Goal: Transaction & Acquisition: Purchase product/service

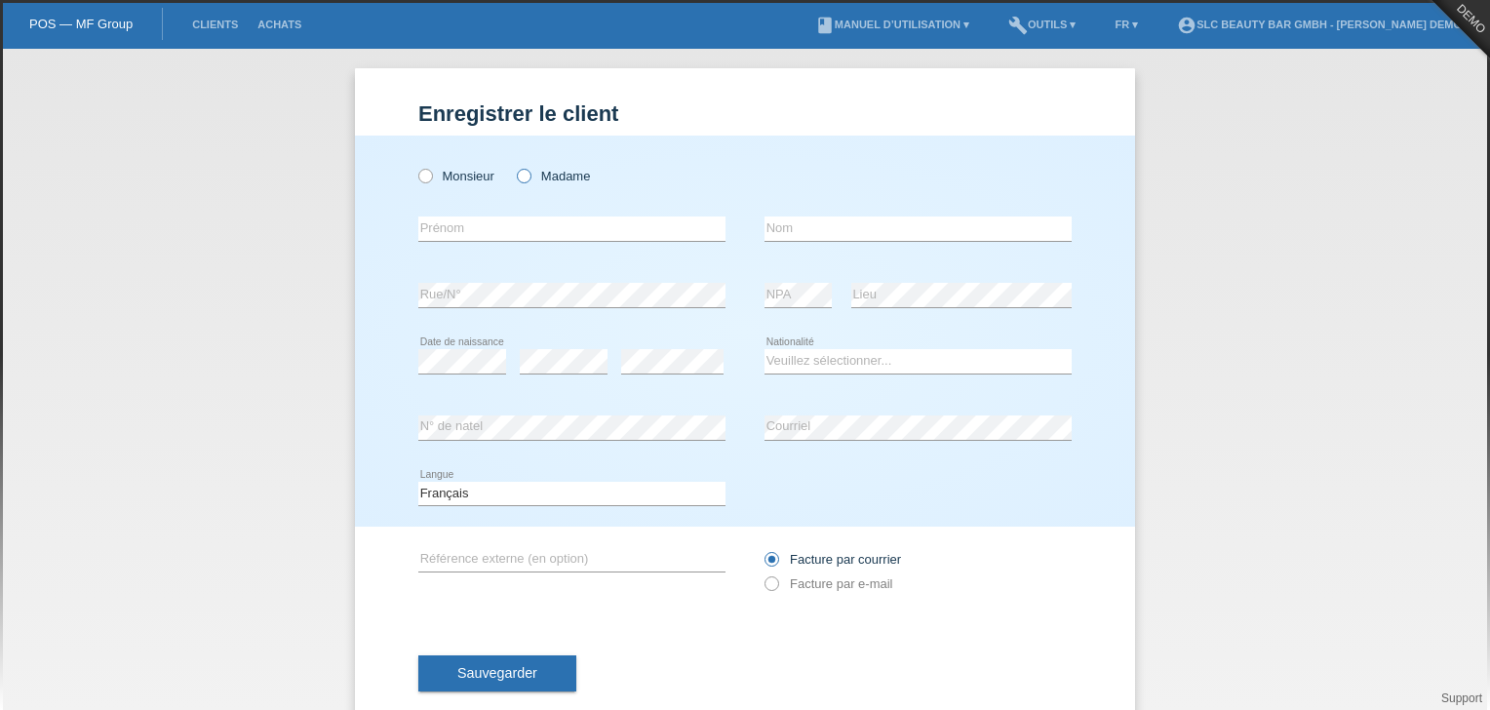
click at [514, 166] on icon at bounding box center [514, 166] width 0 height 0
click at [523, 180] on input "Madame" at bounding box center [523, 175] width 13 height 13
radio input "true"
click at [523, 227] on input "text" at bounding box center [571, 228] width 307 height 24
type input "[PERSON_NAME]"
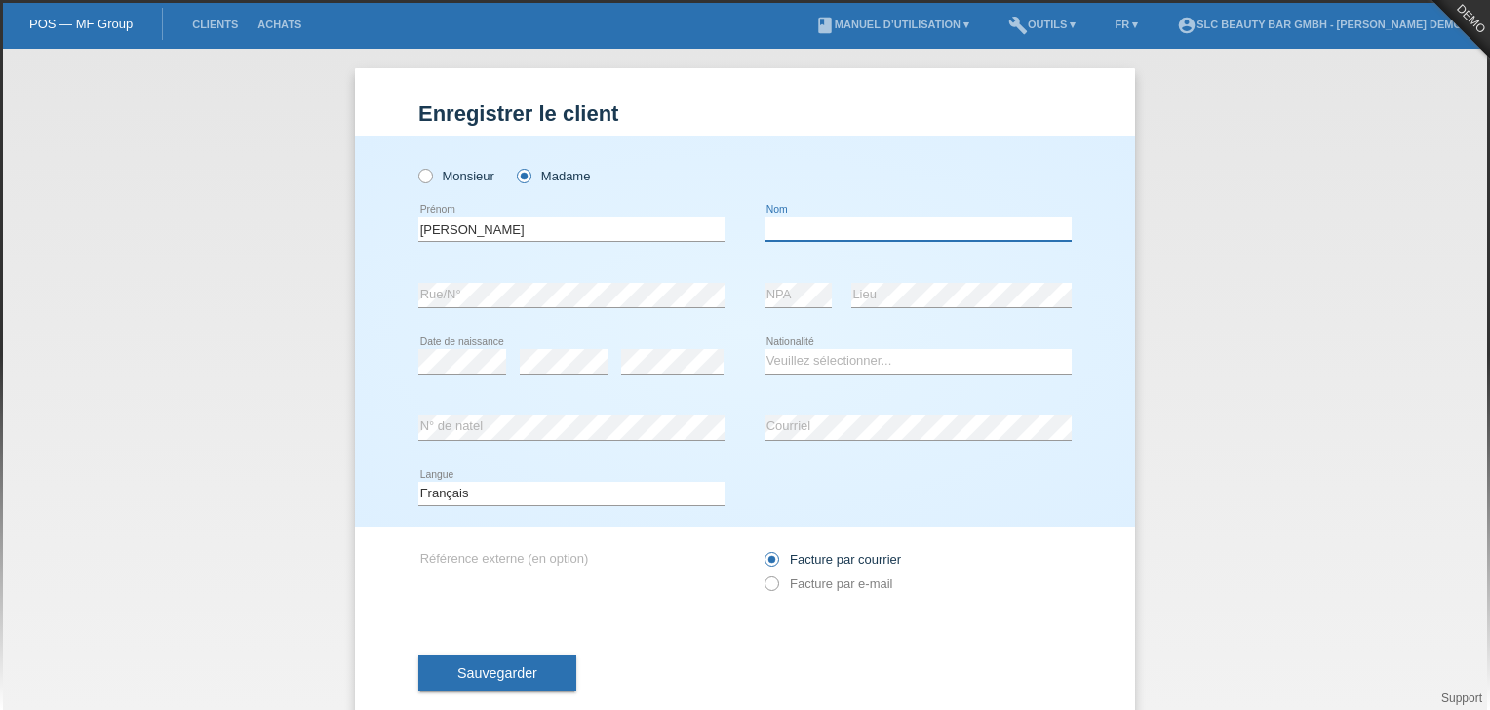
type input "Meraimi"
select select "CH"
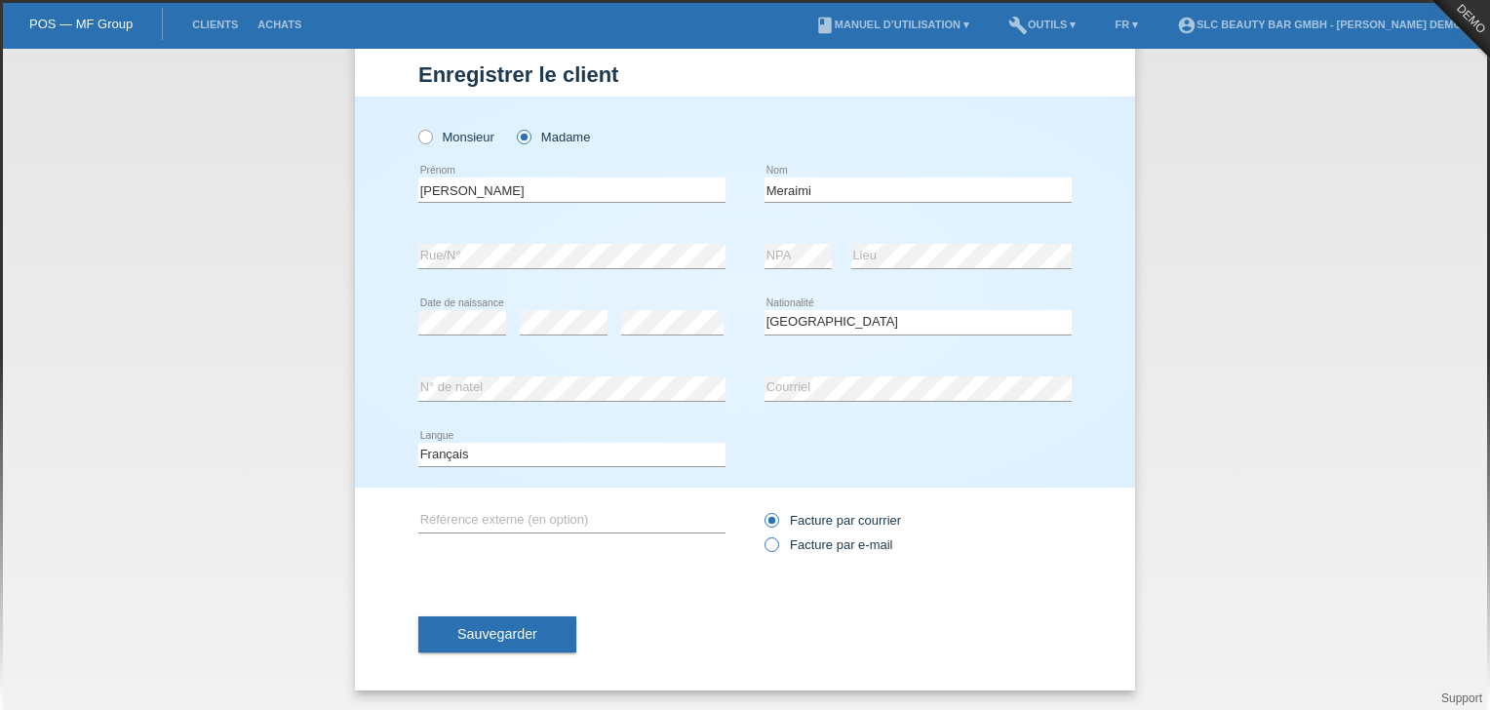
click at [762, 534] on icon at bounding box center [762, 534] width 0 height 0
click at [765, 546] on input "Facture par e-mail" at bounding box center [771, 549] width 13 height 24
radio input "true"
click at [495, 636] on span "Sauvegarder" at bounding box center [497, 634] width 80 height 16
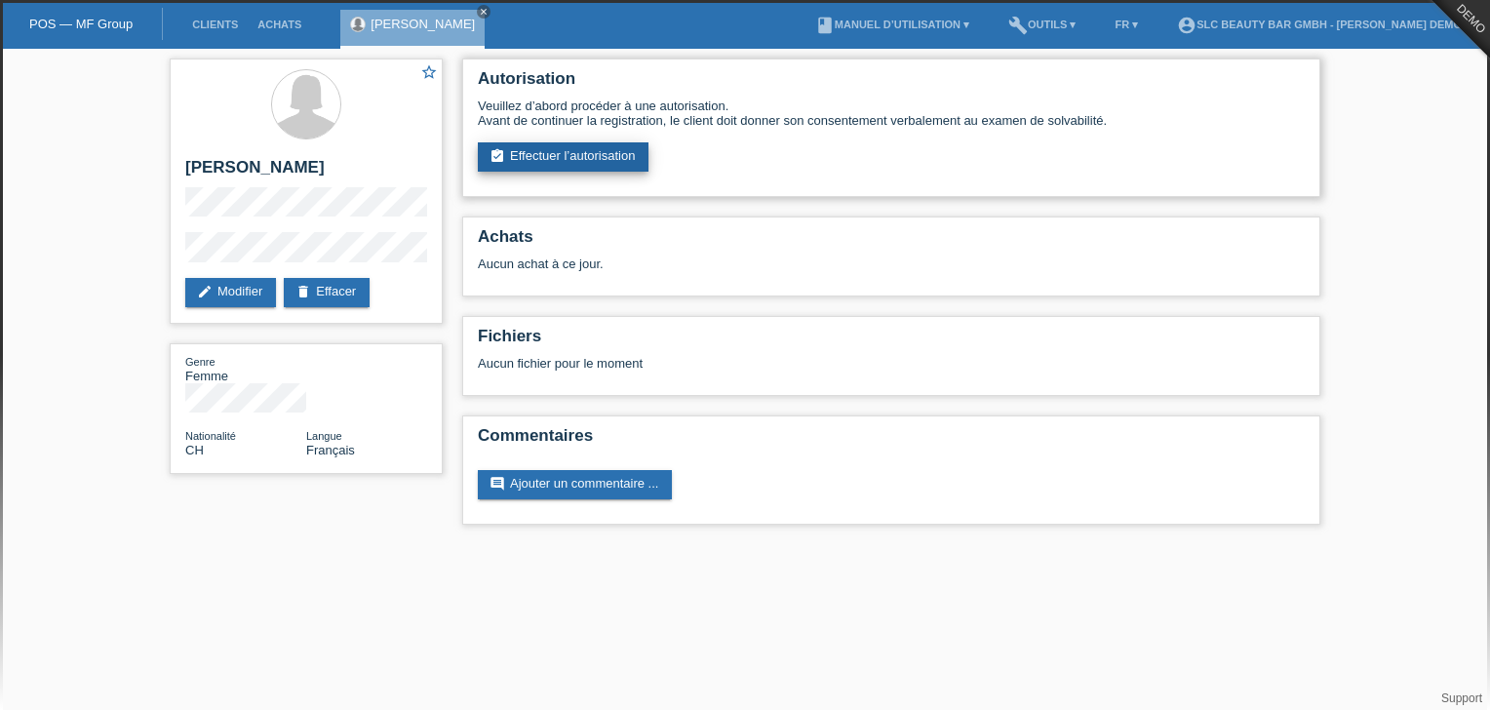
click at [549, 158] on link "assignment_turned_in Effectuer l’autorisation" at bounding box center [563, 156] width 171 height 29
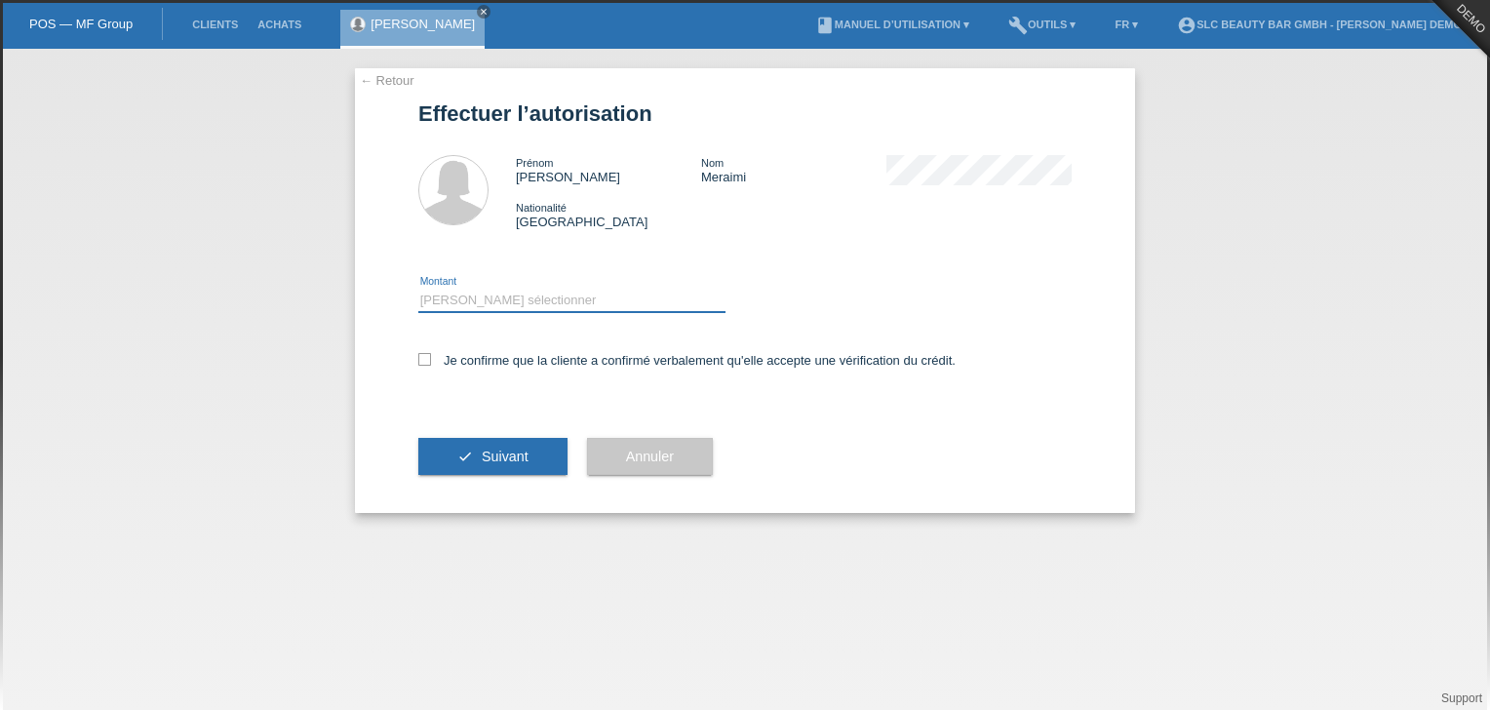
click at [561, 294] on select "Veuillez sélectionner CHF 1.00 - CHF 499.00 CHF 500.00 - CHF 1'999.00 CHF 2'000…" at bounding box center [571, 300] width 307 height 23
click at [533, 303] on select "Veuillez sélectionner CHF 1.00 - CHF 499.00 CHF 500.00 - CHF 1'999.00 CHF 2'000…" at bounding box center [571, 300] width 307 height 23
click at [564, 299] on select "Veuillez sélectionner CHF 1.00 - CHF 499.00 CHF 500.00 - CHF 1'999.00 CHF 2'000…" at bounding box center [571, 300] width 307 height 23
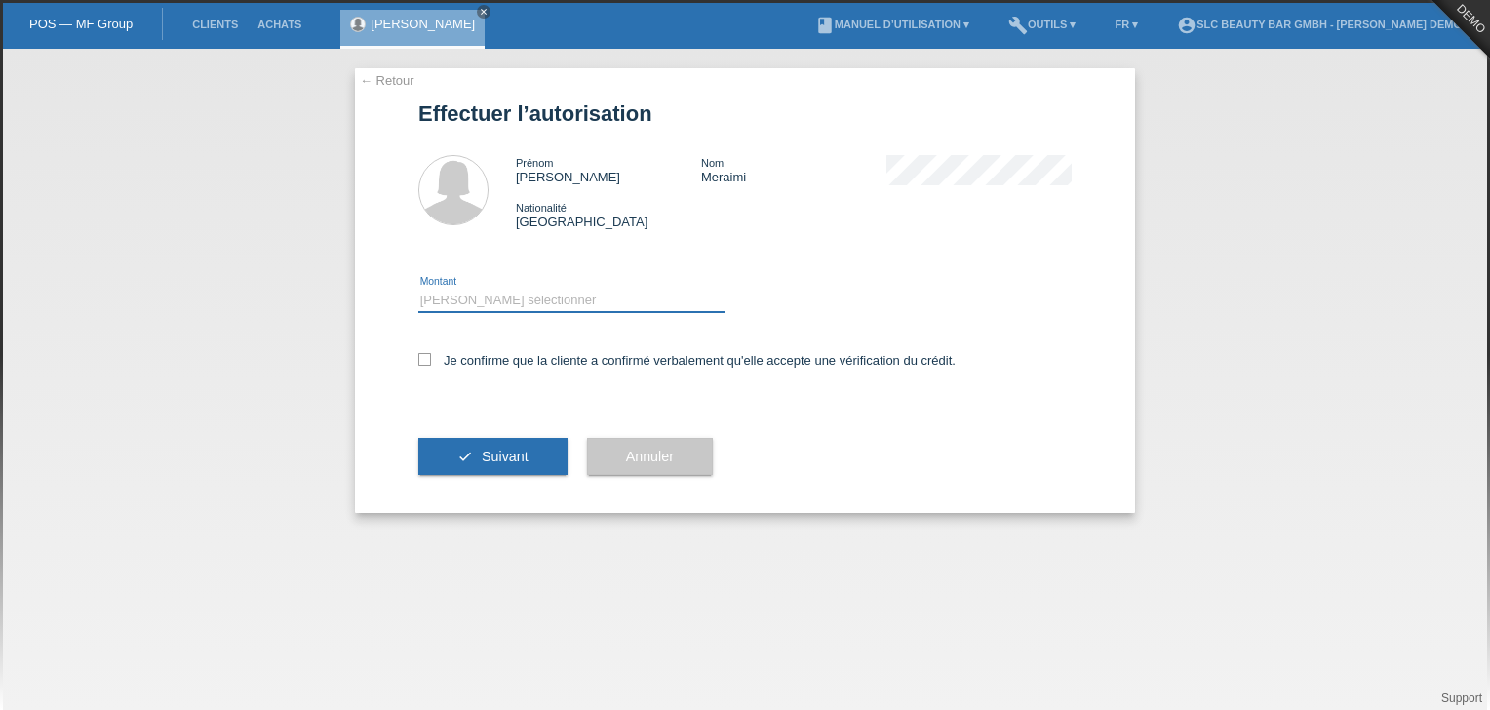
select select "3"
click at [418, 289] on select "Veuillez sélectionner CHF 1.00 - CHF 499.00 CHF 500.00 - CHF 1'999.00 CHF 2'000…" at bounding box center [571, 300] width 307 height 23
click at [424, 362] on icon at bounding box center [424, 359] width 13 height 13
click at [424, 362] on input "Je confirme que la cliente a confirmé verbalement qu'elle accepte une vérificat…" at bounding box center [424, 359] width 13 height 13
click at [424, 362] on icon at bounding box center [424, 359] width 13 height 13
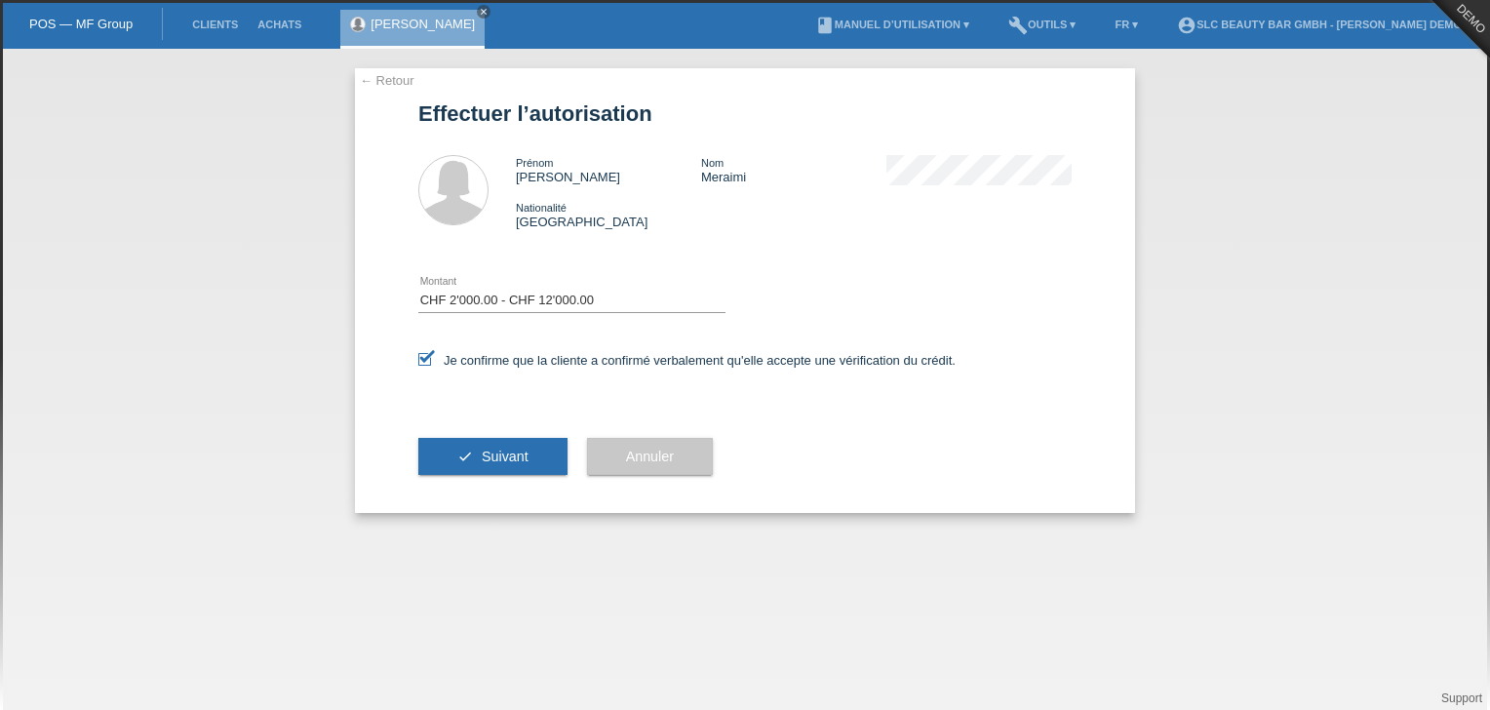
click at [424, 362] on input "Je confirme que la cliente a confirmé verbalement qu'elle accepte une vérificat…" at bounding box center [424, 359] width 13 height 13
click at [426, 359] on icon at bounding box center [424, 359] width 13 height 13
click at [426, 359] on input "Je confirme que la cliente a confirmé verbalement qu'elle accepte une vérificat…" at bounding box center [424, 359] width 13 height 13
checkbox input "true"
click at [475, 459] on button "check Suivant" at bounding box center [492, 456] width 149 height 37
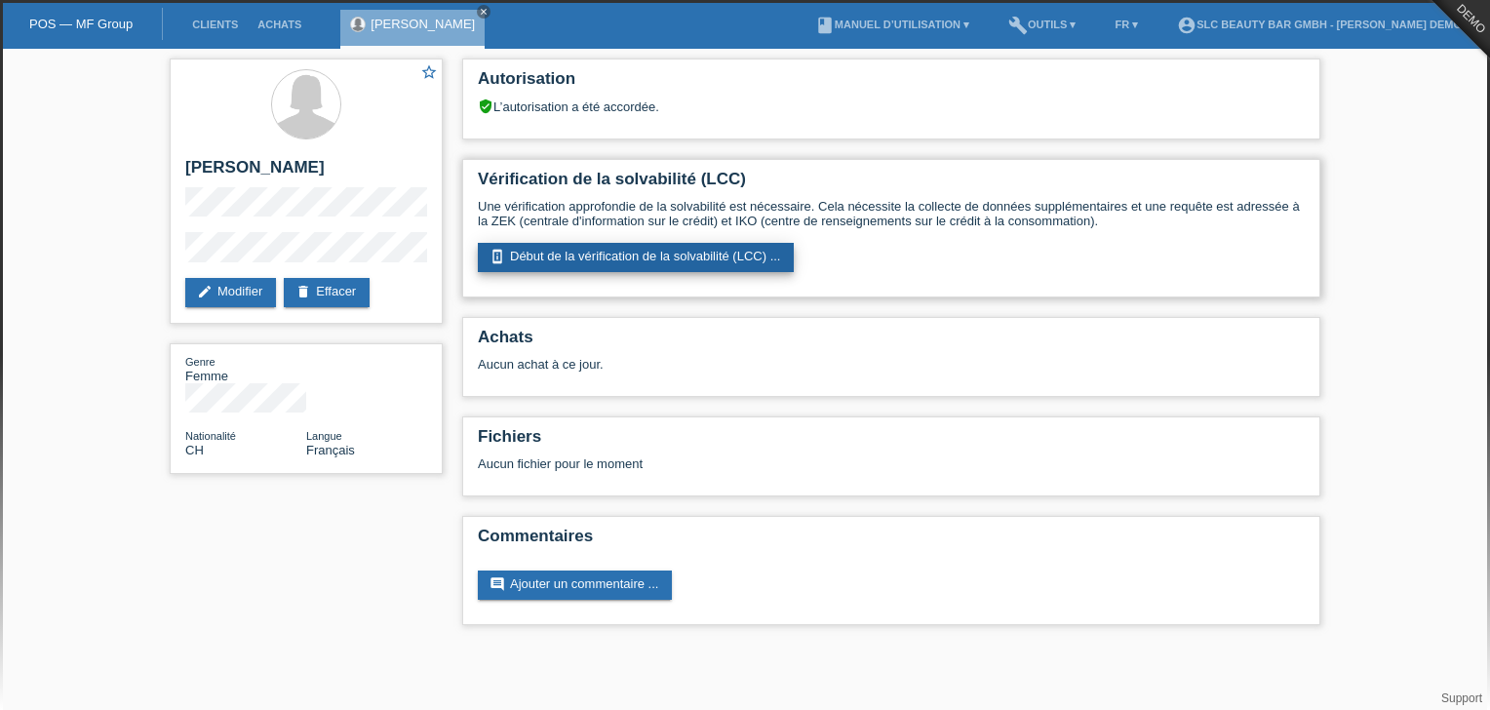
click at [622, 254] on link "perm_device_information Début de la vérification de la solvabilité (LCC) ..." at bounding box center [636, 257] width 316 height 29
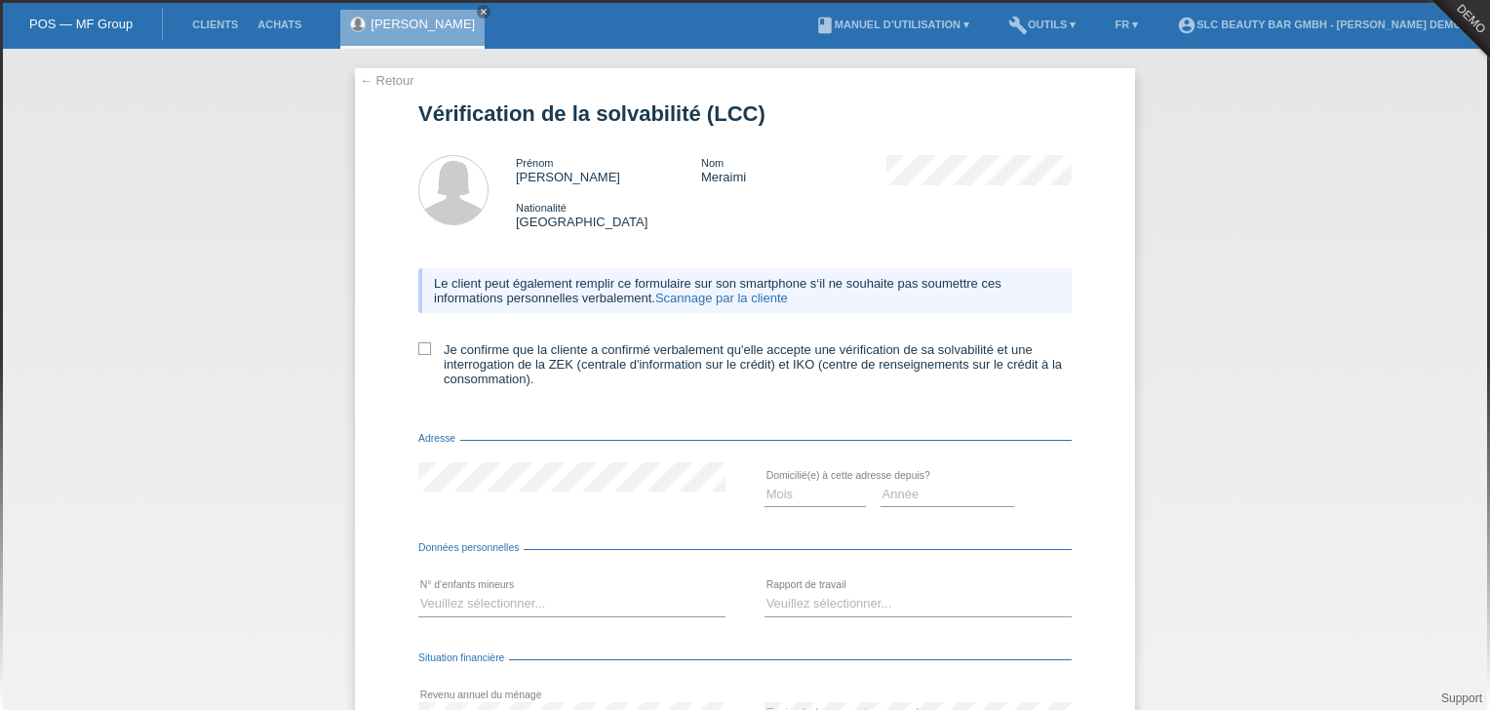
click at [692, 302] on link "Scannage par la cliente" at bounding box center [721, 298] width 133 height 15
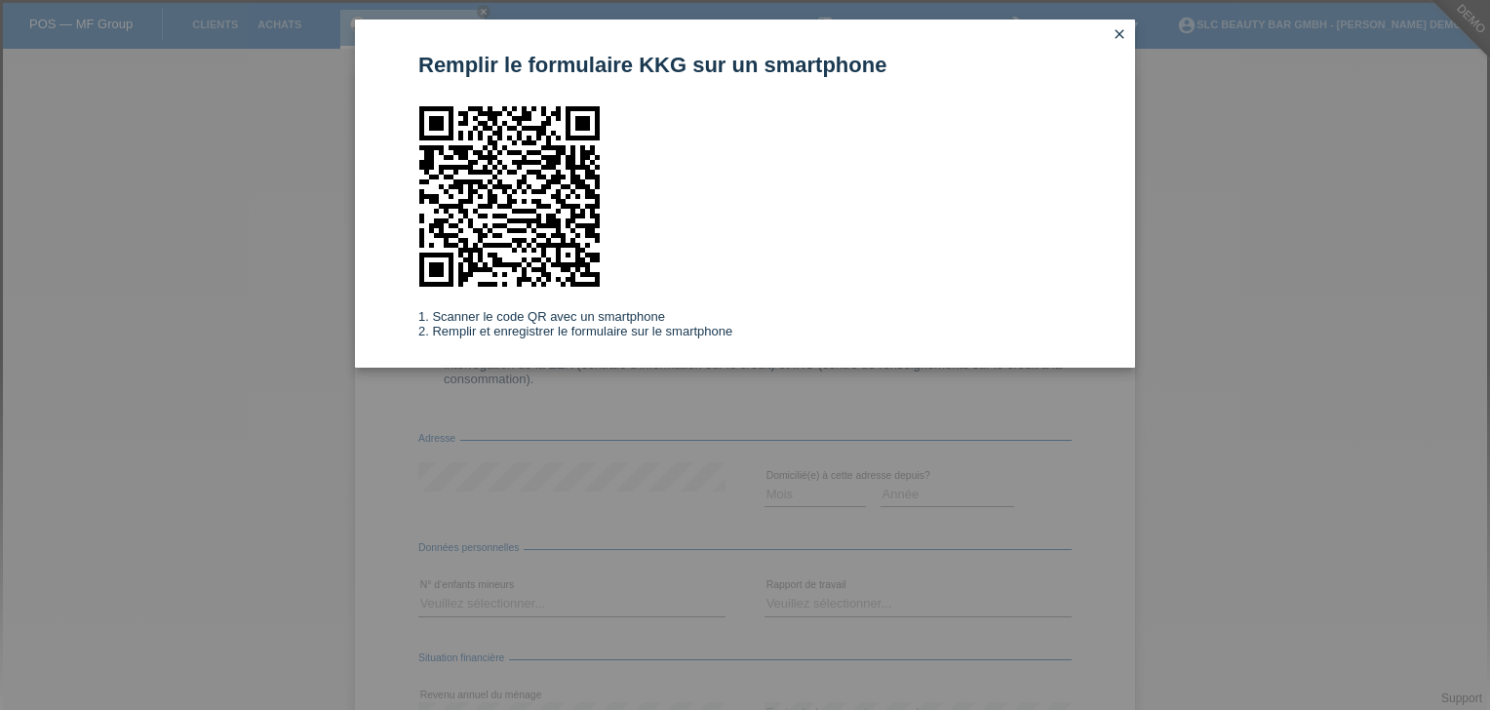
click at [692, 302] on div "Remplir le formulaire KKG sur un smartphone 1. Scanner le code QR avec un smart…" at bounding box center [745, 194] width 780 height 348
click at [768, 406] on div "Remplir le formulaire KKG sur un smartphone 1. Scanner le code QR avec un smart…" at bounding box center [745, 355] width 1490 height 710
click at [1117, 31] on icon "close" at bounding box center [1120, 34] width 16 height 16
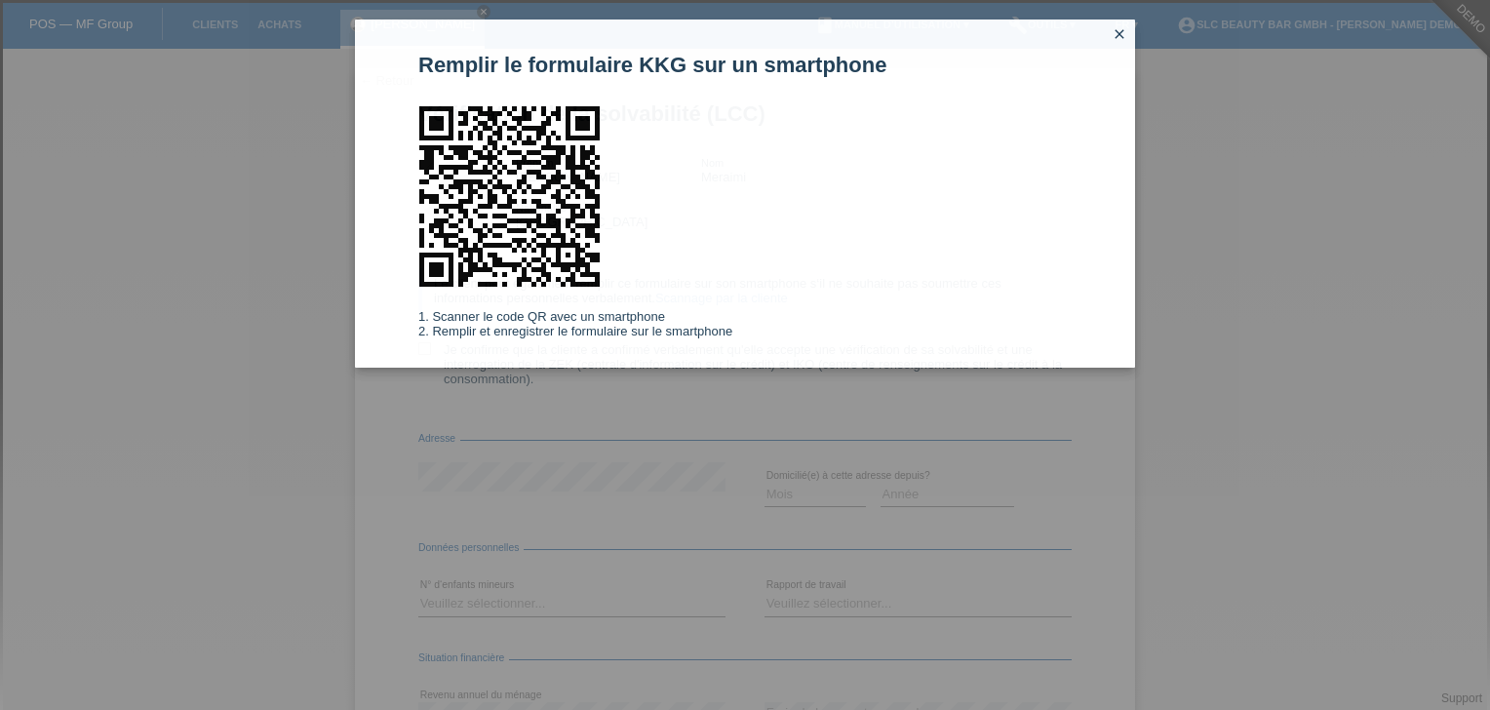
click at [1117, 31] on icon "close" at bounding box center [1120, 34] width 16 height 16
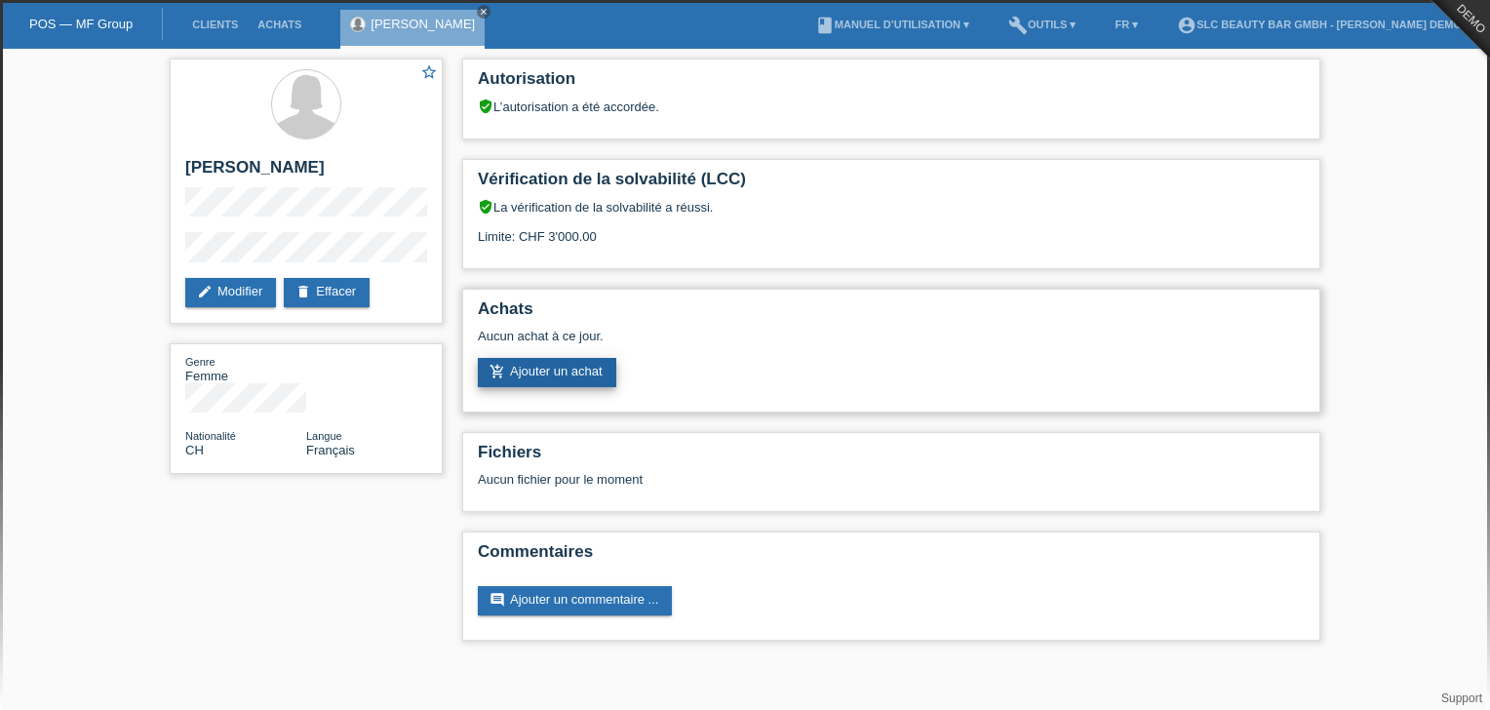
click at [528, 372] on link "add_shopping_cart Ajouter un achat" at bounding box center [547, 372] width 138 height 29
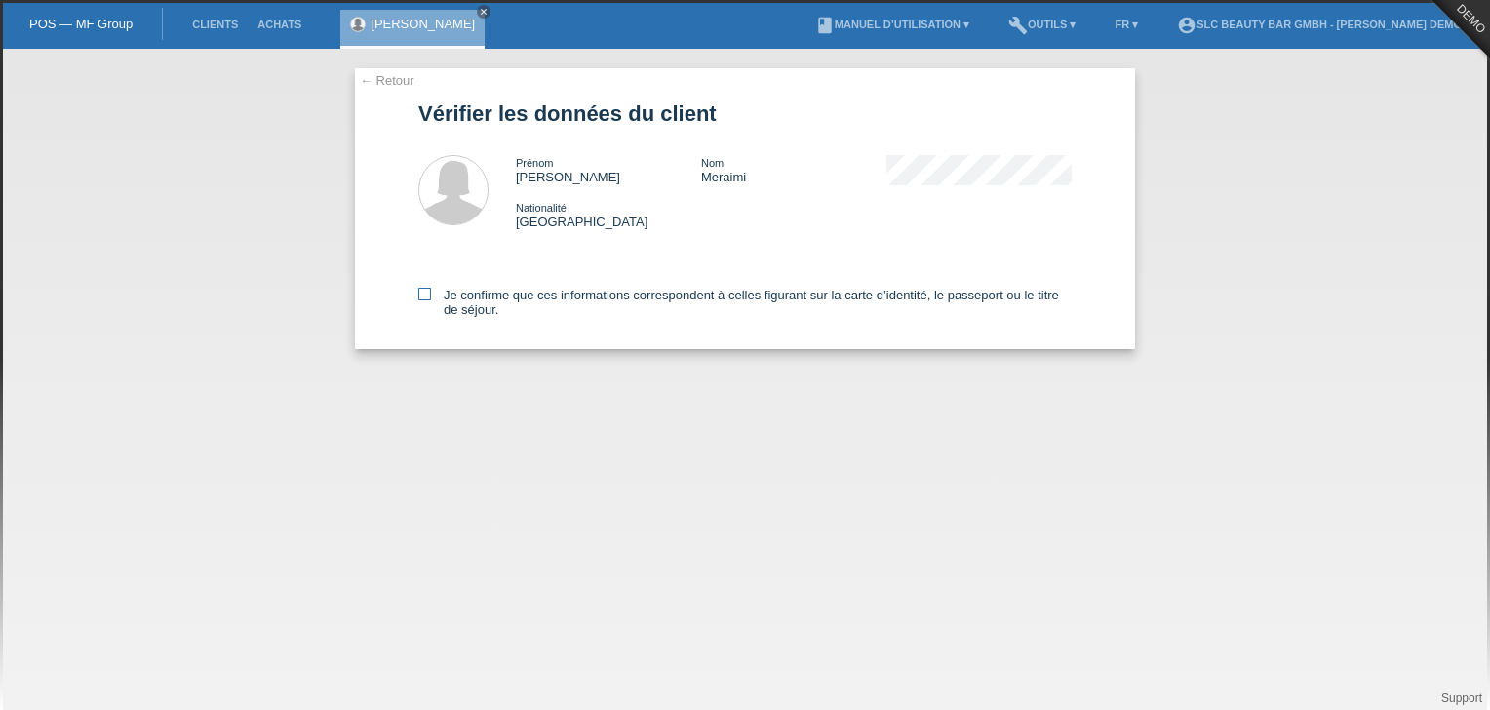
click at [473, 299] on label "Je confirme que ces informations correspondent à celles figurant sur la carte d…" at bounding box center [744, 302] width 653 height 29
click at [431, 299] on input "Je confirme que ces informations correspondent à celles figurant sur la carte d…" at bounding box center [424, 294] width 13 height 13
checkbox input "true"
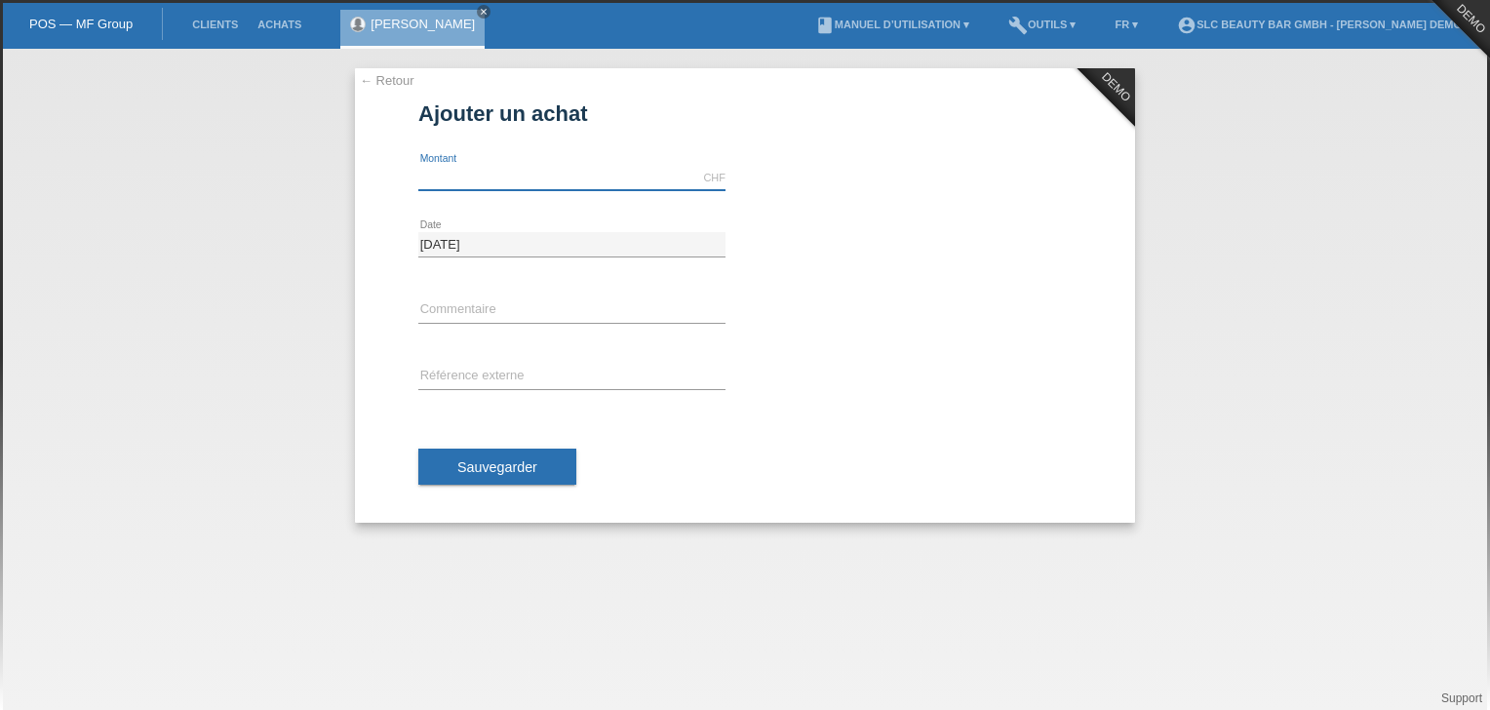
click at [458, 172] on input "text" at bounding box center [571, 178] width 307 height 24
type input "3000.00"
click at [511, 310] on input "text" at bounding box center [571, 310] width 307 height 24
type input "Beehive"
click at [498, 369] on input "text" at bounding box center [571, 377] width 307 height 24
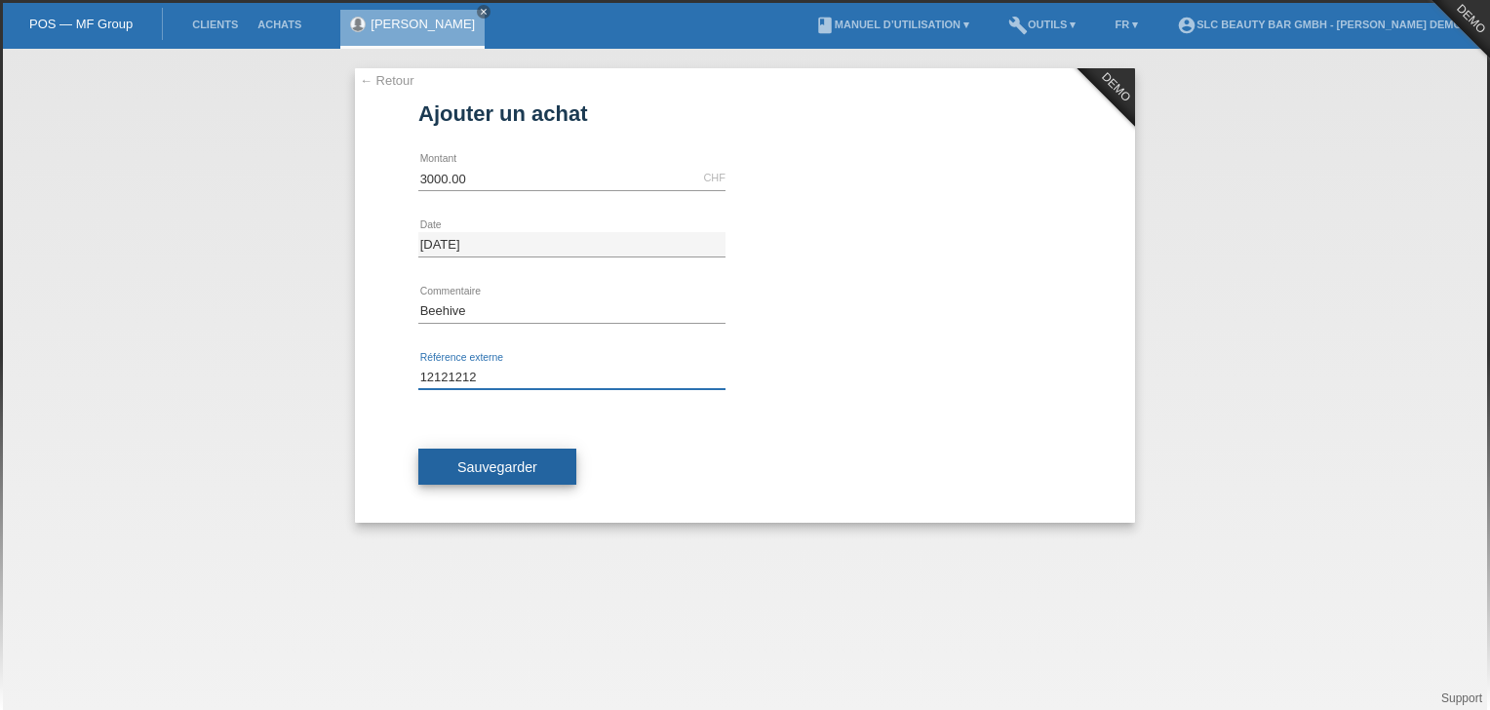
type input "12121212"
click at [492, 475] on button "Sauvegarder" at bounding box center [497, 467] width 158 height 37
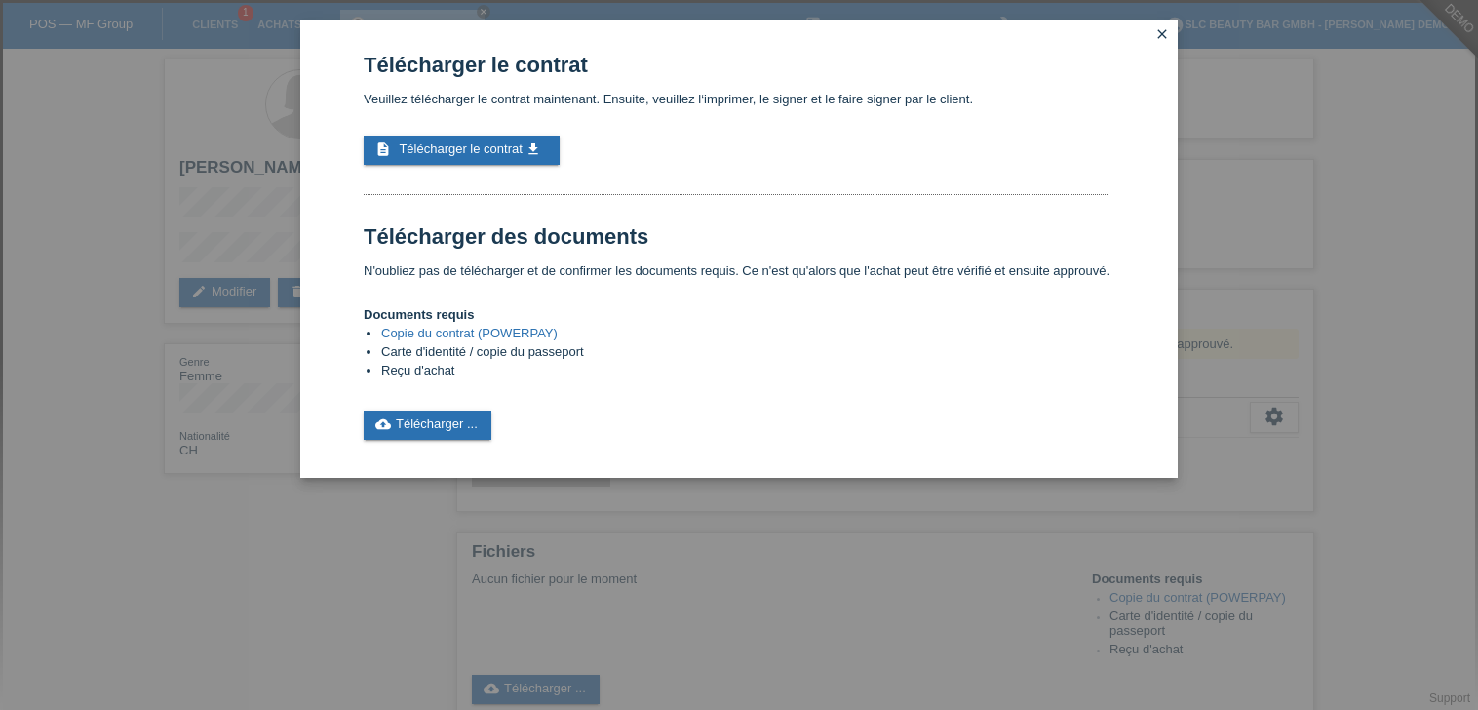
click at [429, 336] on link "Copie du contrat (POWERPAY)" at bounding box center [469, 333] width 177 height 15
click at [413, 357] on li "Carte d'identité / copie du passeport" at bounding box center [745, 353] width 728 height 19
click at [456, 352] on li "Carte d'identité / copie du passeport" at bounding box center [745, 353] width 728 height 19
click at [464, 420] on link "cloud_upload Télécharger ..." at bounding box center [428, 425] width 128 height 29
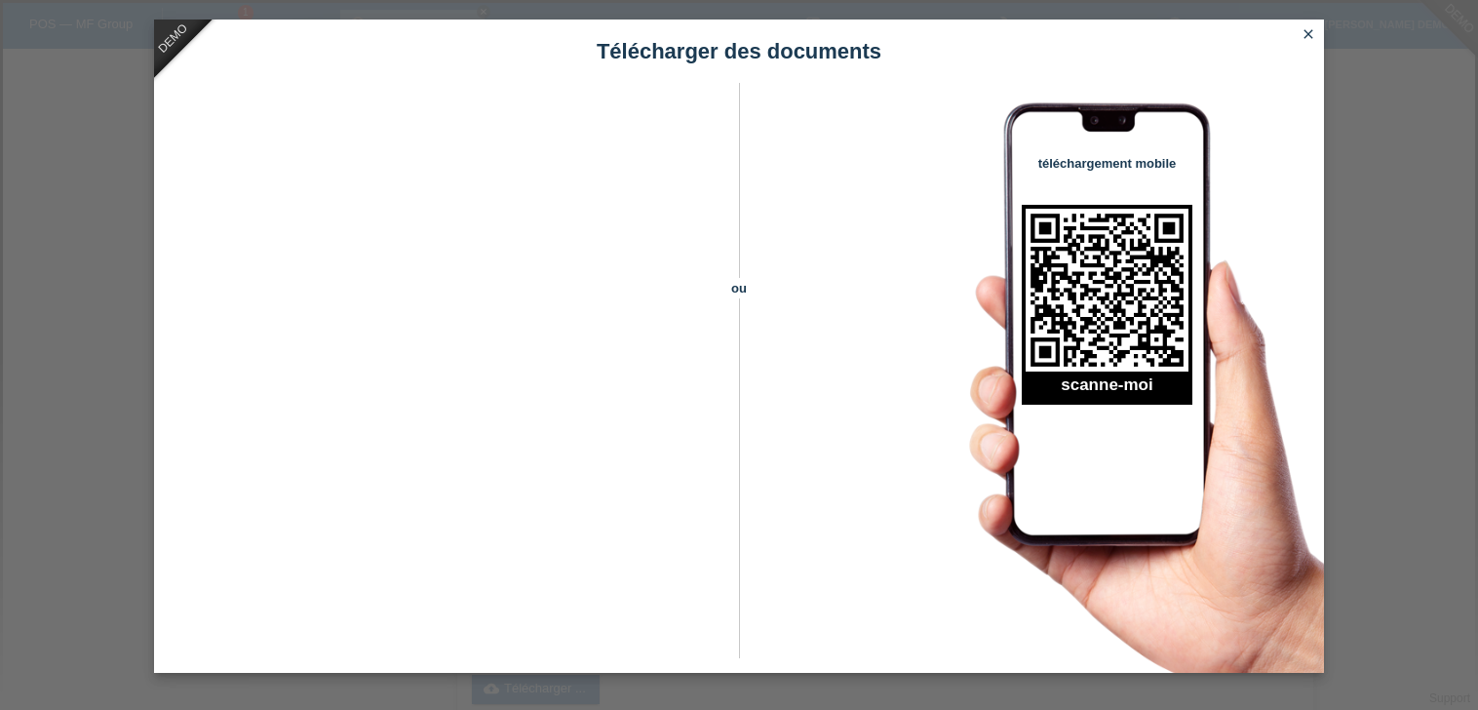
click at [1307, 27] on icon "close" at bounding box center [1309, 34] width 16 height 16
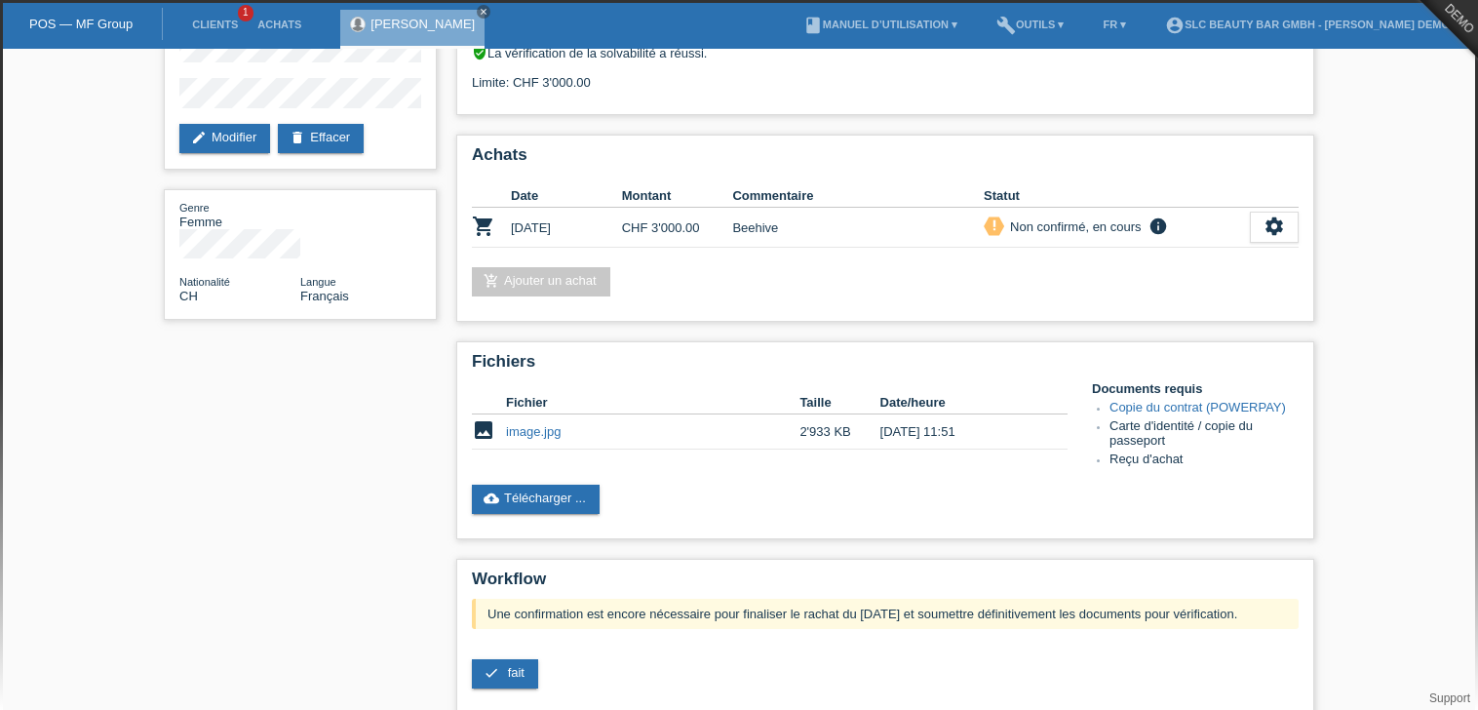
scroll to position [312, 0]
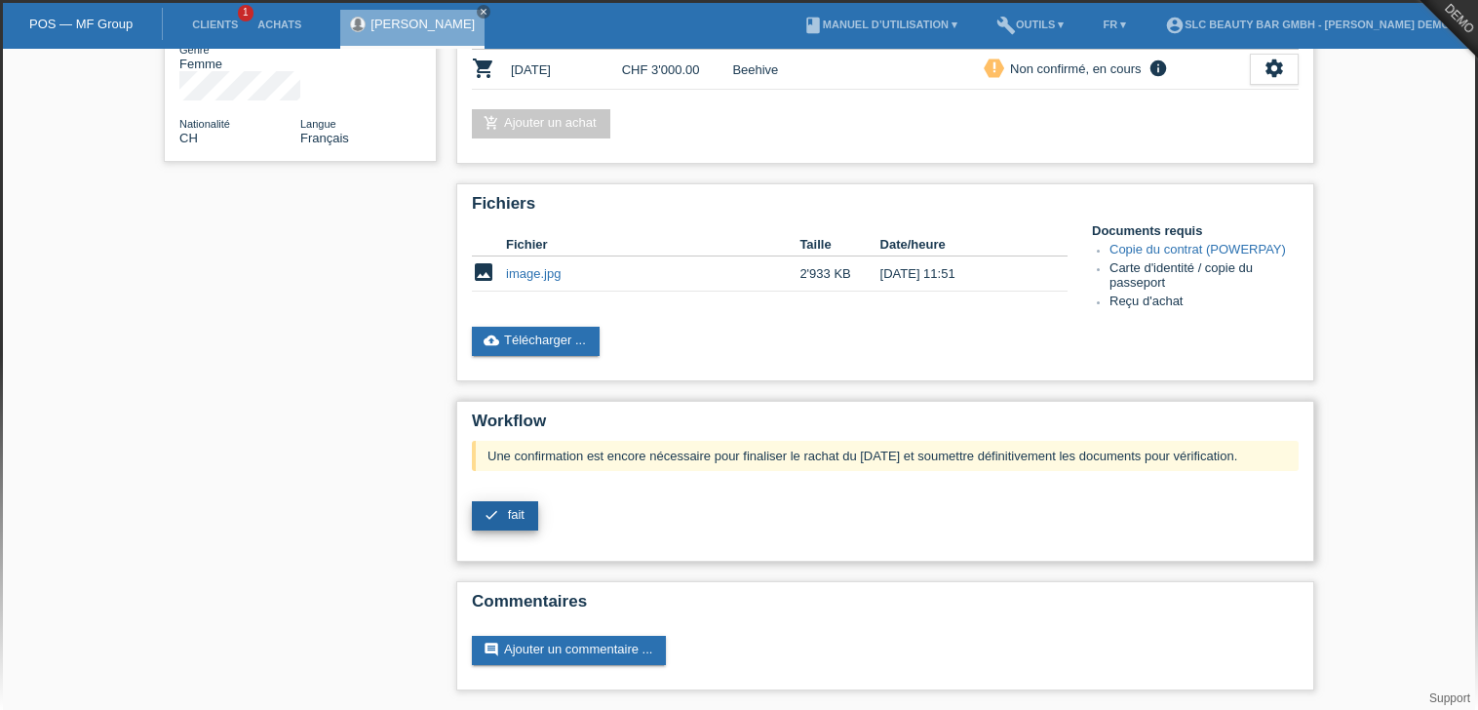
click at [493, 519] on icon "check" at bounding box center [492, 515] width 16 height 16
click at [504, 519] on link "check fait" at bounding box center [505, 515] width 66 height 29
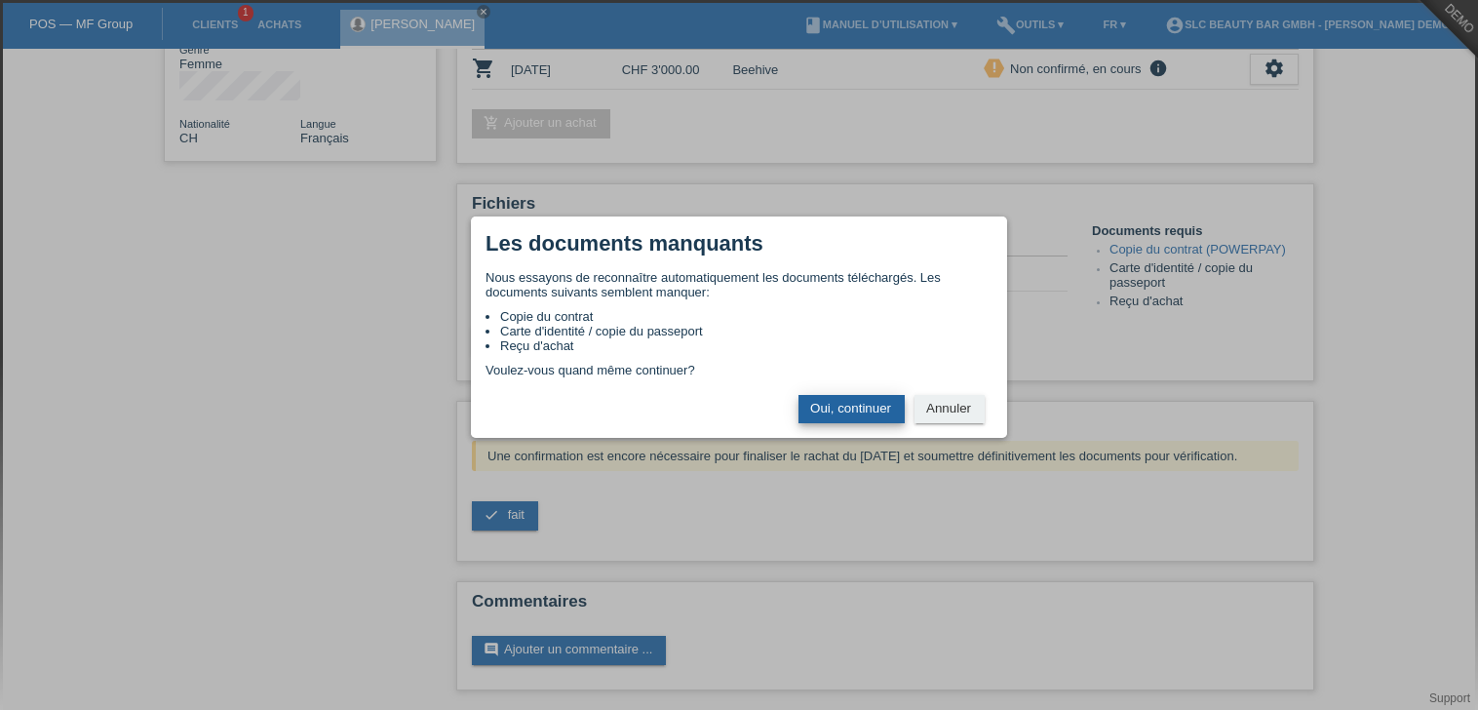
click at [864, 413] on button "Oui, continuer" at bounding box center [852, 409] width 106 height 28
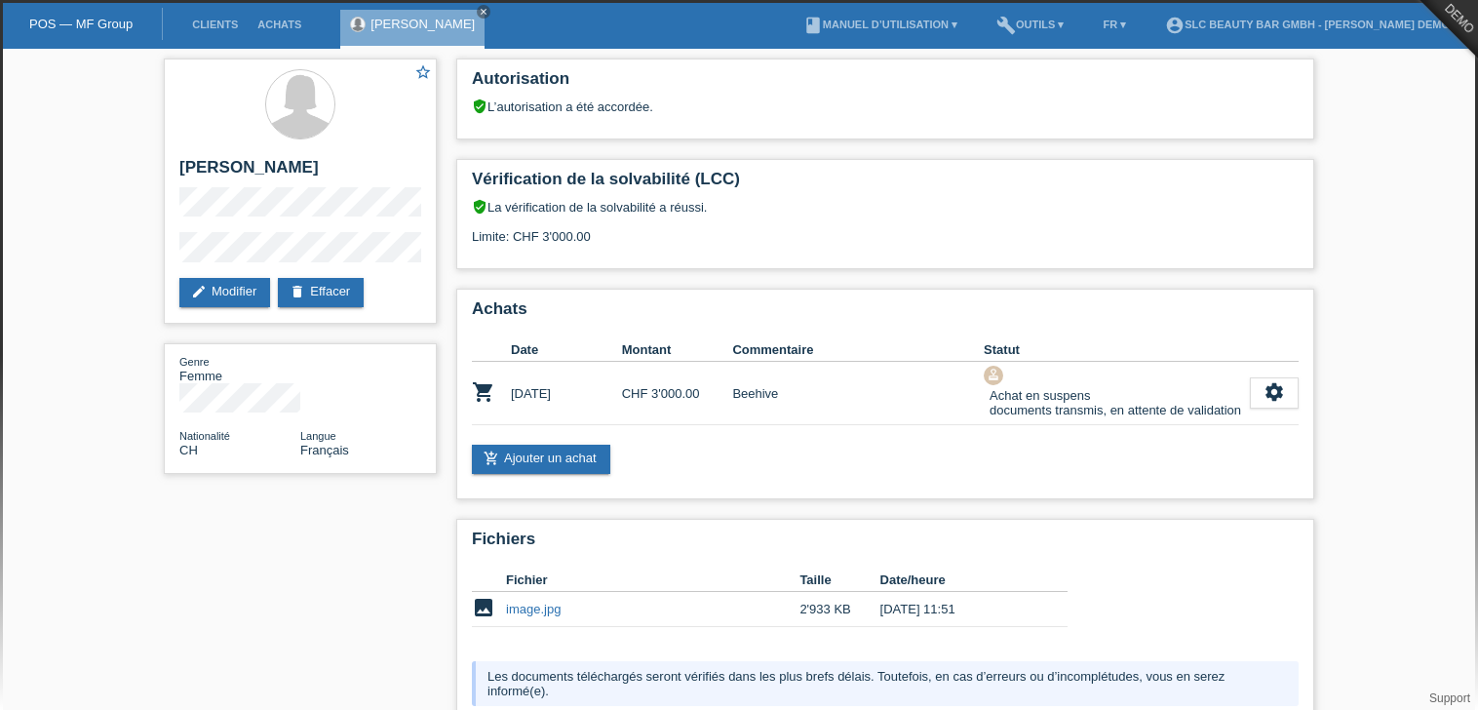
scroll to position [165, 0]
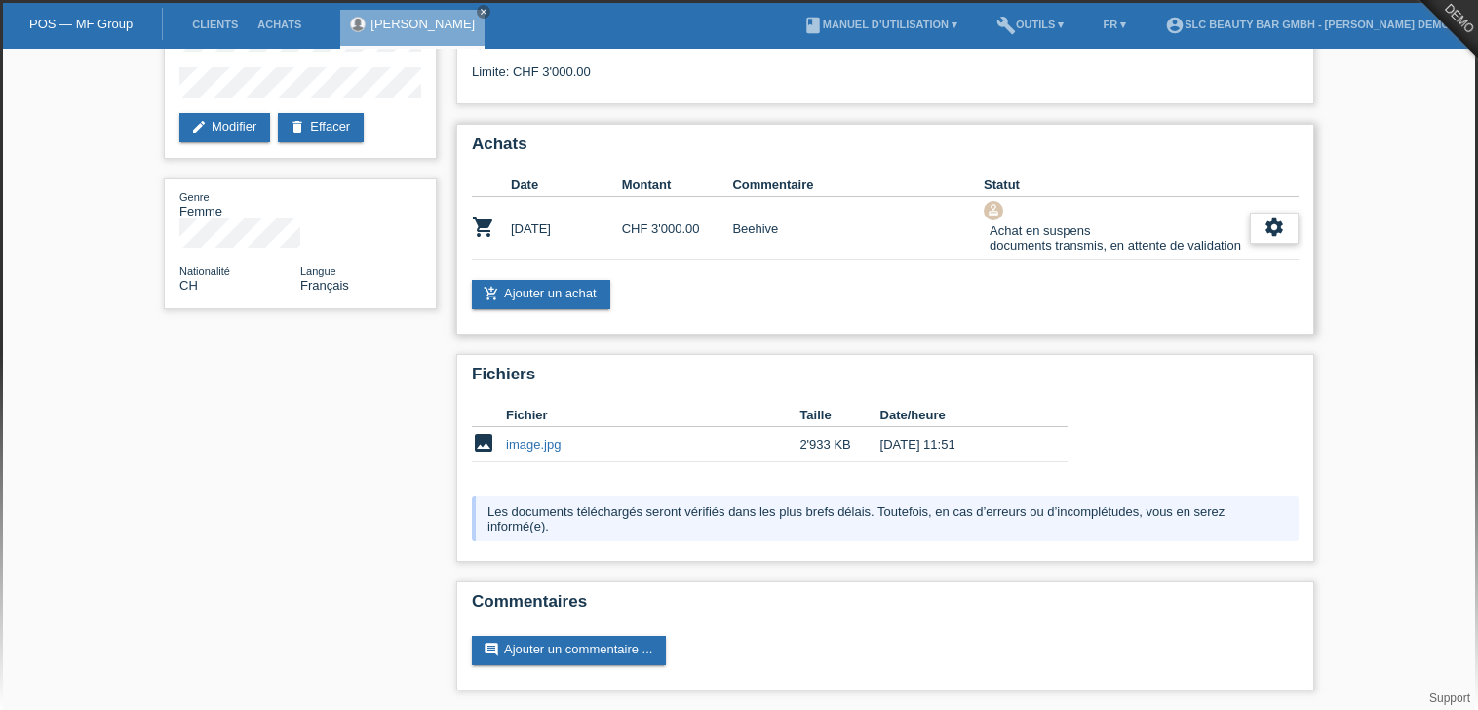
click at [1253, 232] on div "settings" at bounding box center [1274, 228] width 49 height 31
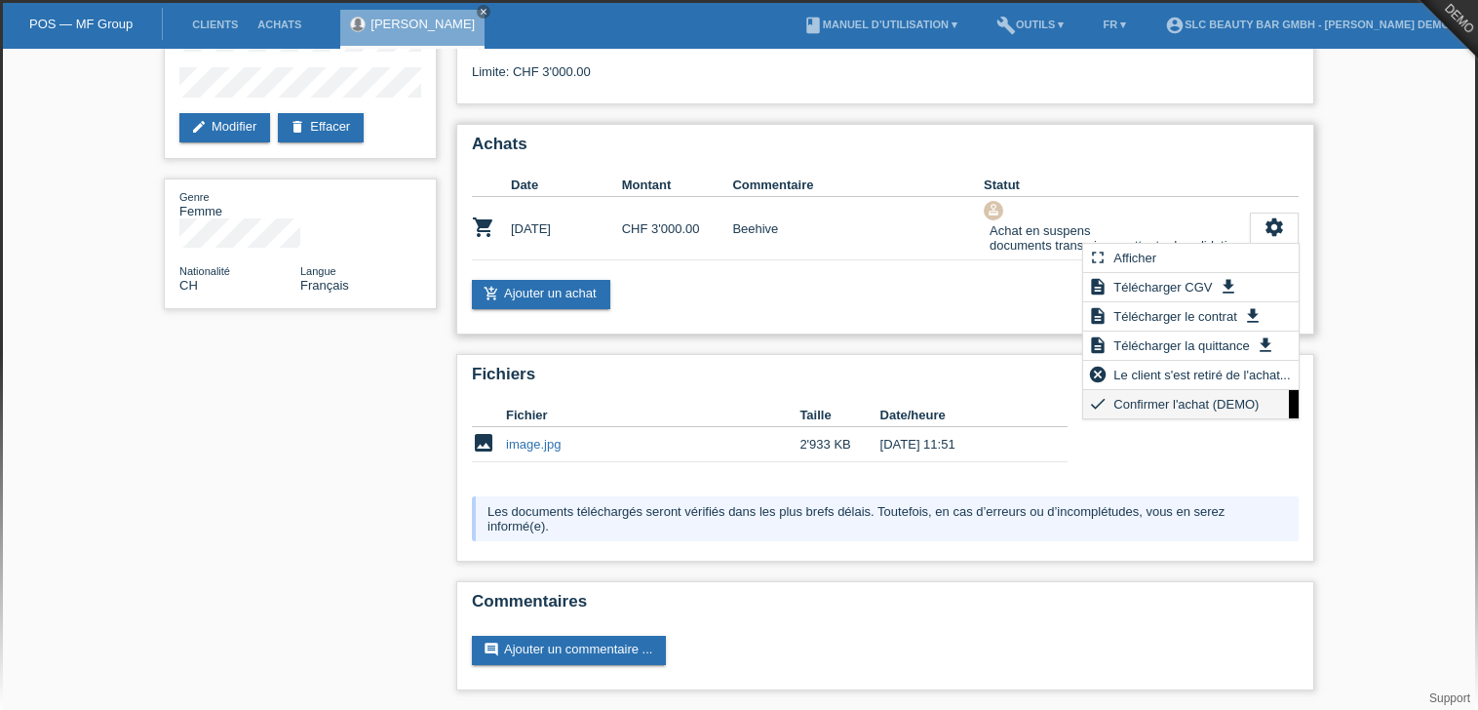
click at [1172, 400] on span "Confirmer l'achat (DEMO)" at bounding box center [1186, 403] width 151 height 23
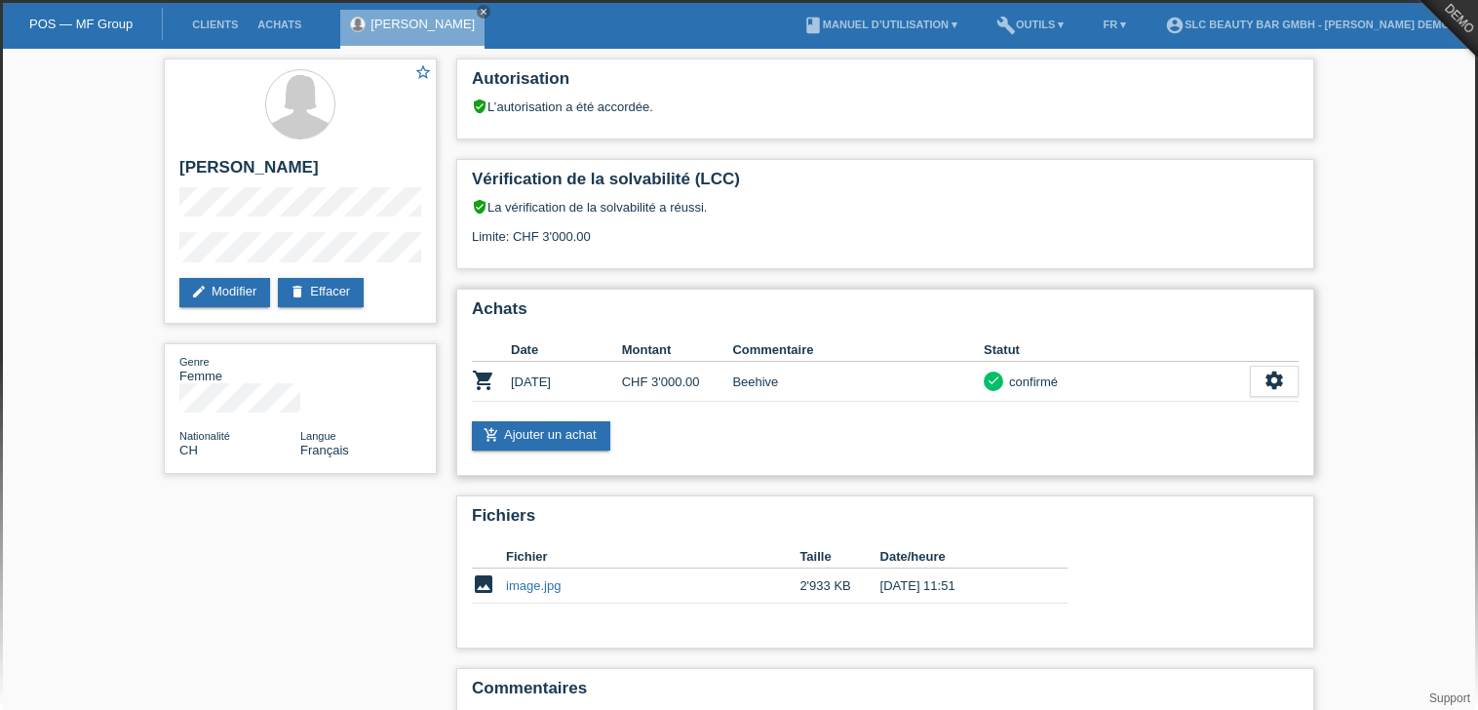
scroll to position [86, 0]
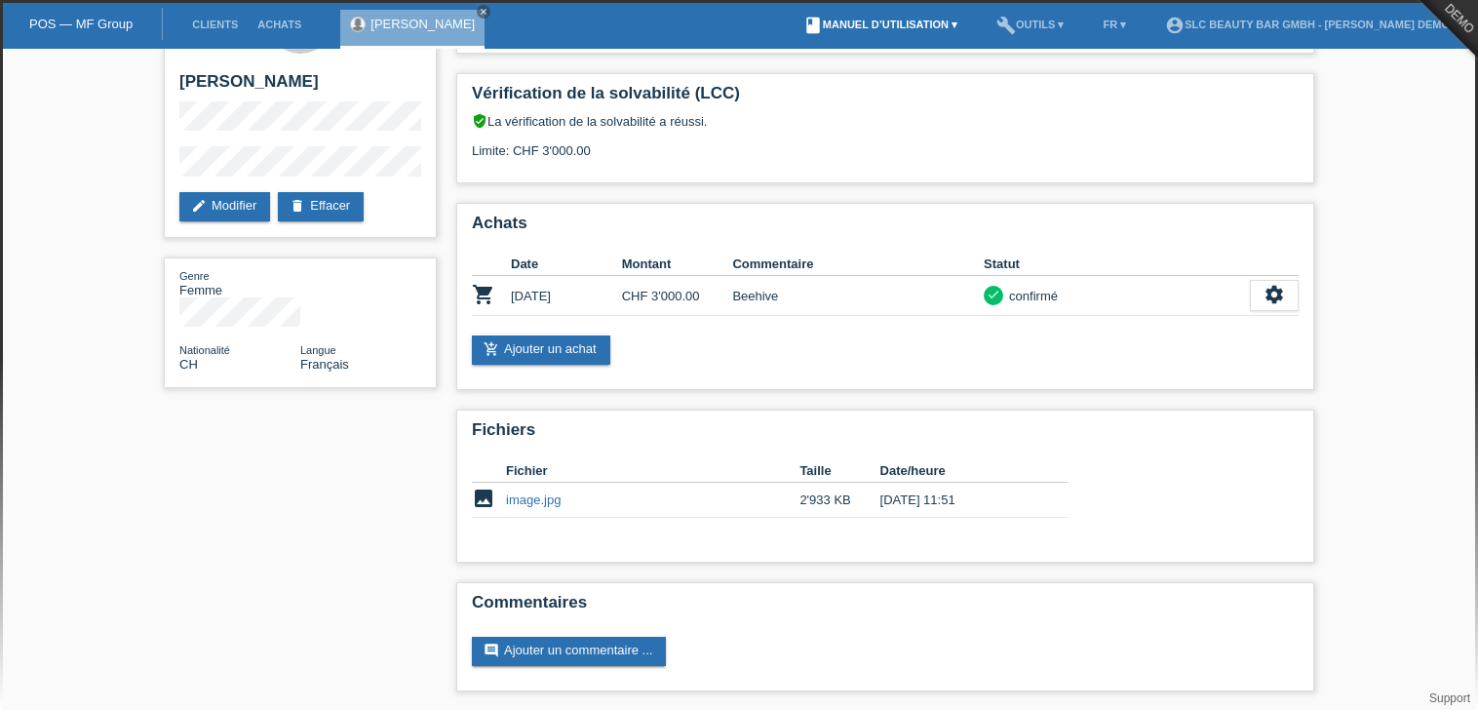
click at [929, 20] on link "book Manuel d’utilisation ▾" at bounding box center [881, 25] width 174 height 12
click at [1029, 139] on div "verified_user La vérification de la solvabilité a réussi. Limite: CHF 3'000.00" at bounding box center [885, 142] width 827 height 59
click at [952, 232] on h2 "Achats" at bounding box center [885, 228] width 827 height 29
click at [1272, 310] on td "settings fullscreen Afficher description Télécharger CGV get_app description Té…" at bounding box center [1274, 296] width 49 height 40
click at [1279, 298] on icon "settings" at bounding box center [1274, 294] width 21 height 21
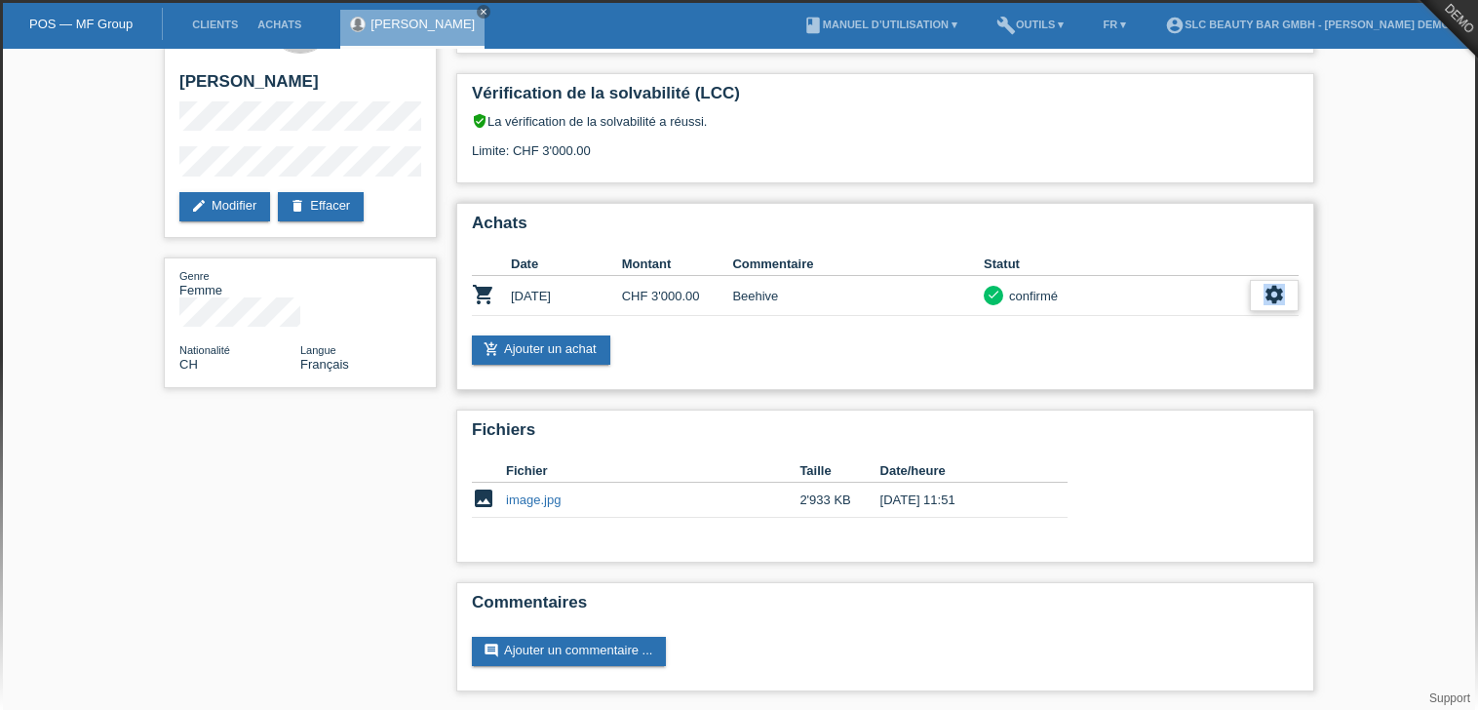
drag, startPoint x: 1271, startPoint y: 314, endPoint x: 1272, endPoint y: 282, distance: 32.2
click at [1272, 282] on td "settings fullscreen Afficher description Télécharger CGV get_app description Té…" at bounding box center [1274, 296] width 49 height 40
click at [1272, 284] on icon "settings" at bounding box center [1274, 294] width 21 height 21
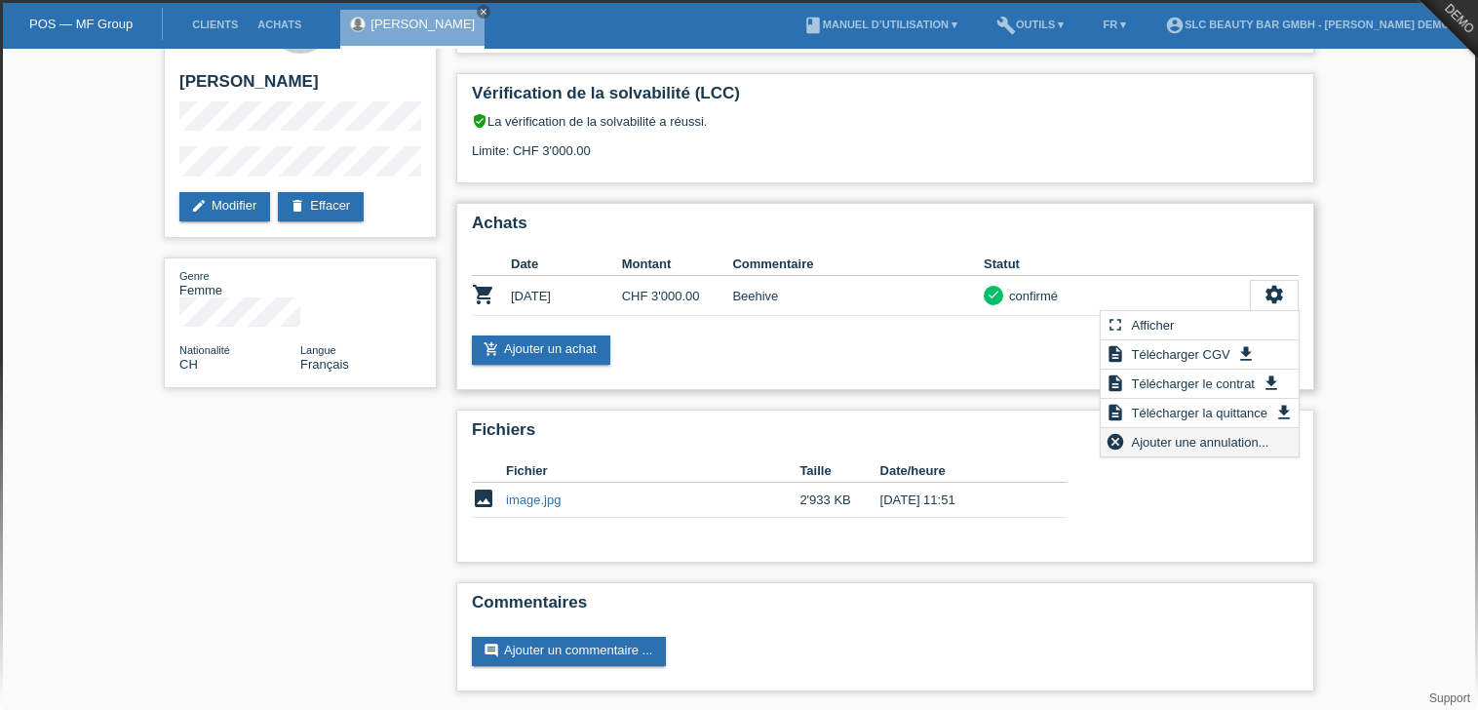
click at [1226, 442] on span "Ajouter une annulation..." at bounding box center [1200, 441] width 143 height 23
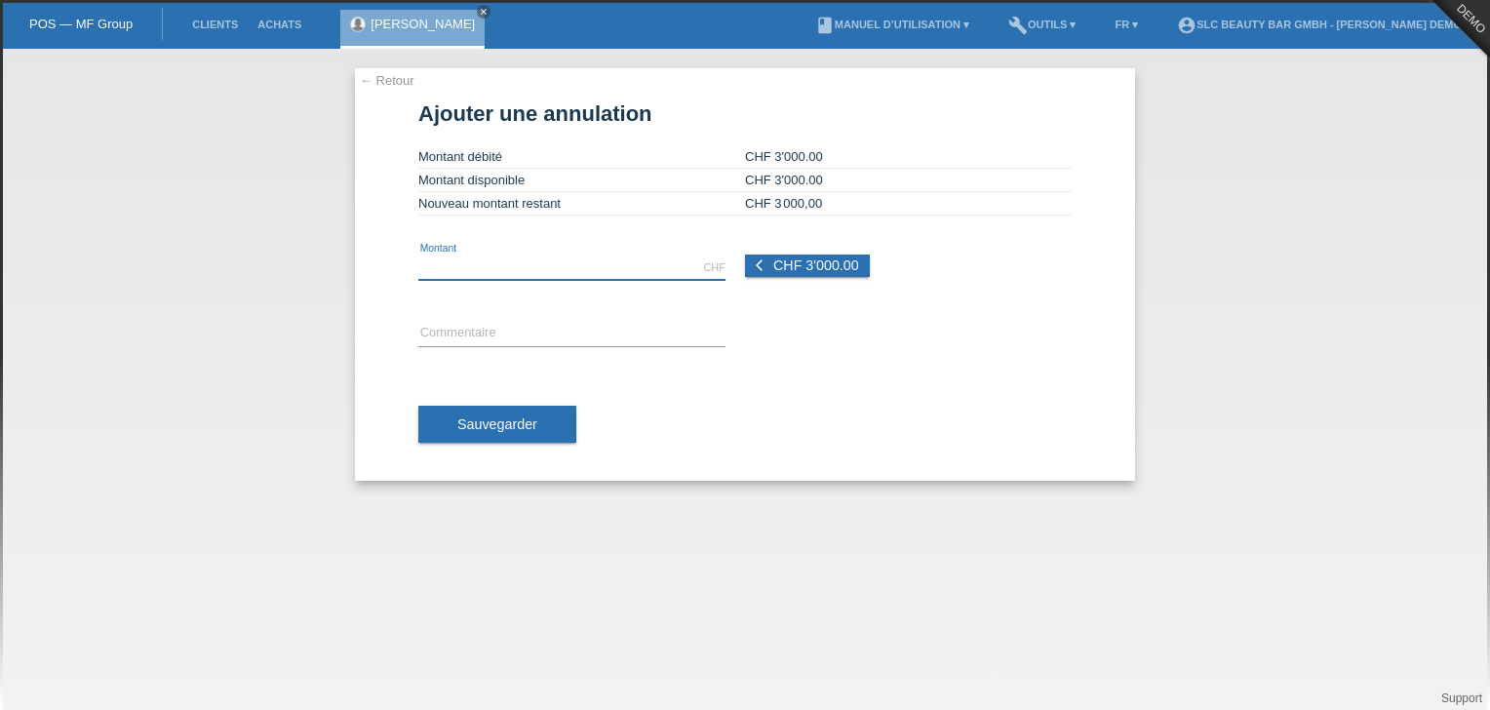
click at [639, 256] on input "text" at bounding box center [571, 268] width 307 height 24
type input "400.00"
click at [441, 313] on div "error Commentaire" at bounding box center [571, 334] width 307 height 66
click at [445, 327] on input "text" at bounding box center [571, 334] width 307 height 24
type input "Annulation"
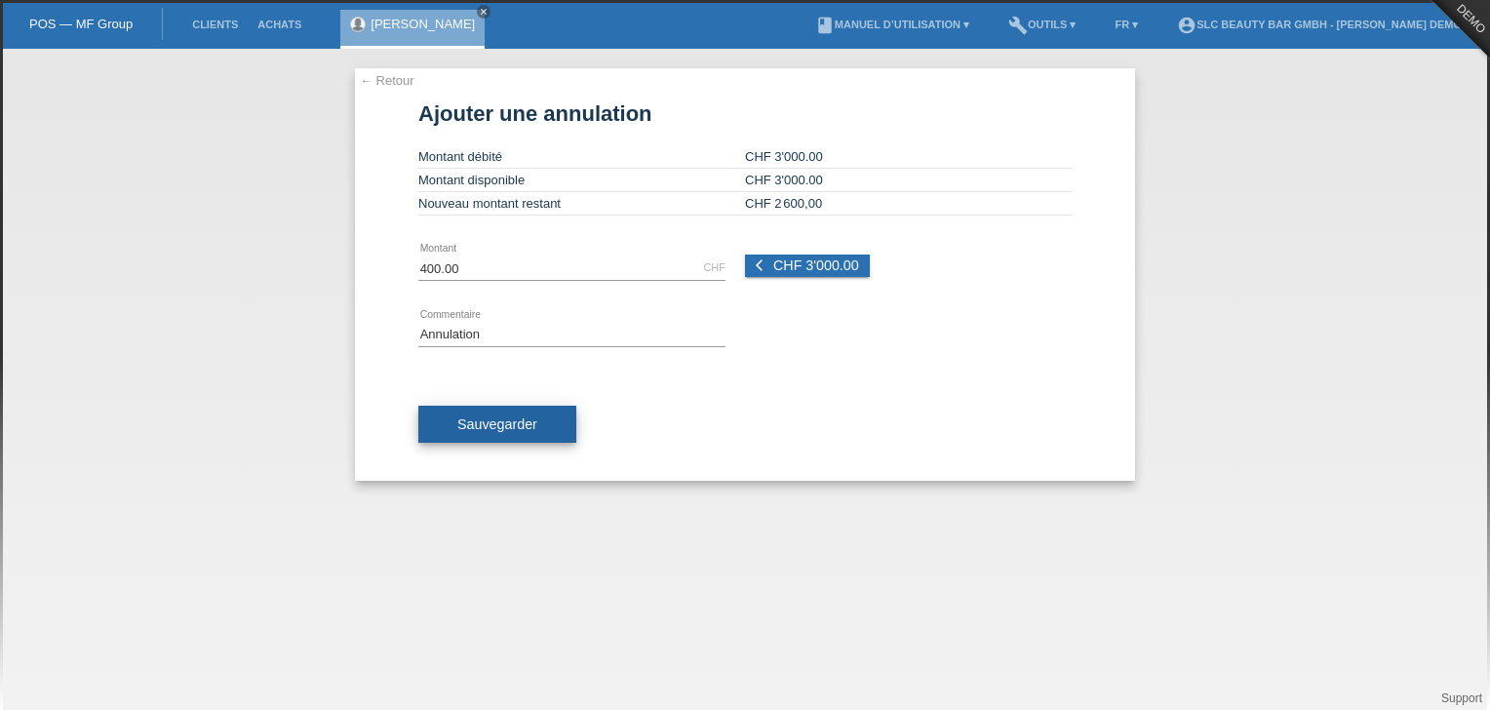
click at [526, 422] on span "Sauvegarder" at bounding box center [497, 424] width 80 height 16
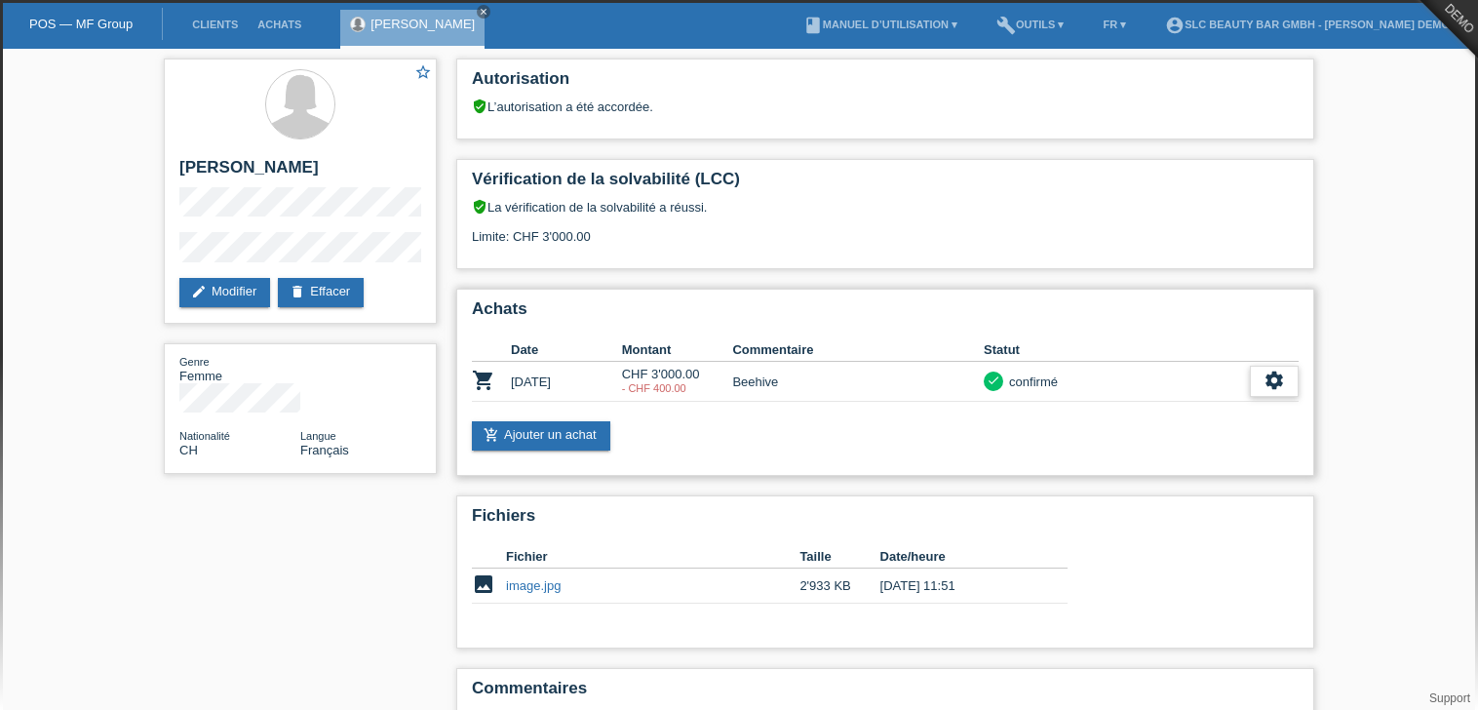
click at [1271, 374] on icon "settings" at bounding box center [1274, 380] width 21 height 21
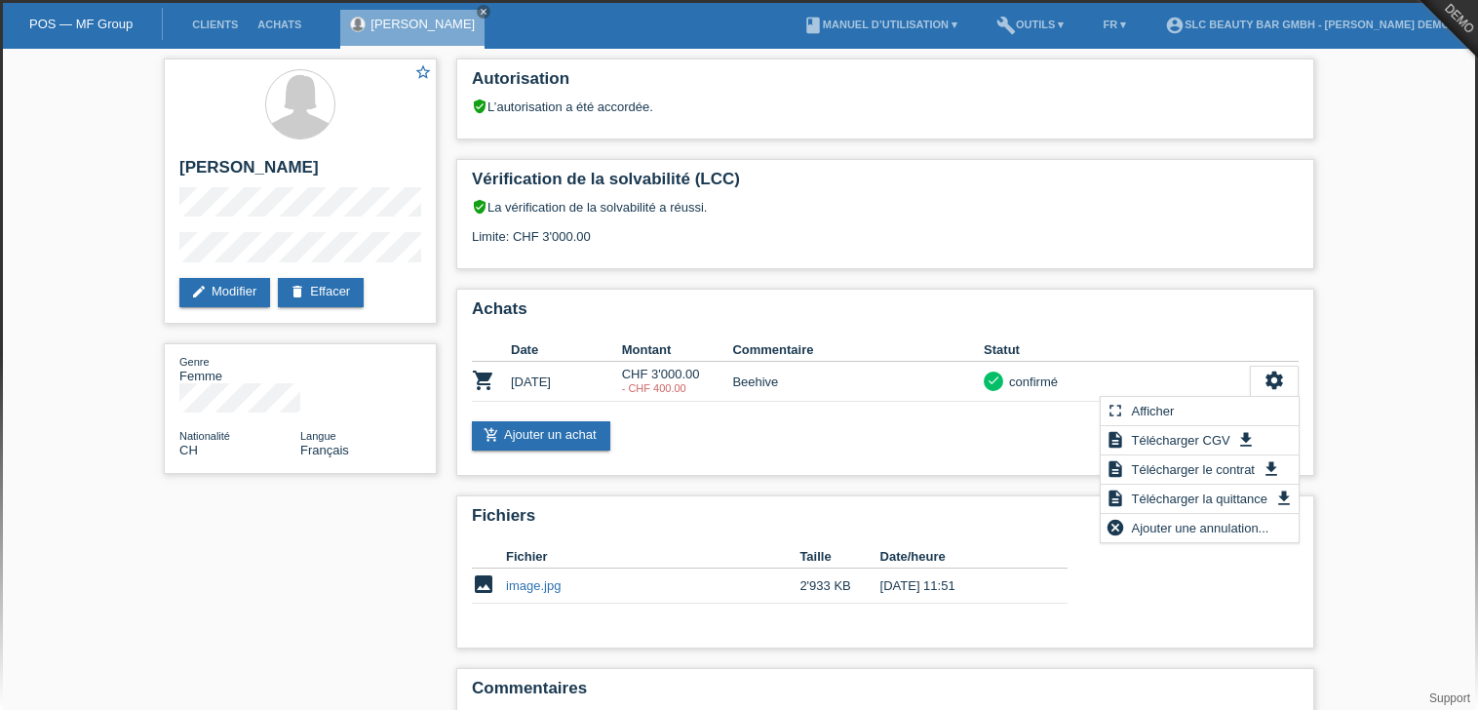
click at [1344, 387] on div "star_border Sonia Meraimi edit Modifier delete Effacer Genre Femme Nationalité …" at bounding box center [739, 423] width 1478 height 748
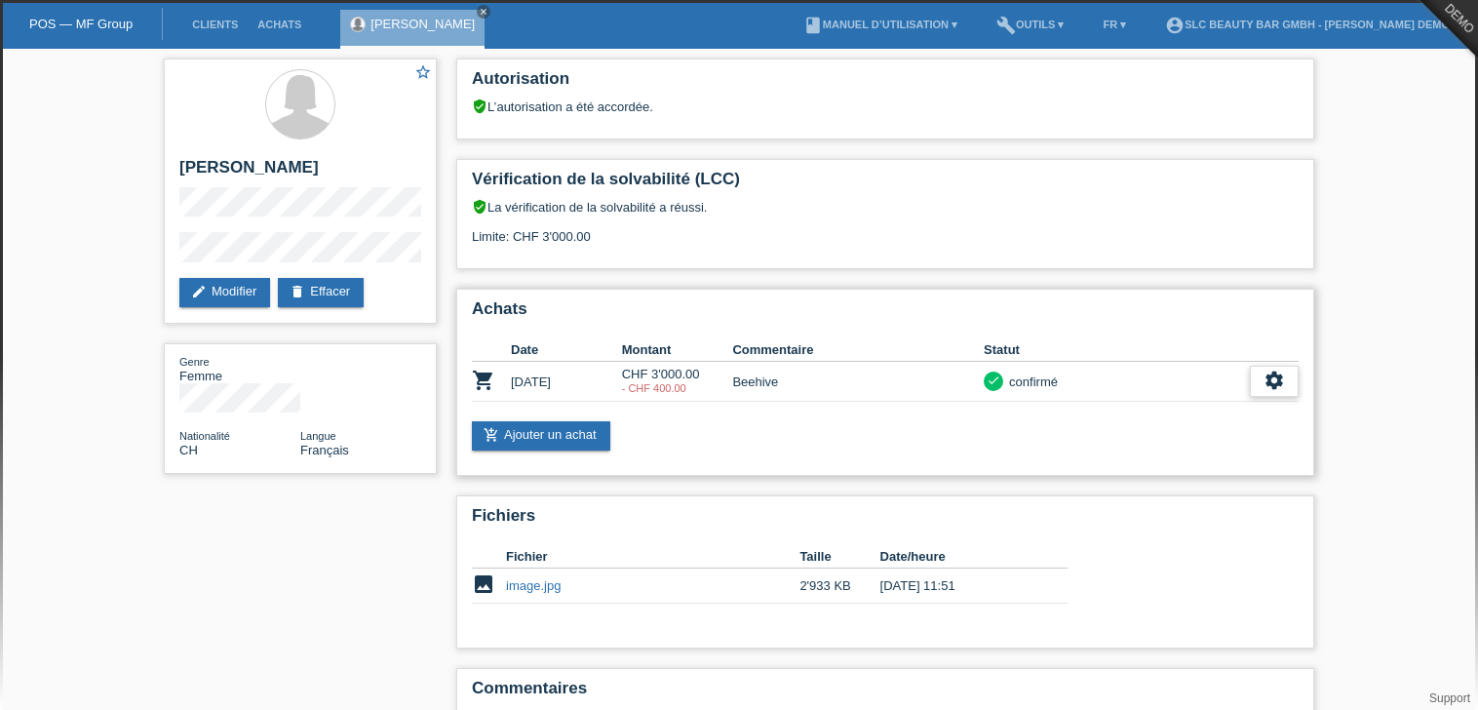
click at [1276, 378] on icon "settings" at bounding box center [1274, 380] width 21 height 21
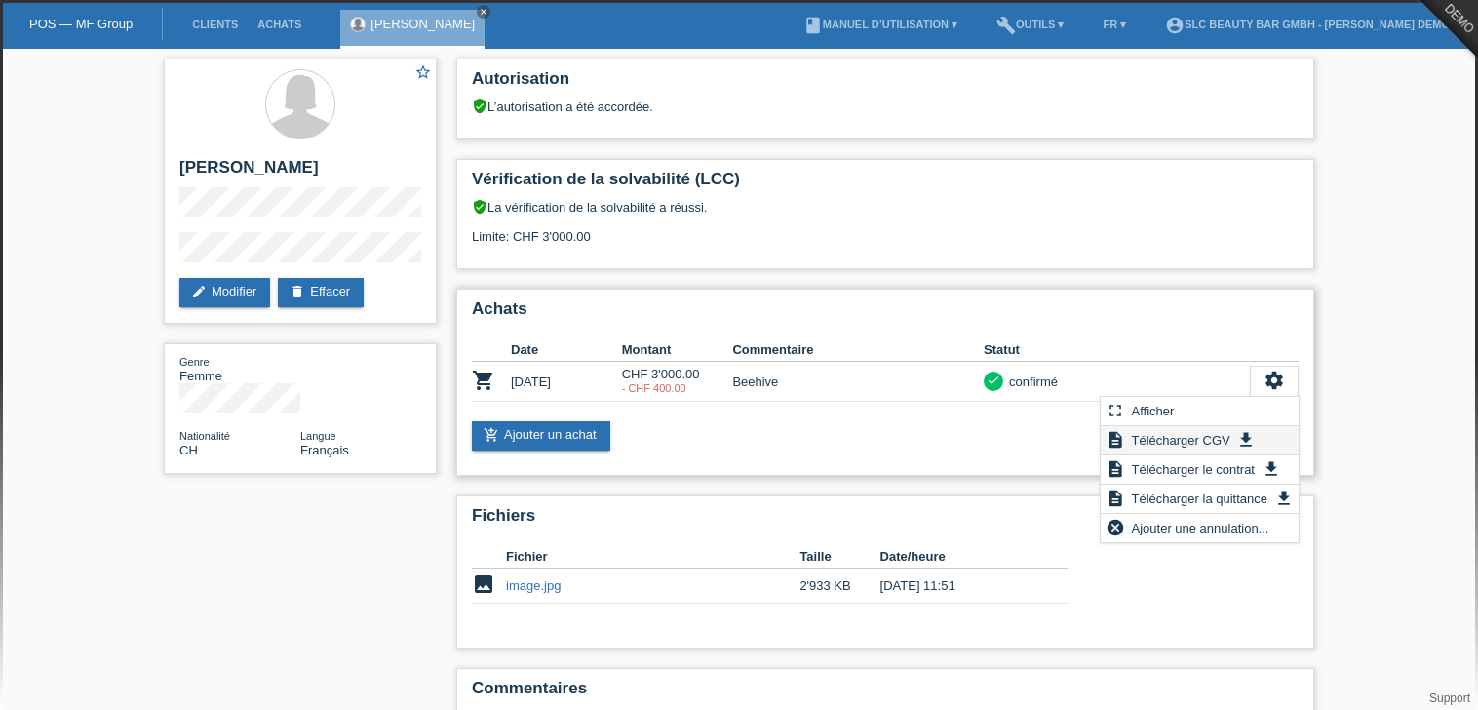
click at [1227, 436] on span "Télécharger CGV" at bounding box center [1181, 439] width 104 height 23
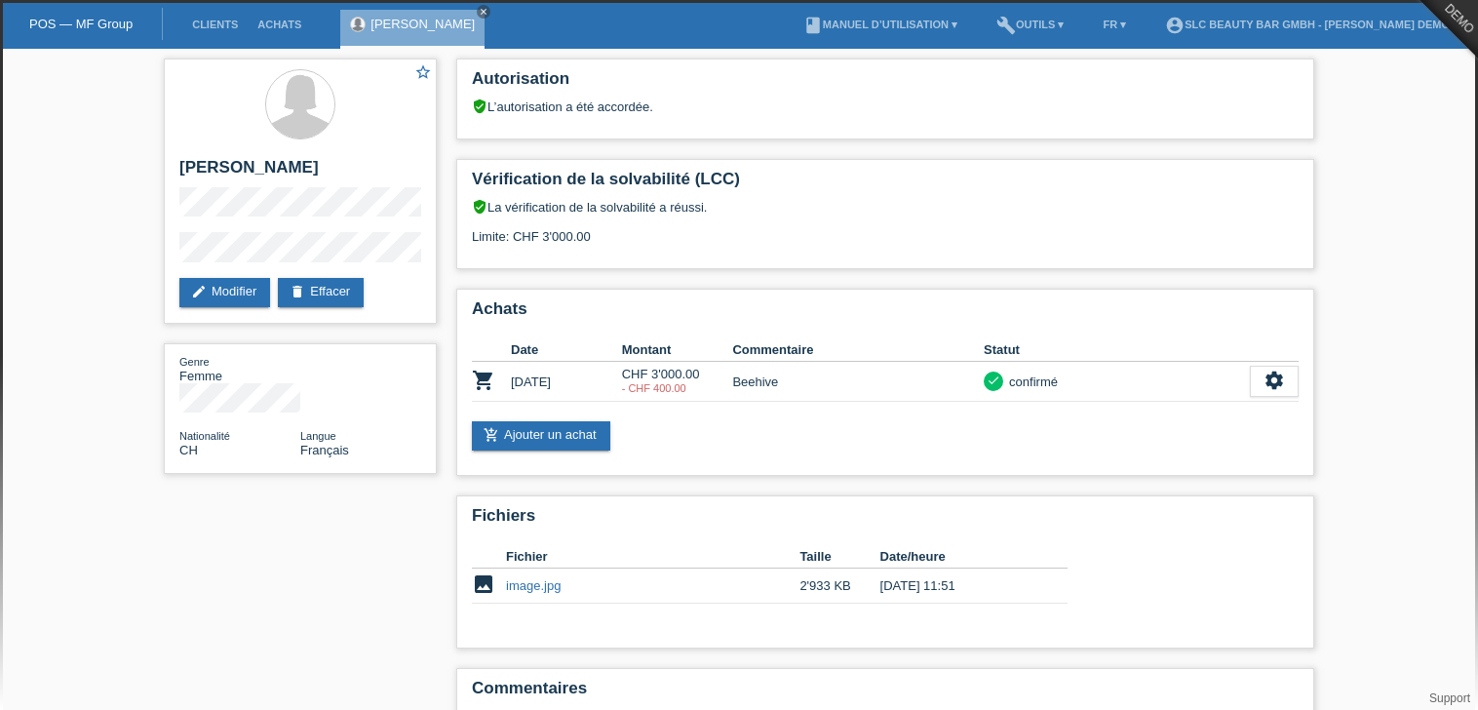
click at [1264, 16] on li "account_circle SLC Beauty Bar GmbH - Sonia Meraimi Demo ▾" at bounding box center [1312, 25] width 313 height 50
click at [1254, 27] on link "account_circle SLC Beauty Bar GmbH - Sonia Meraimi Demo ▾" at bounding box center [1312, 25] width 313 height 12
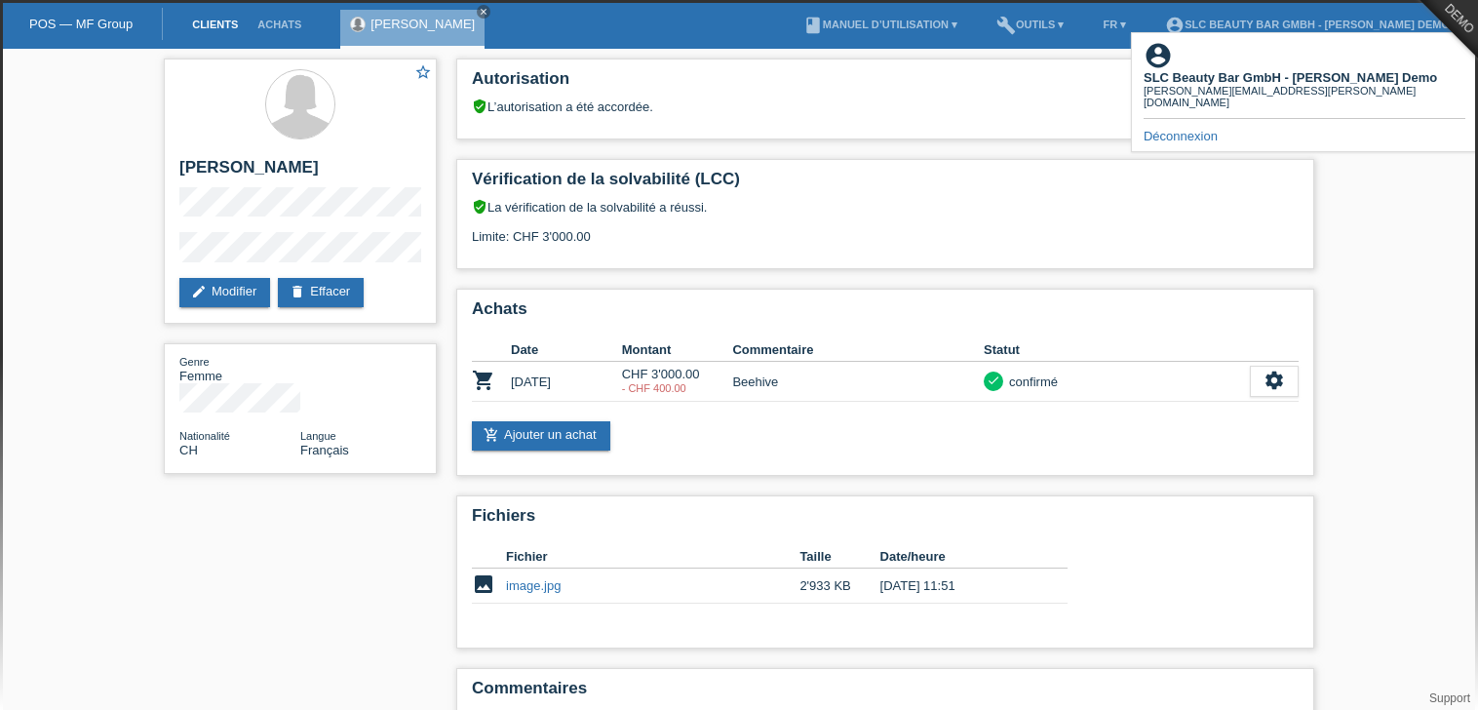
click at [201, 23] on link "Clients" at bounding box center [214, 25] width 65 height 12
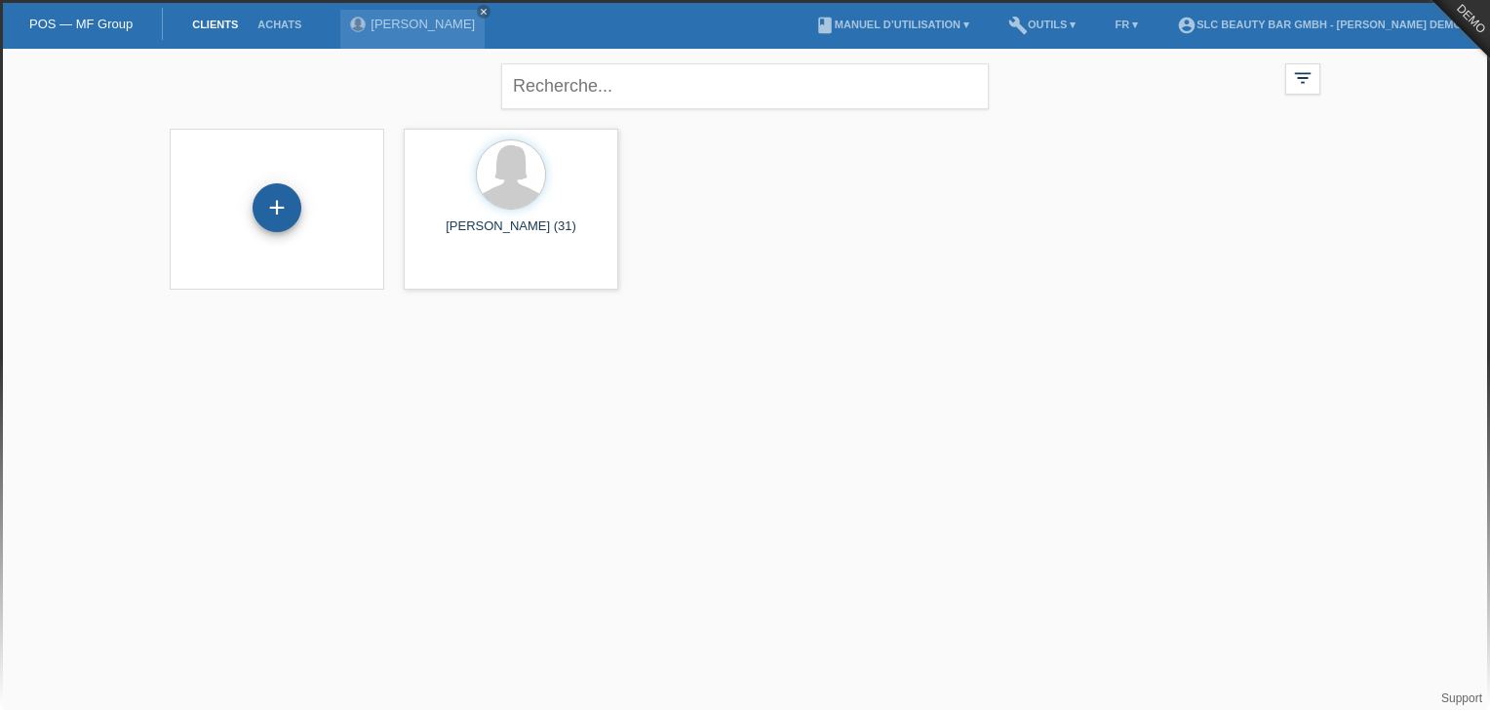
click at [281, 219] on div "+" at bounding box center [277, 207] width 49 height 49
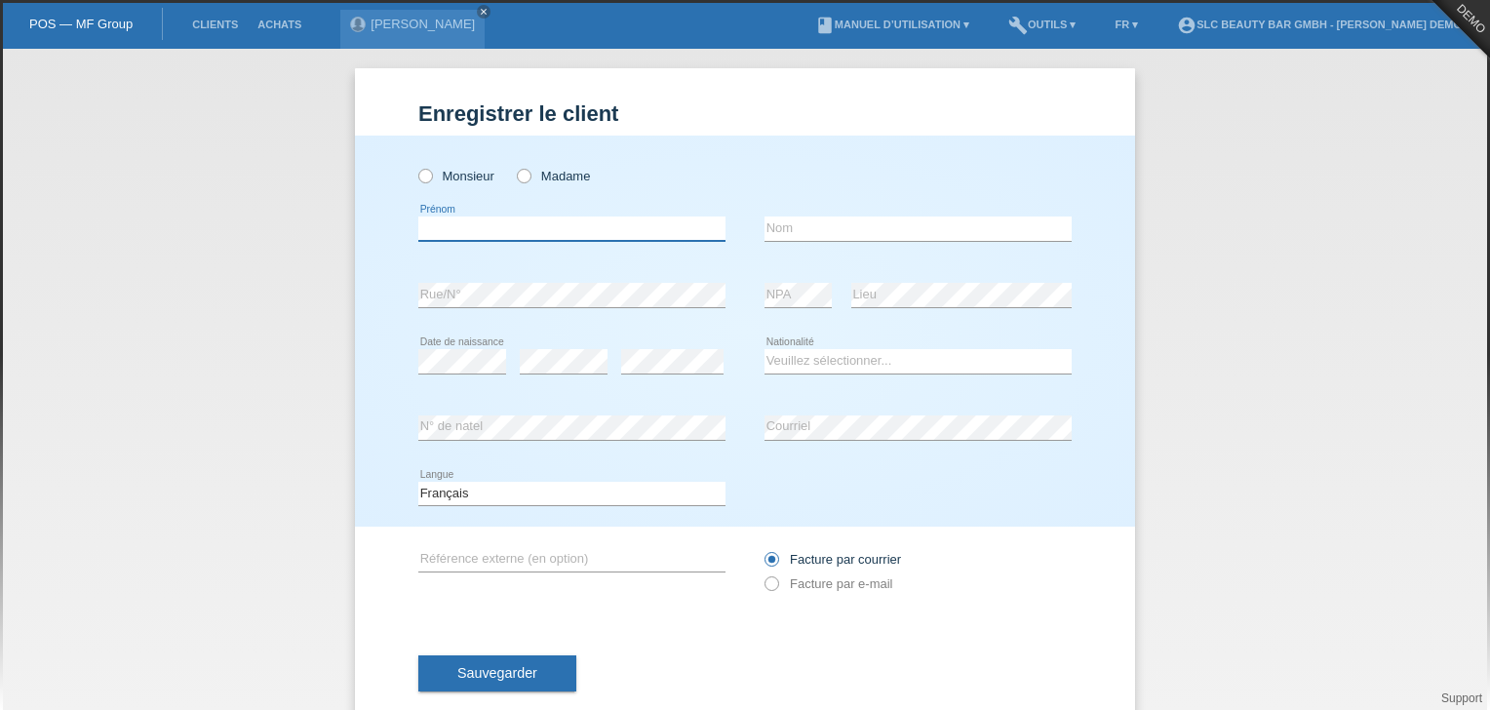
click at [534, 230] on input "text" at bounding box center [571, 228] width 307 height 24
type input "[PERSON_NAME]"
type input "Meraimi"
select select "CH"
click at [514, 166] on icon at bounding box center [514, 166] width 0 height 0
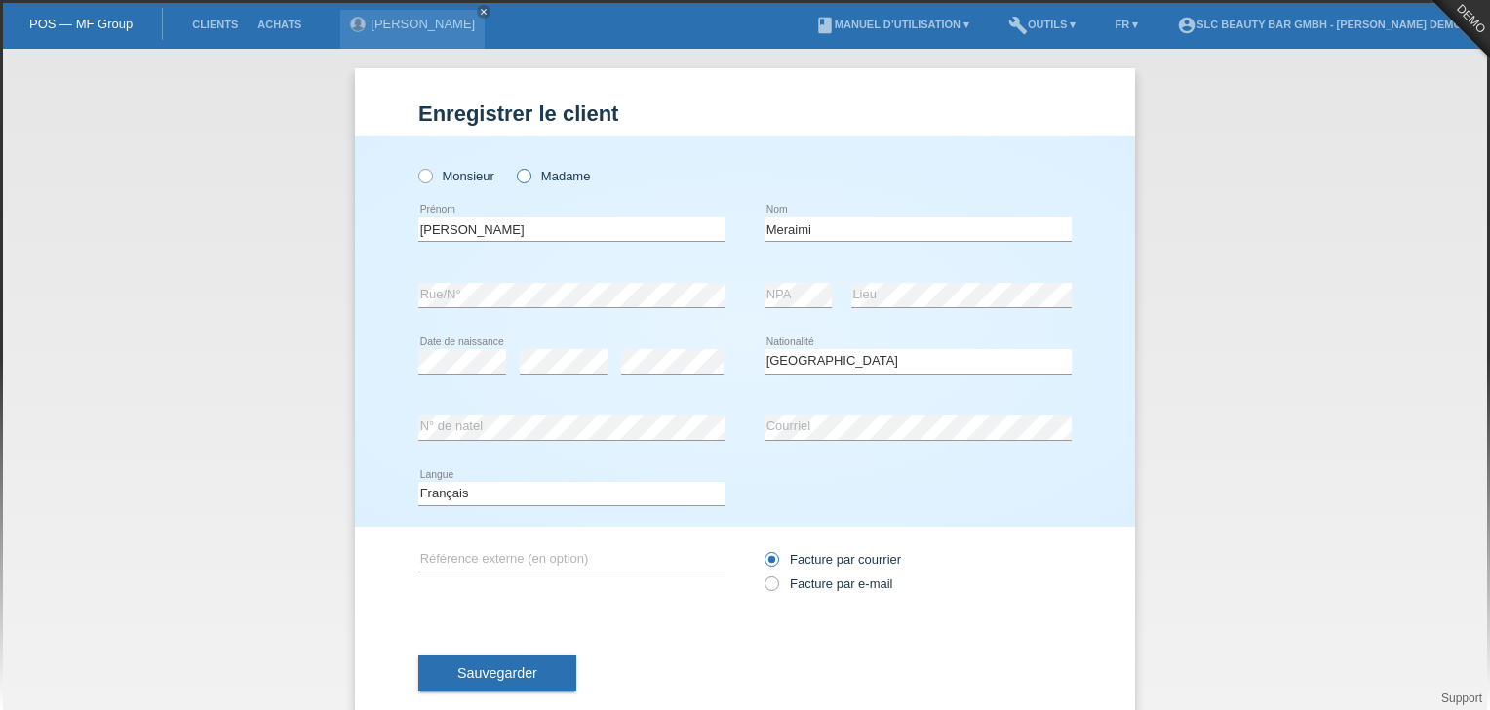
click at [519, 176] on input "Madame" at bounding box center [523, 175] width 13 height 13
radio input "true"
click at [762, 573] on icon at bounding box center [762, 573] width 0 height 0
click at [768, 583] on input "Facture par e-mail" at bounding box center [771, 588] width 13 height 24
radio input "true"
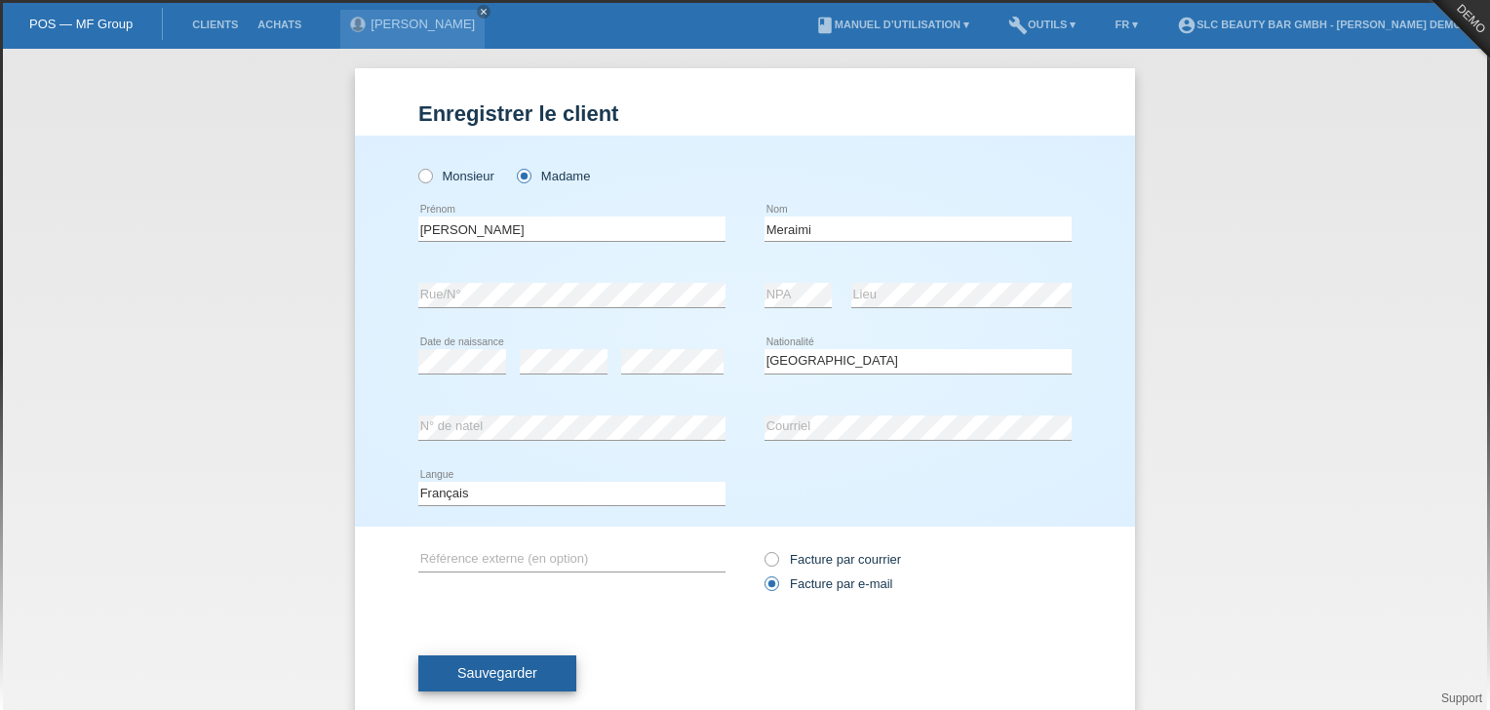
click at [523, 680] on button "Sauvegarder" at bounding box center [497, 673] width 158 height 37
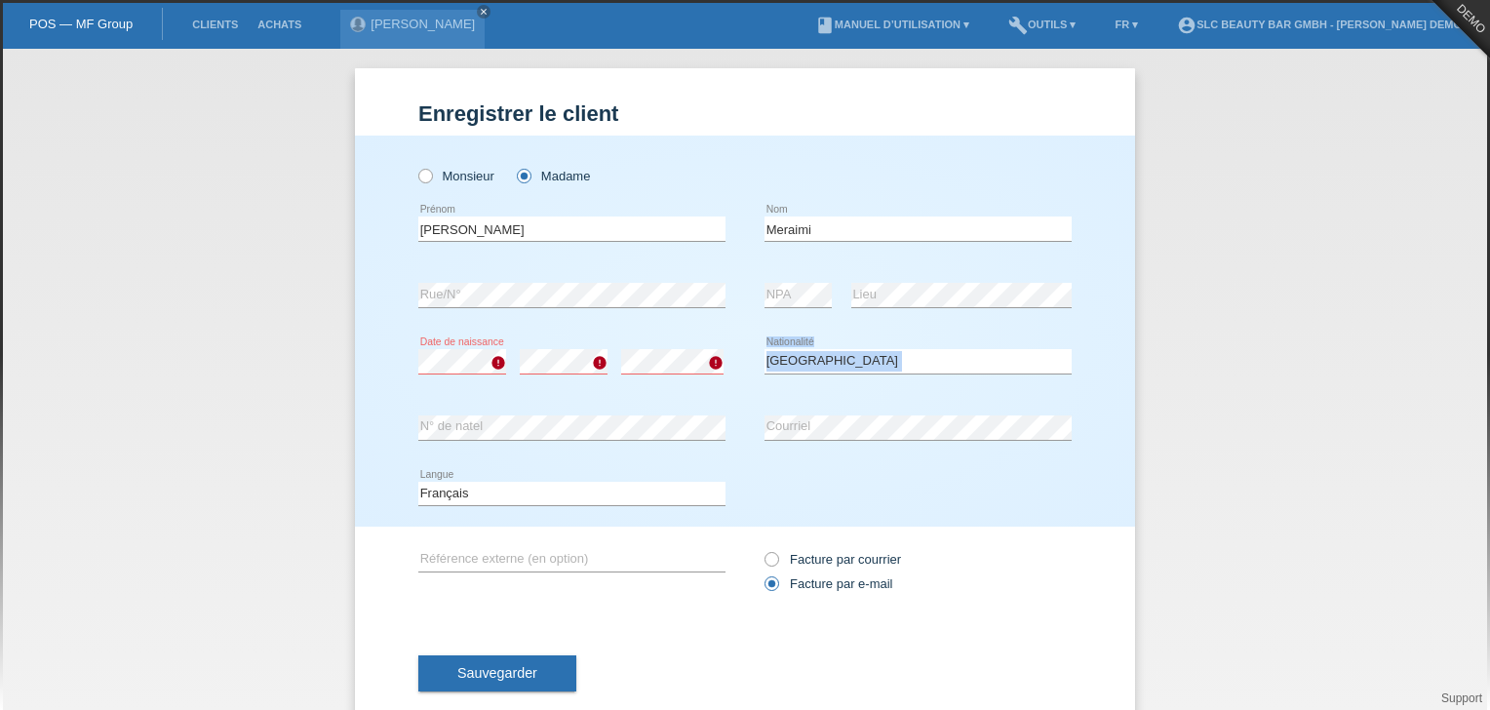
drag, startPoint x: 819, startPoint y: 378, endPoint x: 810, endPoint y: 339, distance: 40.0
click at [810, 339] on div "Veuillez sélectionner... Suisse Allemagne Autriche Liechtenstein ------------ A…" at bounding box center [918, 362] width 307 height 66
click at [801, 351] on select "Veuillez sélectionner... Suisse Allemagne Autriche Liechtenstein ------------ A…" at bounding box center [918, 360] width 307 height 23
select select "AR"
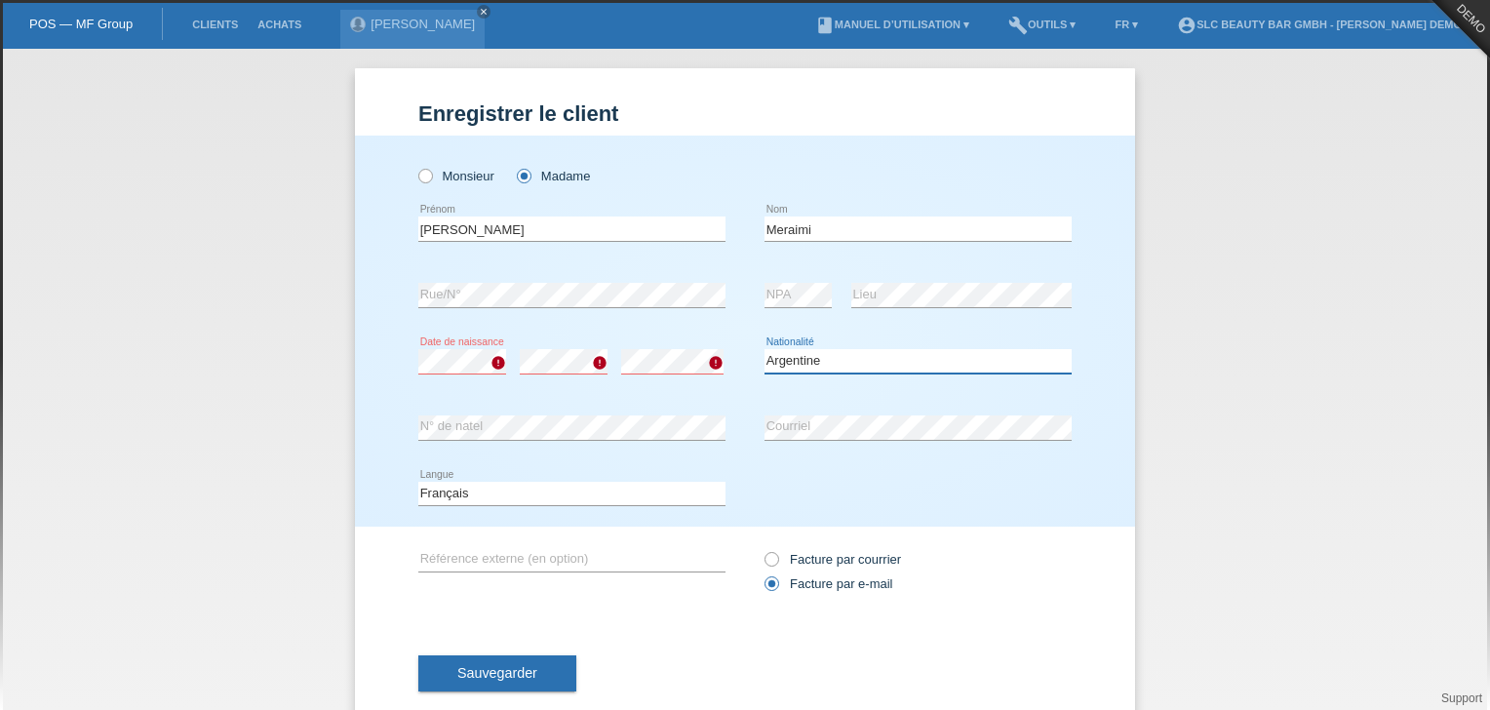
click at [765, 349] on select "Veuillez sélectionner... Suisse Allemagne Autriche Liechtenstein ------------ A…" at bounding box center [918, 360] width 307 height 23
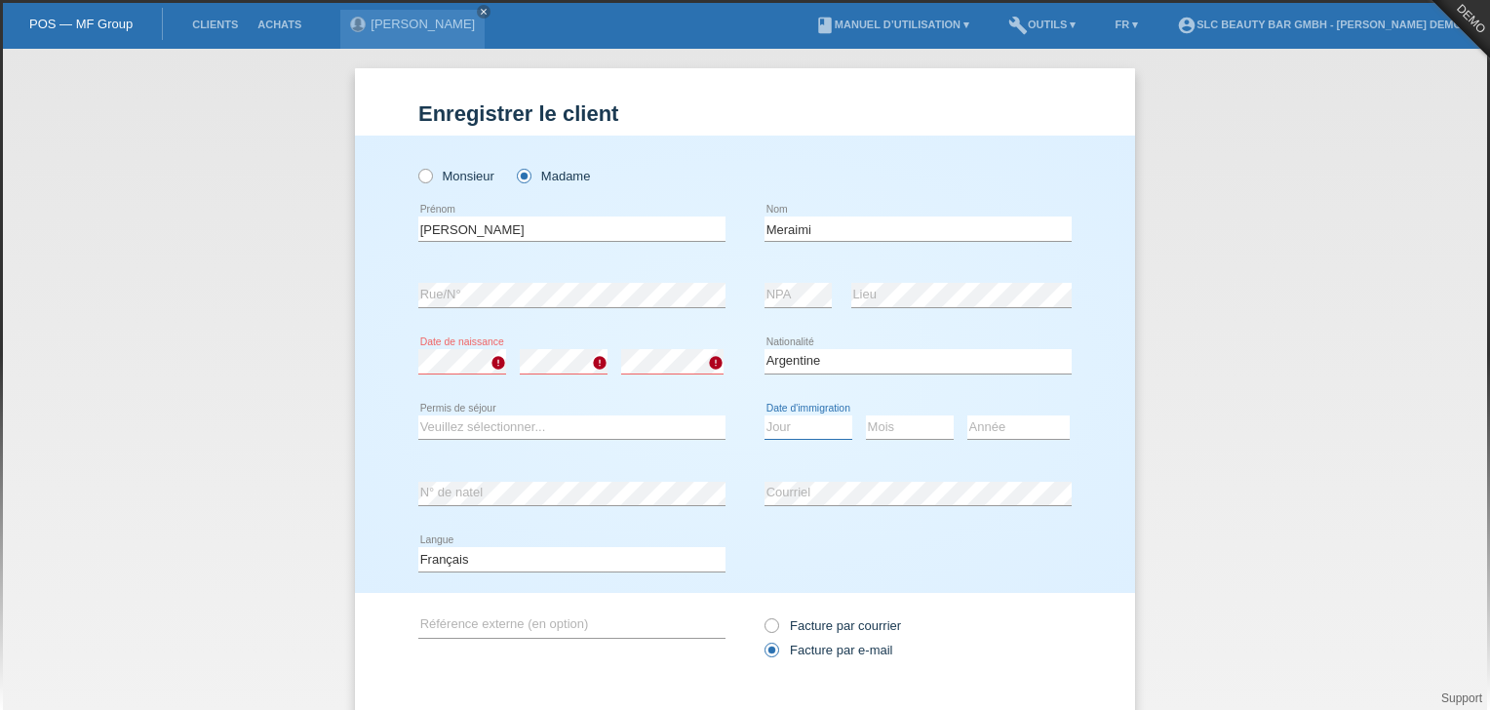
click at [800, 424] on select "Jour 01 02 03 04 05 06 07 08 09 10 11" at bounding box center [809, 426] width 88 height 23
select select "17"
click at [765, 415] on select "Jour 01 02 03 04 05 06 07 08 09 10 11" at bounding box center [809, 426] width 88 height 23
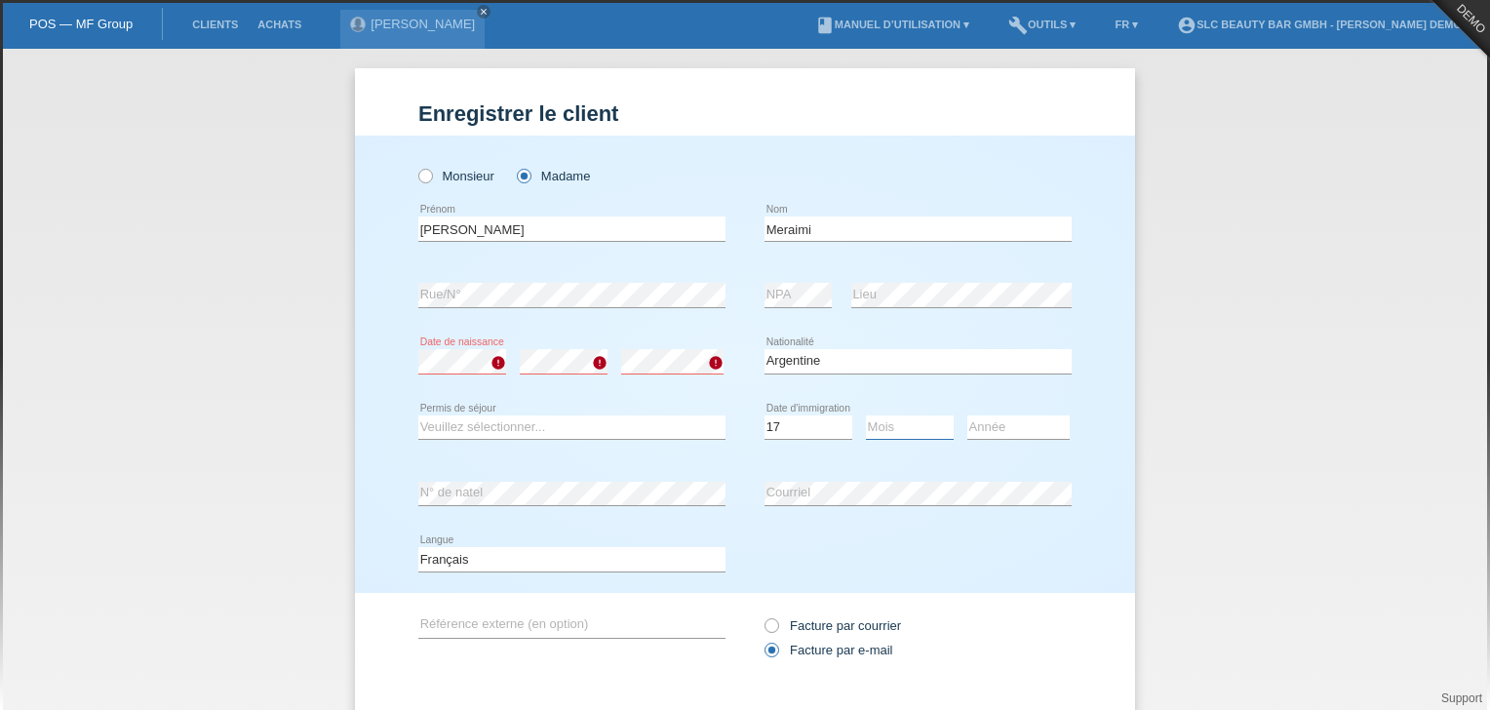
click at [911, 420] on select "Mois 01 02 03 04 05 06 07 08 09 10 11" at bounding box center [910, 426] width 88 height 23
select select "04"
click at [866, 415] on select "Mois 01 02 03 04 05 06 07 08 09 10 11" at bounding box center [910, 426] width 88 height 23
click at [1002, 419] on select "Année 2025 2024 2023 2022 2021 2020 2019 2018 2017 2016 2015 2014 2013 2012 201…" at bounding box center [1018, 426] width 102 height 23
select select "2009"
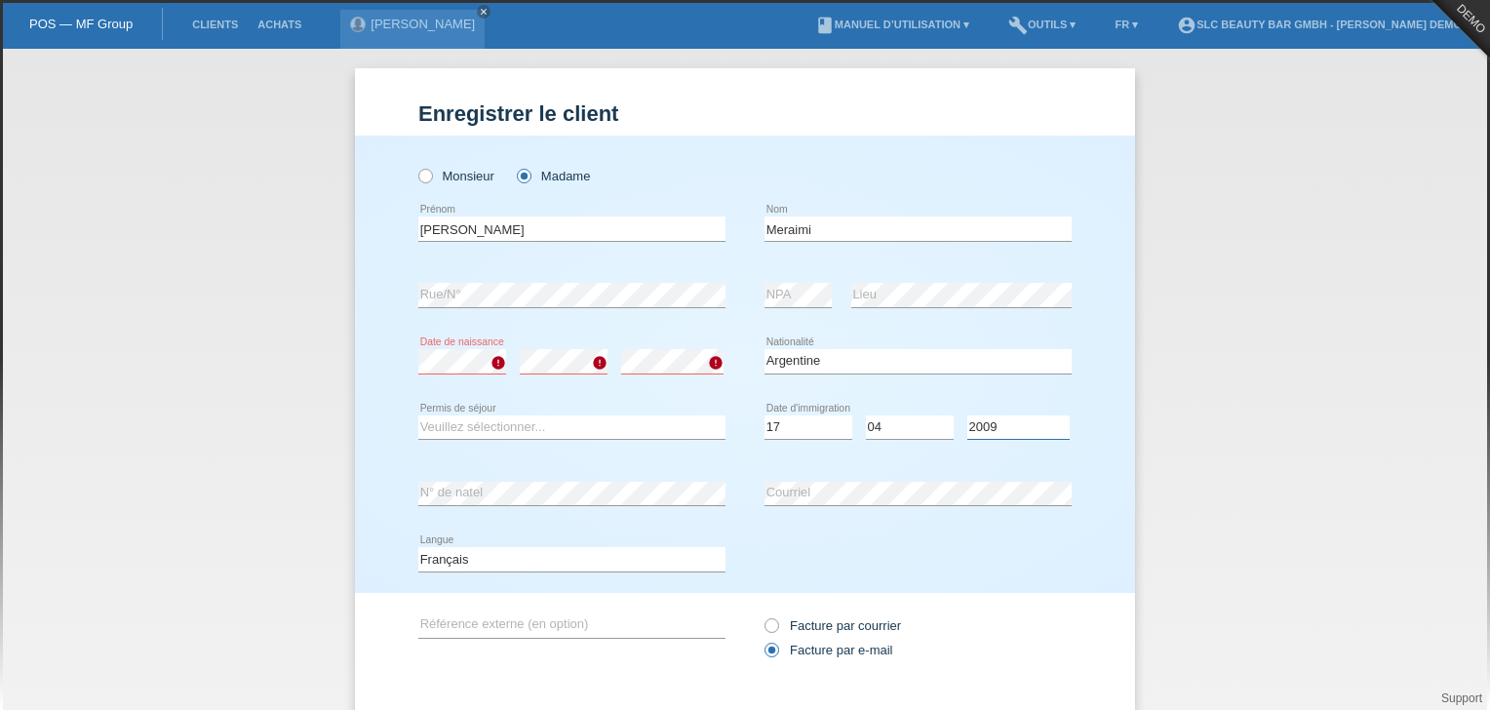
click at [967, 415] on select "Année 2025 2024 2023 2022 2021 2020 2019 2018 2017 2016 2015 2014 2013 2012 201…" at bounding box center [1018, 426] width 102 height 23
click at [597, 426] on select "Veuillez sélectionner... C B B - Statut de réfugié Autre" at bounding box center [571, 426] width 307 height 23
select select "C"
click at [418, 415] on select "Veuillez sélectionner... C B B - Statut de réfugié Autre" at bounding box center [571, 426] width 307 height 23
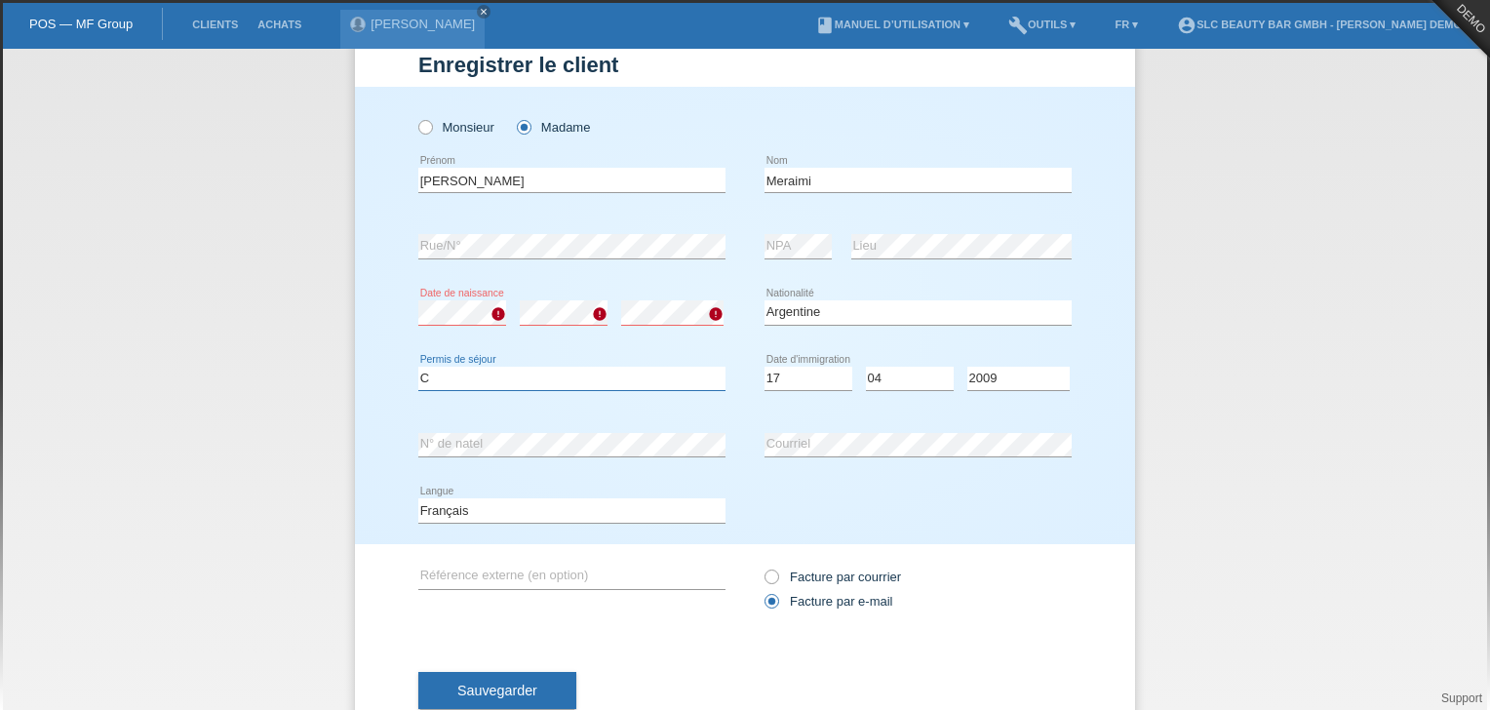
scroll to position [78, 0]
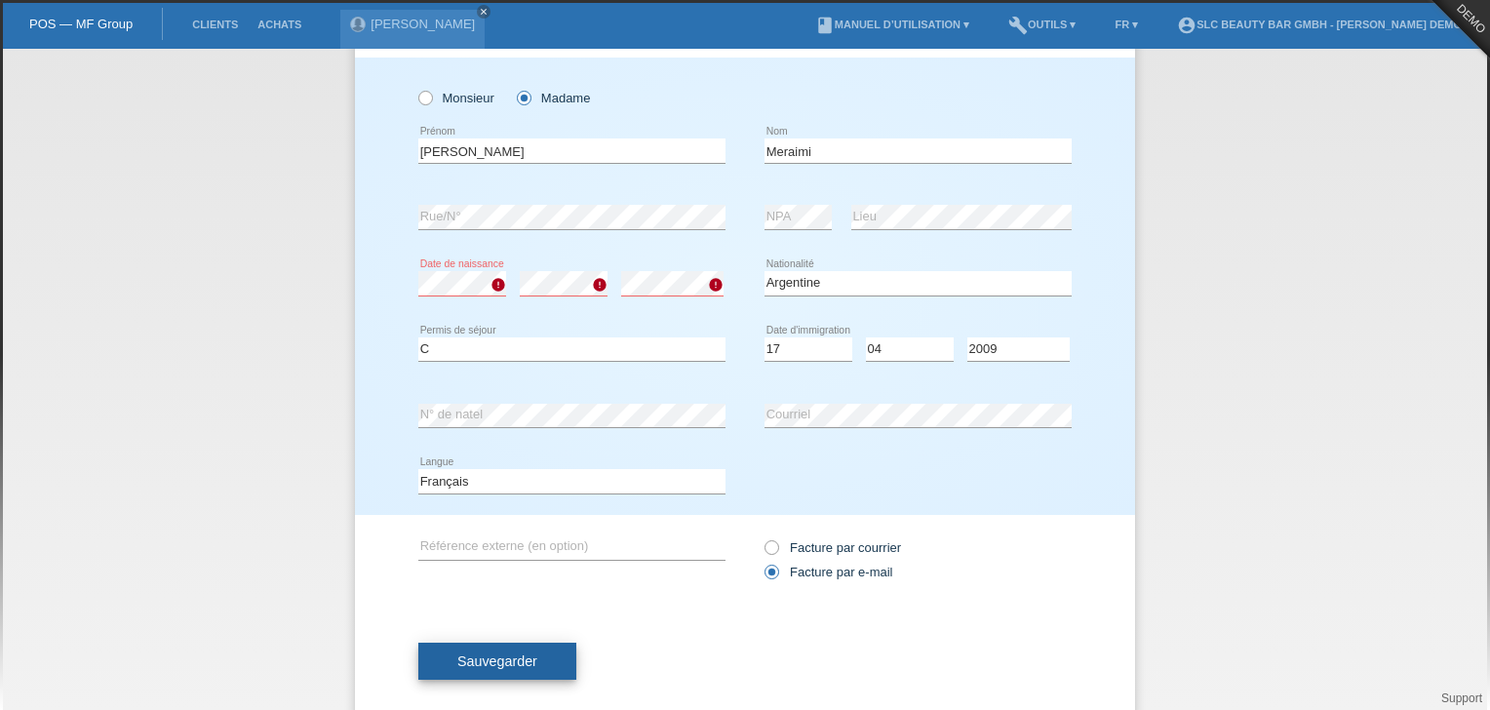
click at [521, 675] on button "Sauvegarder" at bounding box center [497, 661] width 158 height 37
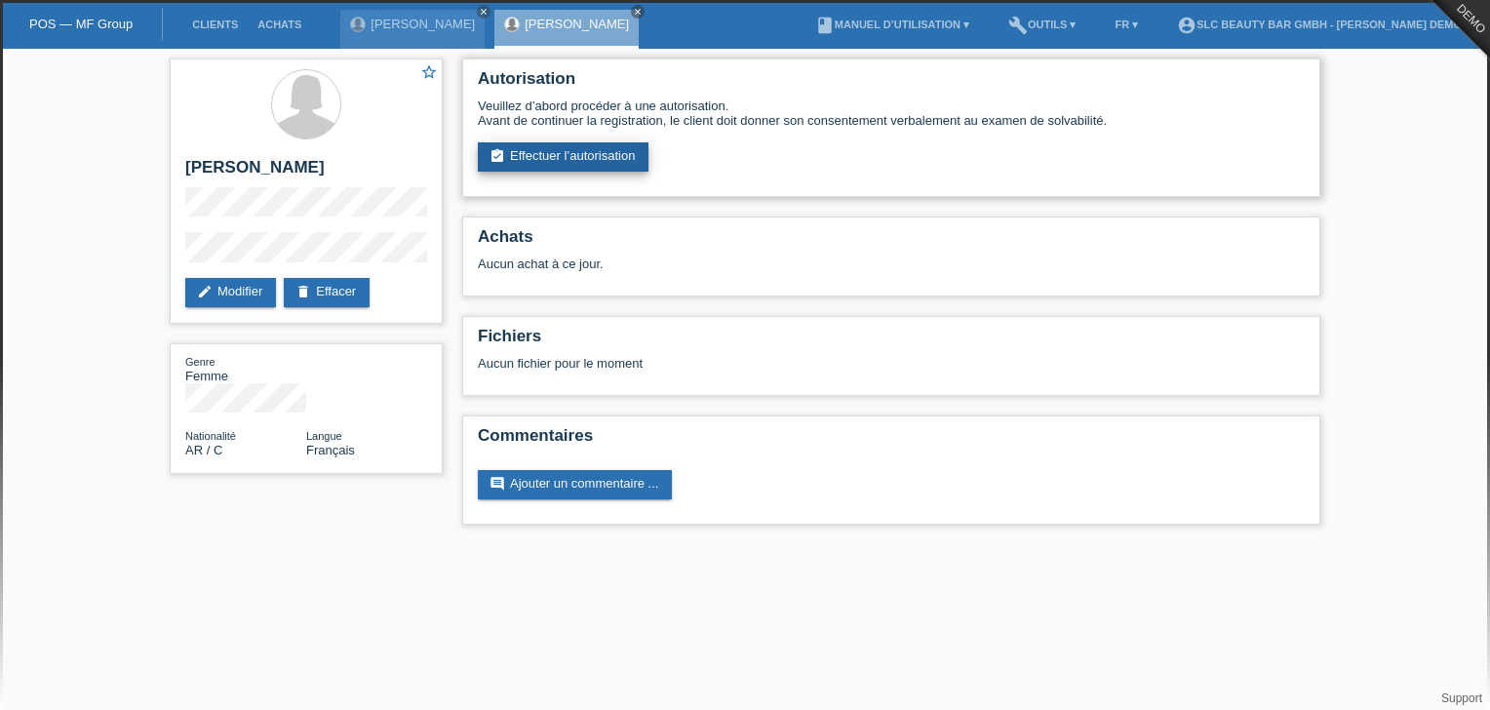
click at [587, 165] on link "assignment_turned_in Effectuer l’autorisation" at bounding box center [563, 156] width 171 height 29
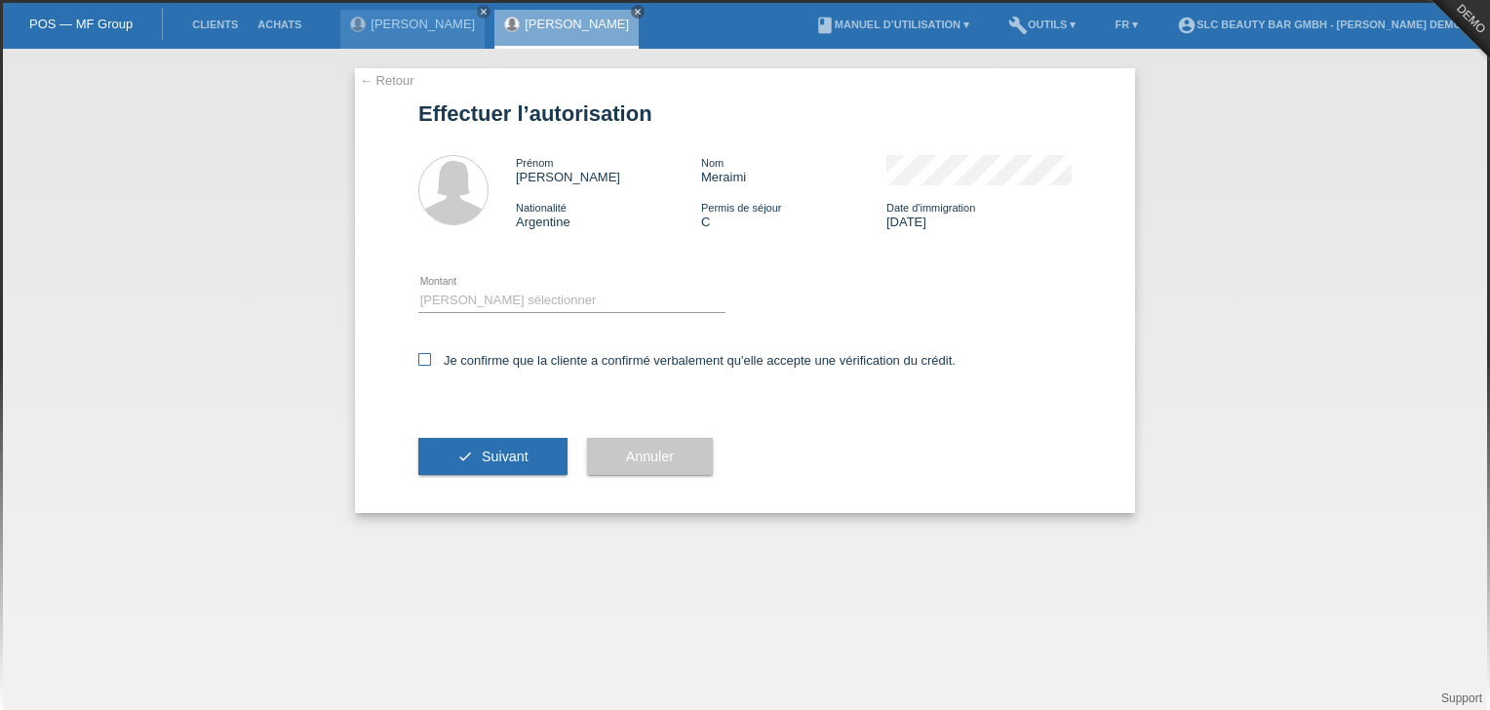
click at [422, 356] on icon at bounding box center [424, 359] width 13 height 13
click at [422, 356] on input "Je confirme que la cliente a confirmé verbalement qu'elle accepte une vérificat…" at bounding box center [424, 359] width 13 height 13
checkbox input "true"
click at [488, 455] on span "Suivant" at bounding box center [505, 457] width 47 height 16
click at [542, 303] on select "Veuillez sélectionner CHF 1.00 - CHF 499.00 CHF 500.00 - CHF 1'999.00 CHF 2'000…" at bounding box center [571, 300] width 307 height 23
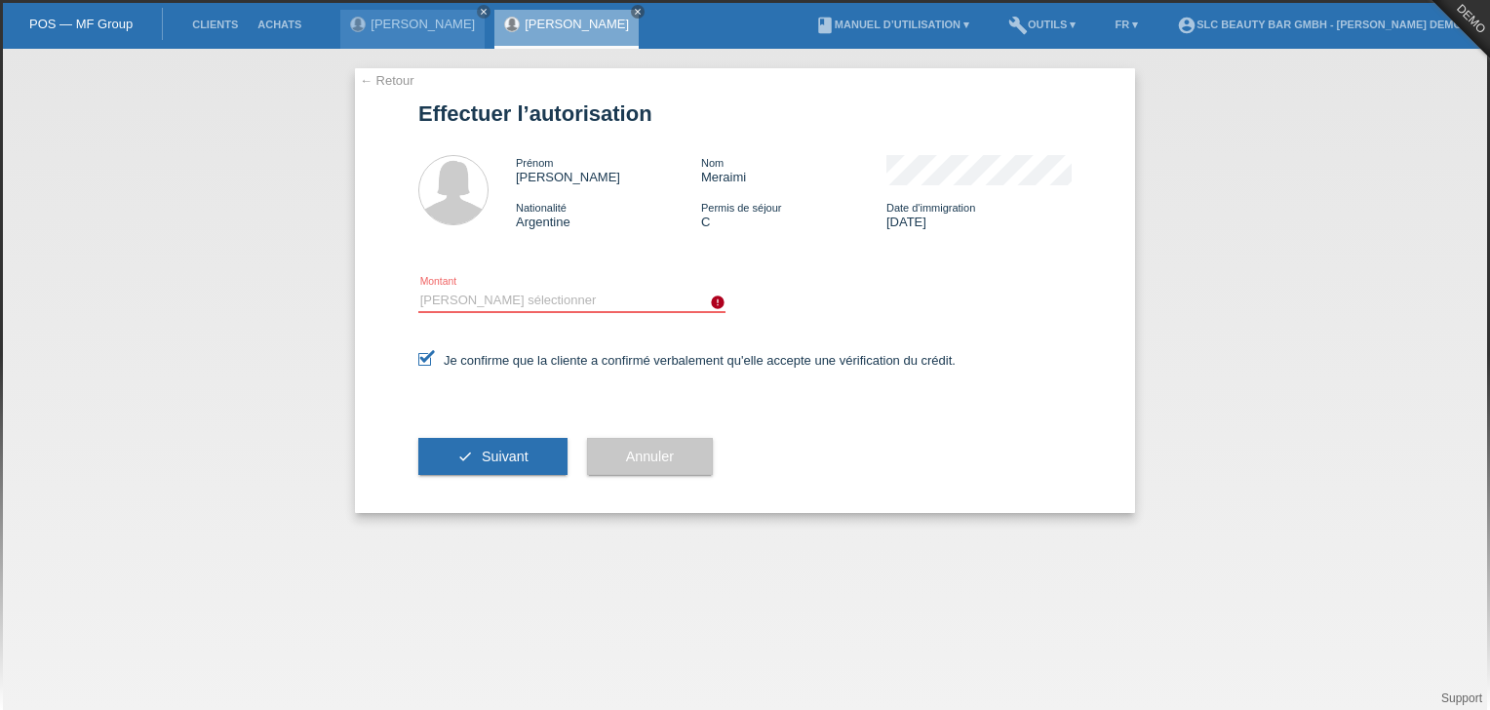
select select "2"
click at [418, 289] on select "Veuillez sélectionner CHF 1.00 - CHF 499.00 CHF 500.00 - CHF 1'999.00 CHF 2'000…" at bounding box center [571, 300] width 307 height 23
click at [508, 449] on span "Suivant" at bounding box center [505, 457] width 47 height 16
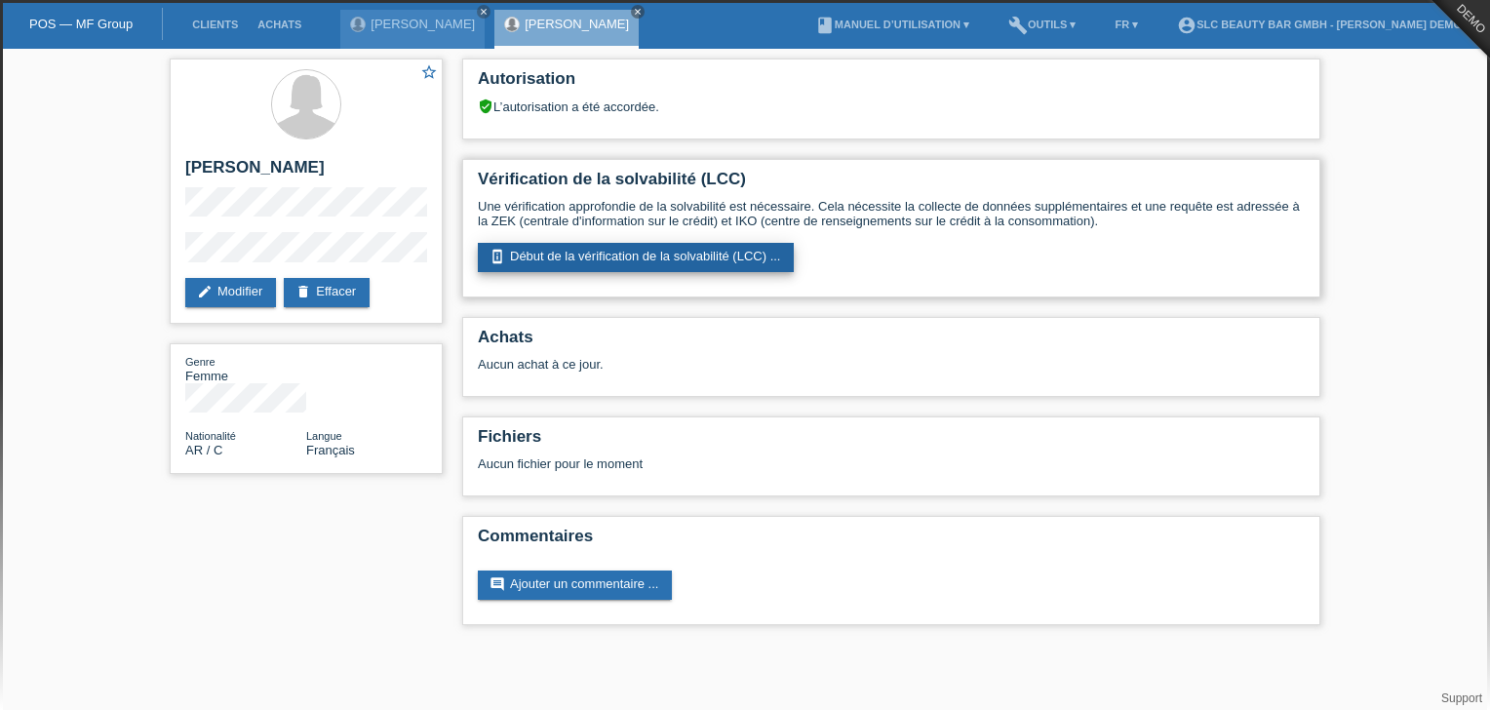
click at [623, 265] on link "perm_device_information Début de la vérification de la solvabilité (LCC) ..." at bounding box center [636, 257] width 316 height 29
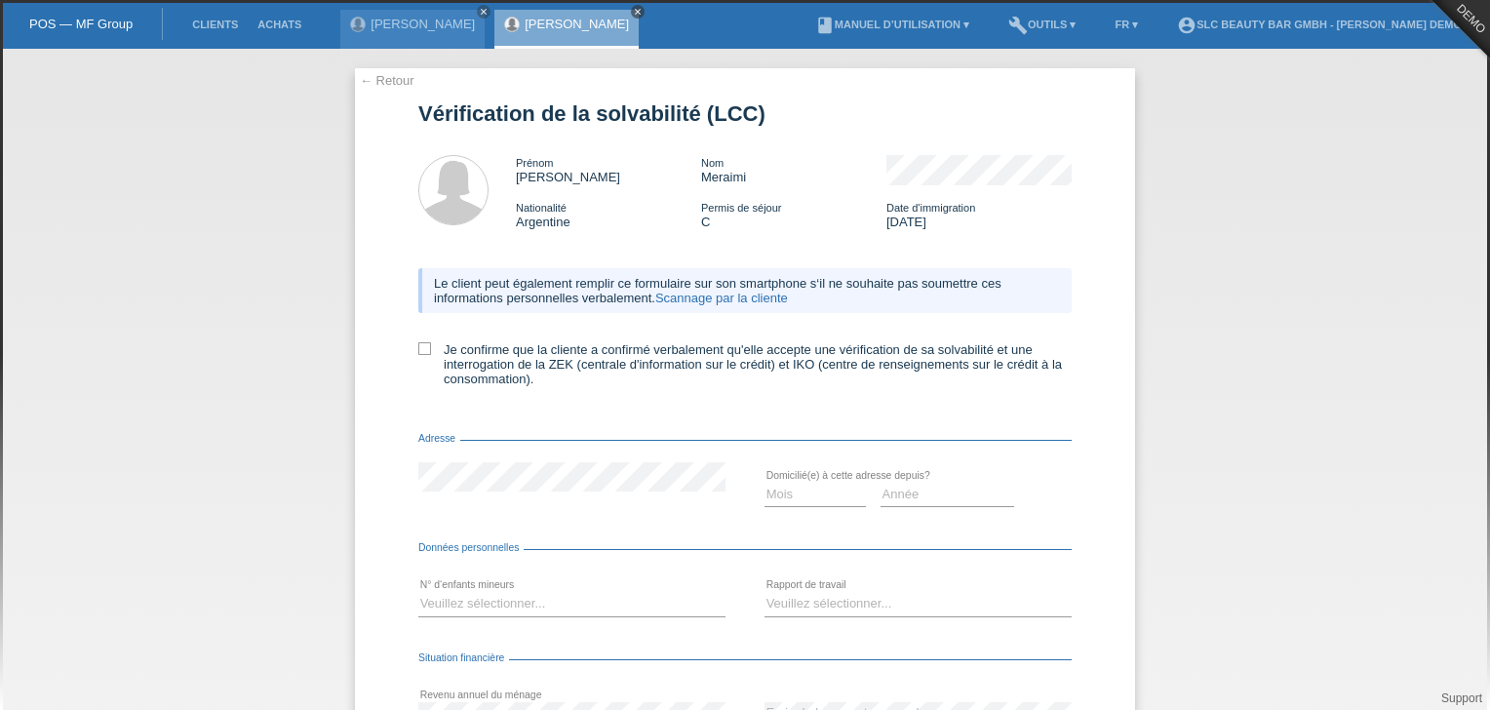
click at [633, 7] on icon "close" at bounding box center [638, 12] width 10 height 10
click at [436, 36] on div "Sonia Meraimi close" at bounding box center [412, 29] width 144 height 39
click at [479, 13] on icon "close" at bounding box center [484, 12] width 10 height 10
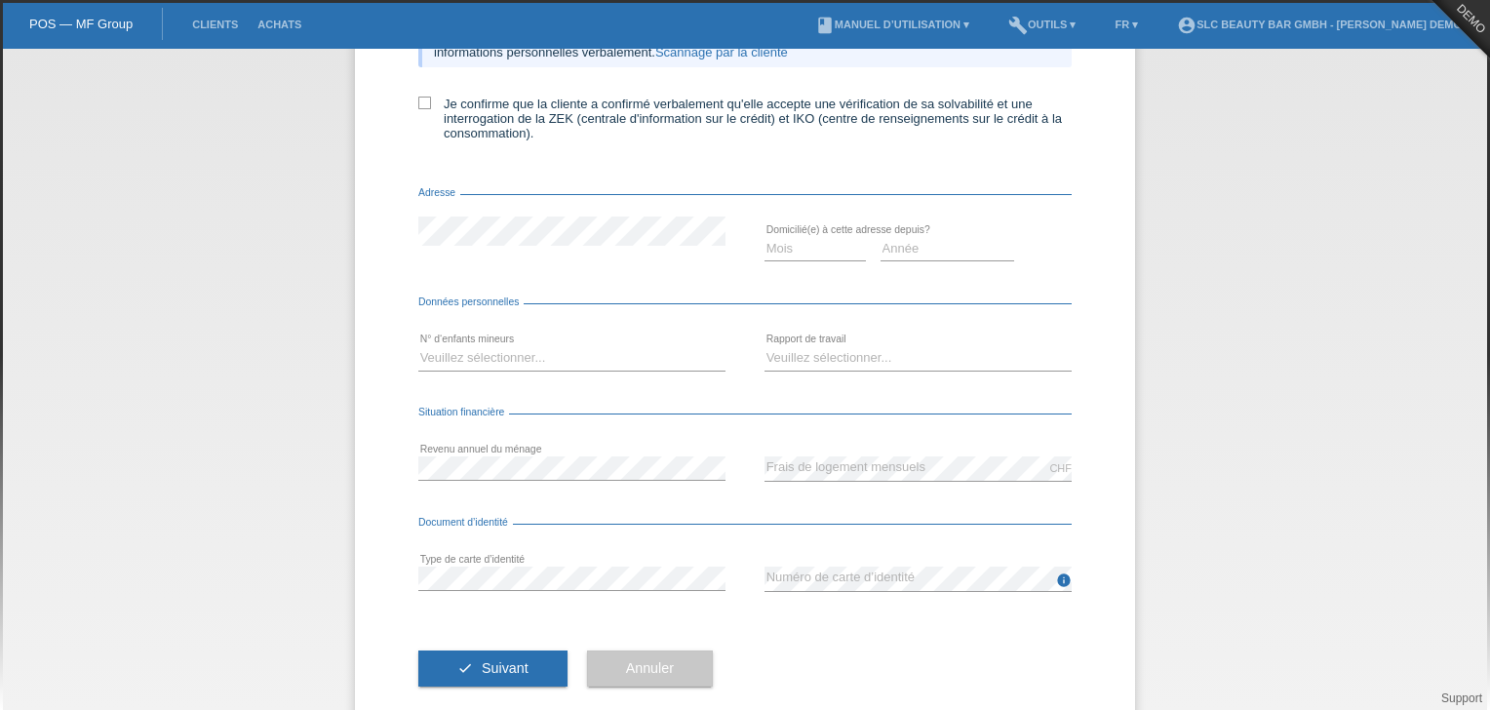
scroll to position [257, 0]
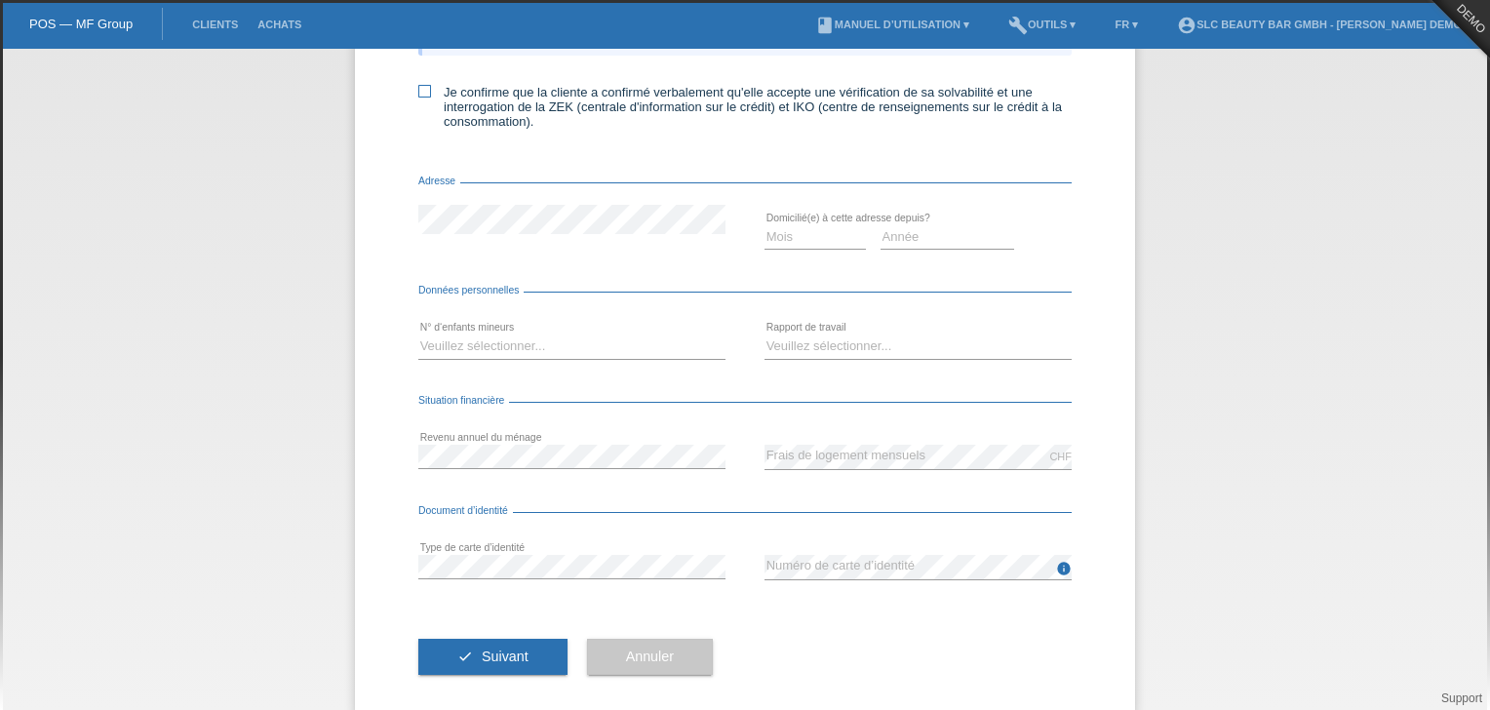
click at [419, 92] on icon at bounding box center [424, 91] width 13 height 13
click at [419, 92] on input "Je confirme que la cliente a confirmé verbalement qu'elle accepte une vérificat…" at bounding box center [424, 91] width 13 height 13
checkbox input "true"
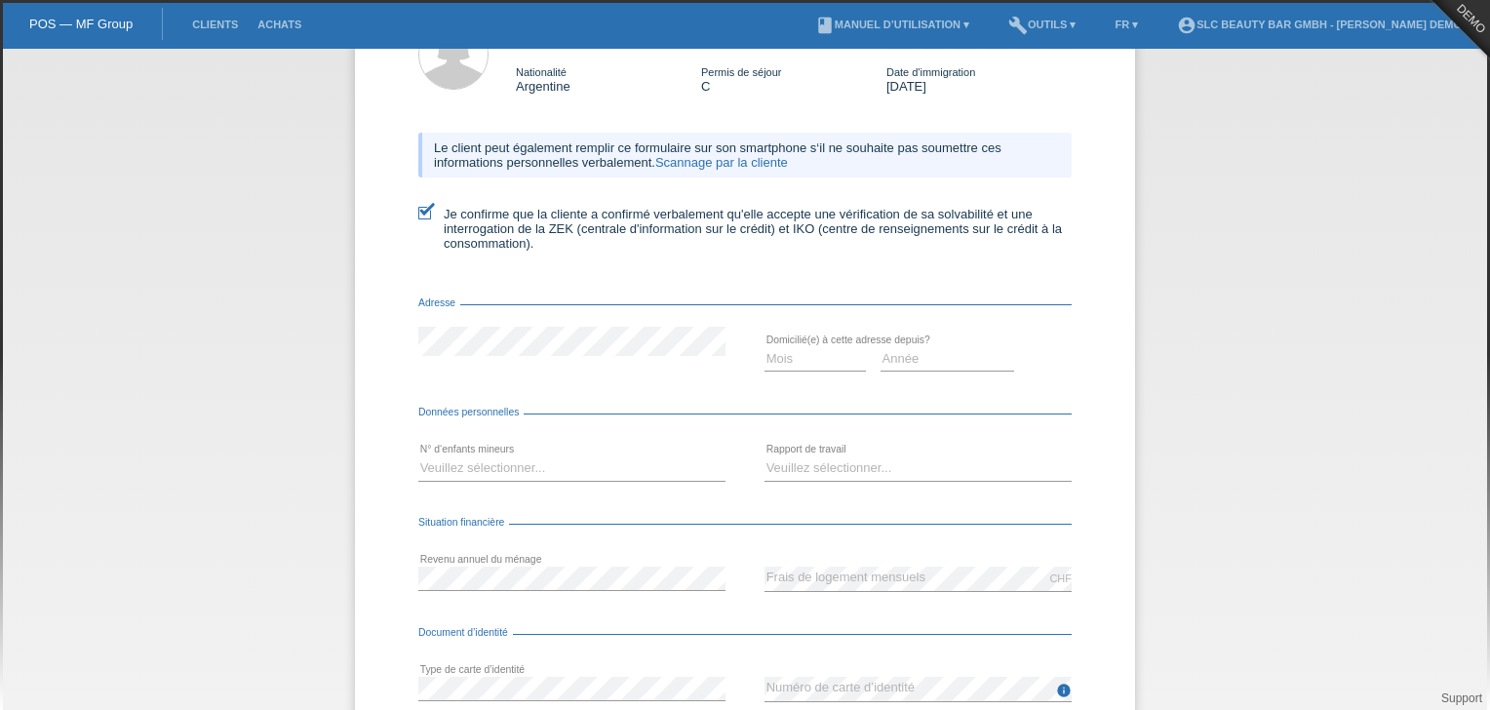
scroll to position [125, 0]
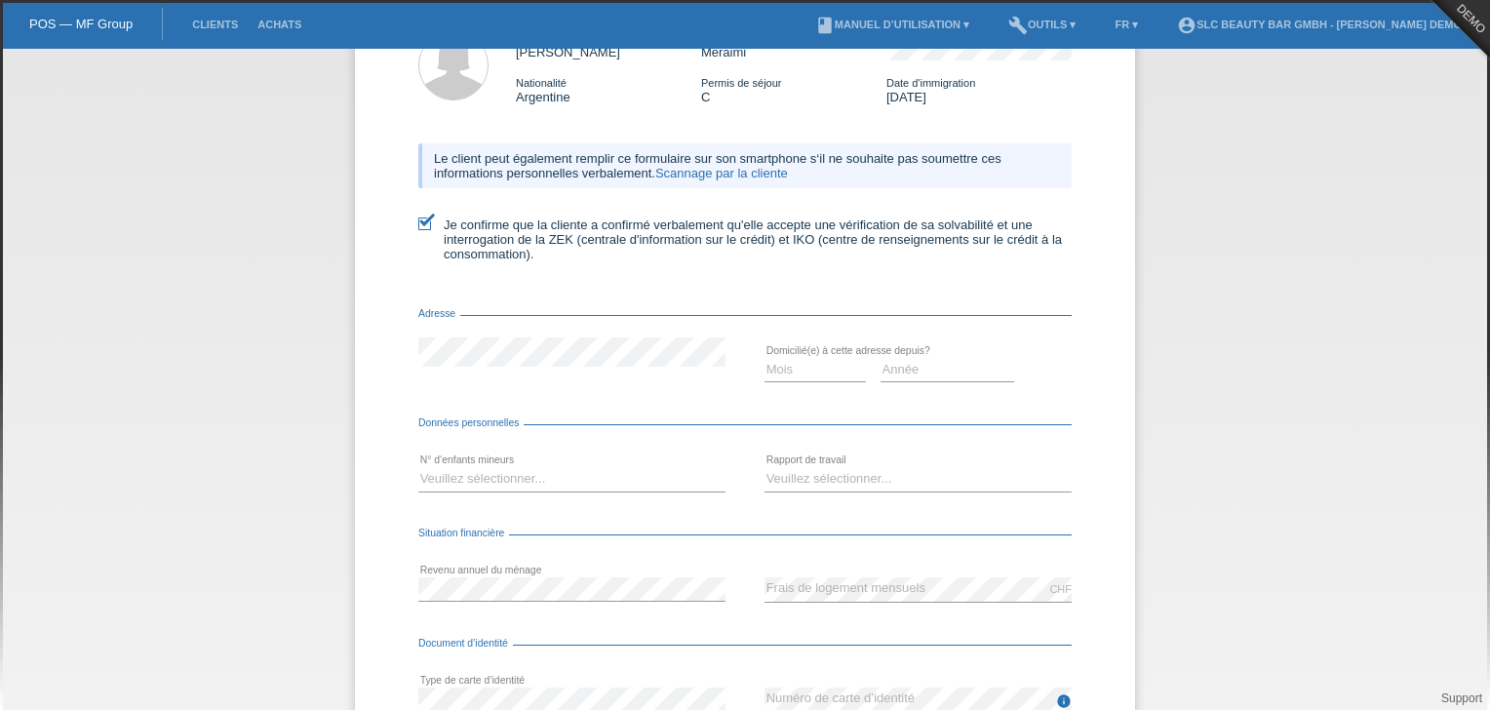
click at [751, 172] on link "Scannage par la cliente" at bounding box center [721, 173] width 133 height 15
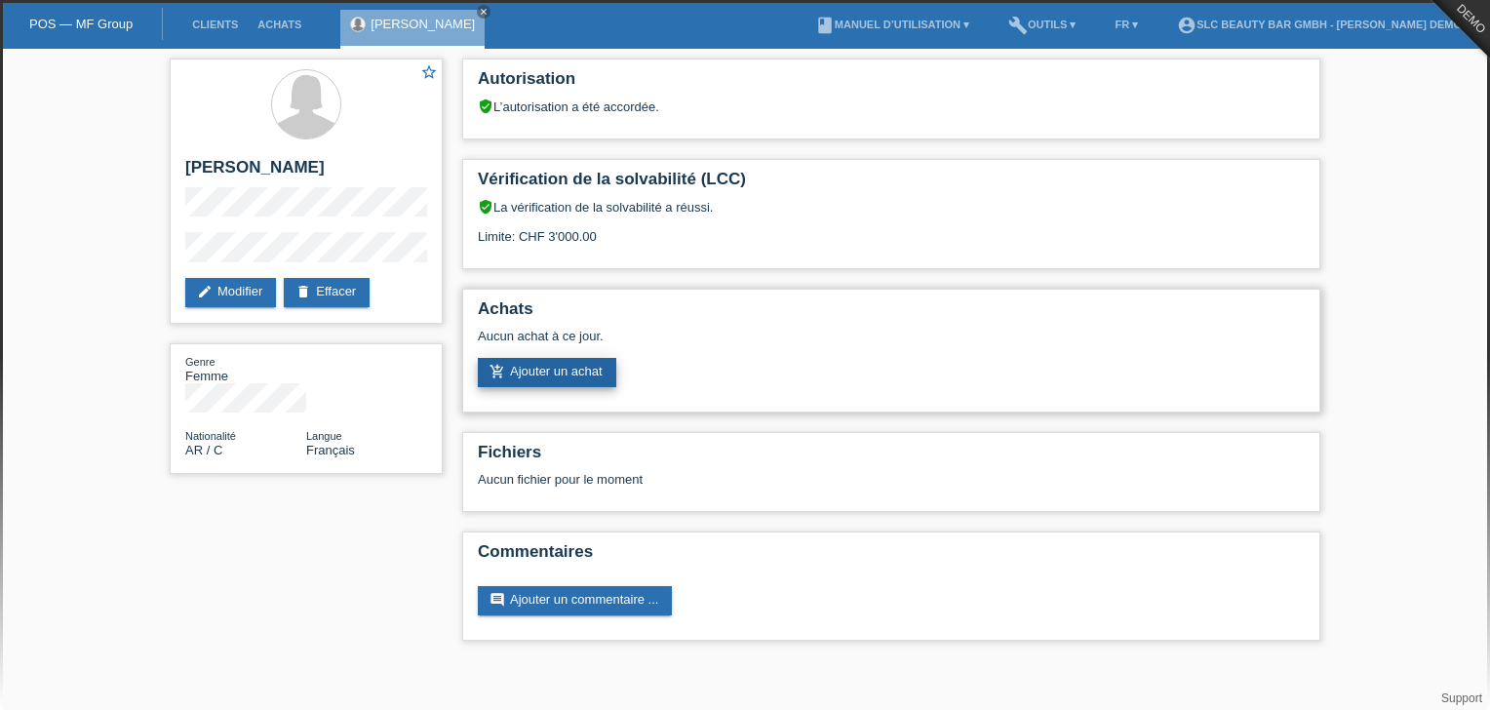
click at [534, 368] on link "add_shopping_cart Ajouter un achat" at bounding box center [547, 372] width 138 height 29
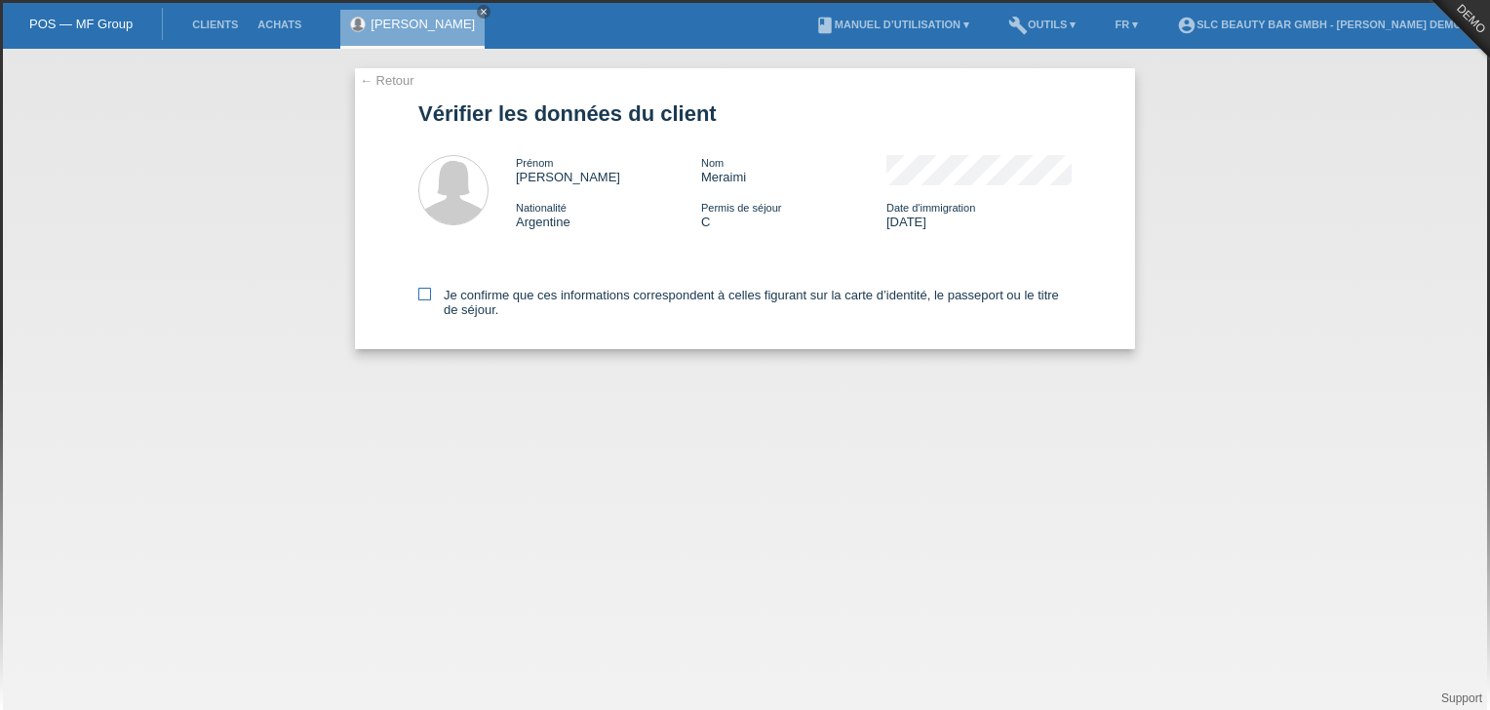
click at [425, 294] on icon at bounding box center [424, 294] width 13 height 13
click at [425, 294] on input "Je confirme que ces informations correspondent à celles figurant sur la carte d…" at bounding box center [424, 294] width 13 height 13
checkbox input "true"
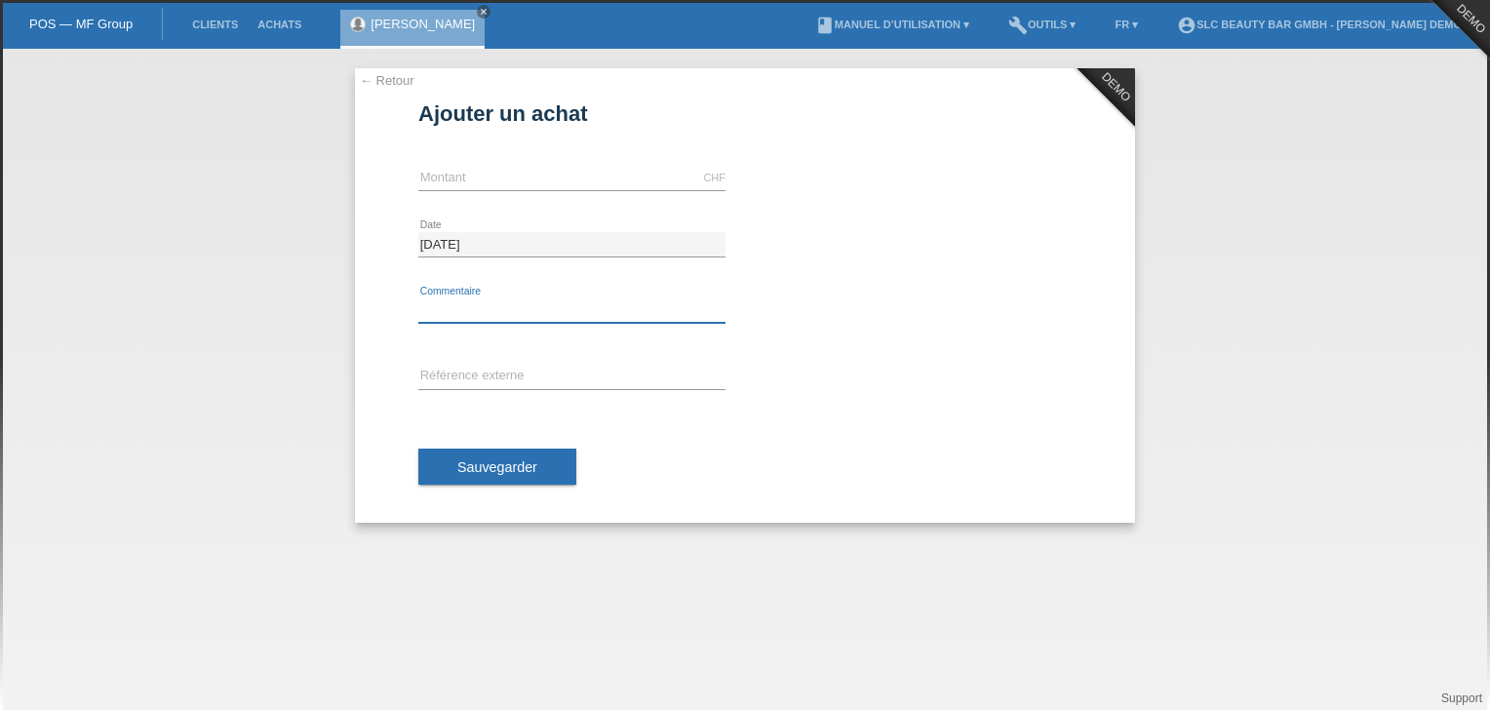
click at [493, 308] on input "text" at bounding box center [571, 310] width 307 height 24
click at [485, 177] on input "text" at bounding box center [571, 178] width 307 height 24
type input "1500.00"
click at [455, 304] on input "text" at bounding box center [571, 310] width 307 height 24
type input "soin visage"
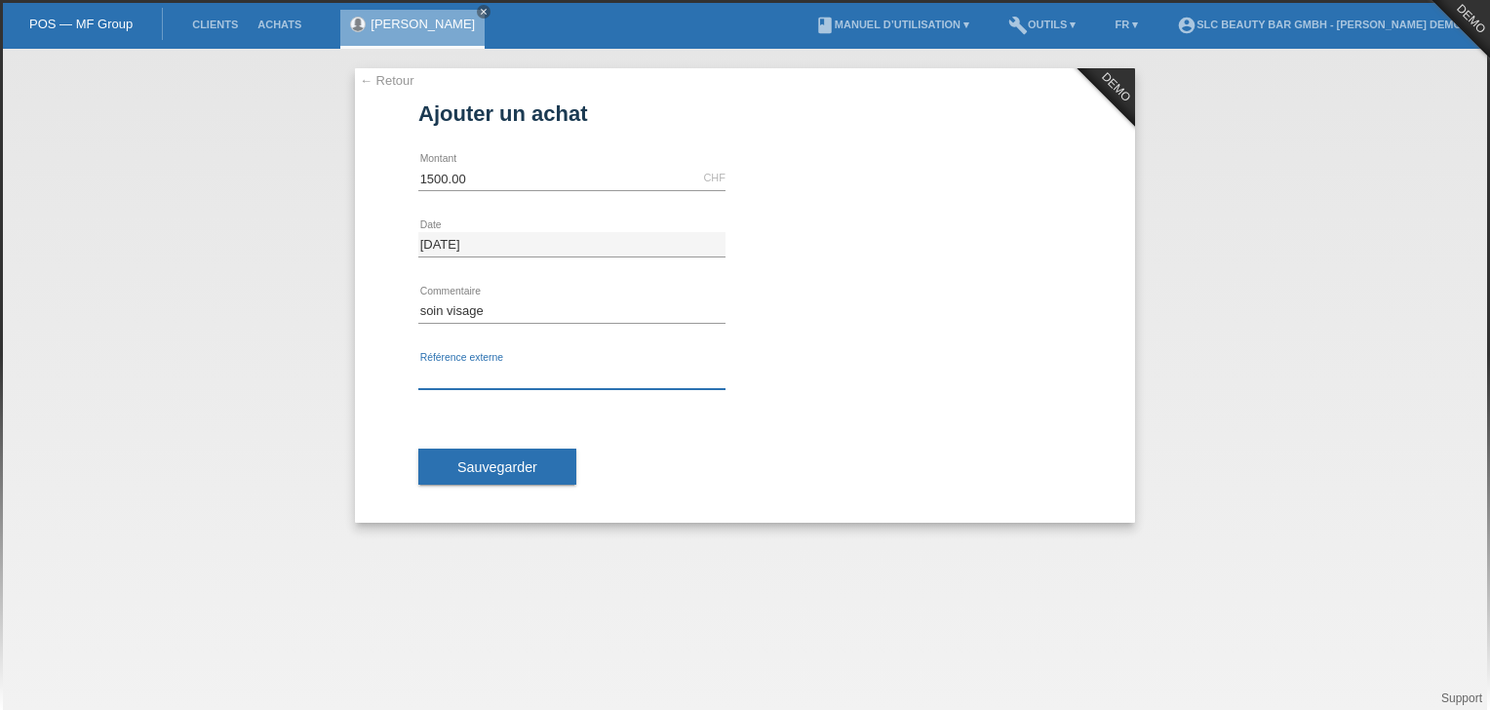
click at [499, 371] on input "text" at bounding box center [571, 377] width 307 height 24
type input "5565"
click at [506, 459] on span "Sauvegarder" at bounding box center [497, 467] width 80 height 16
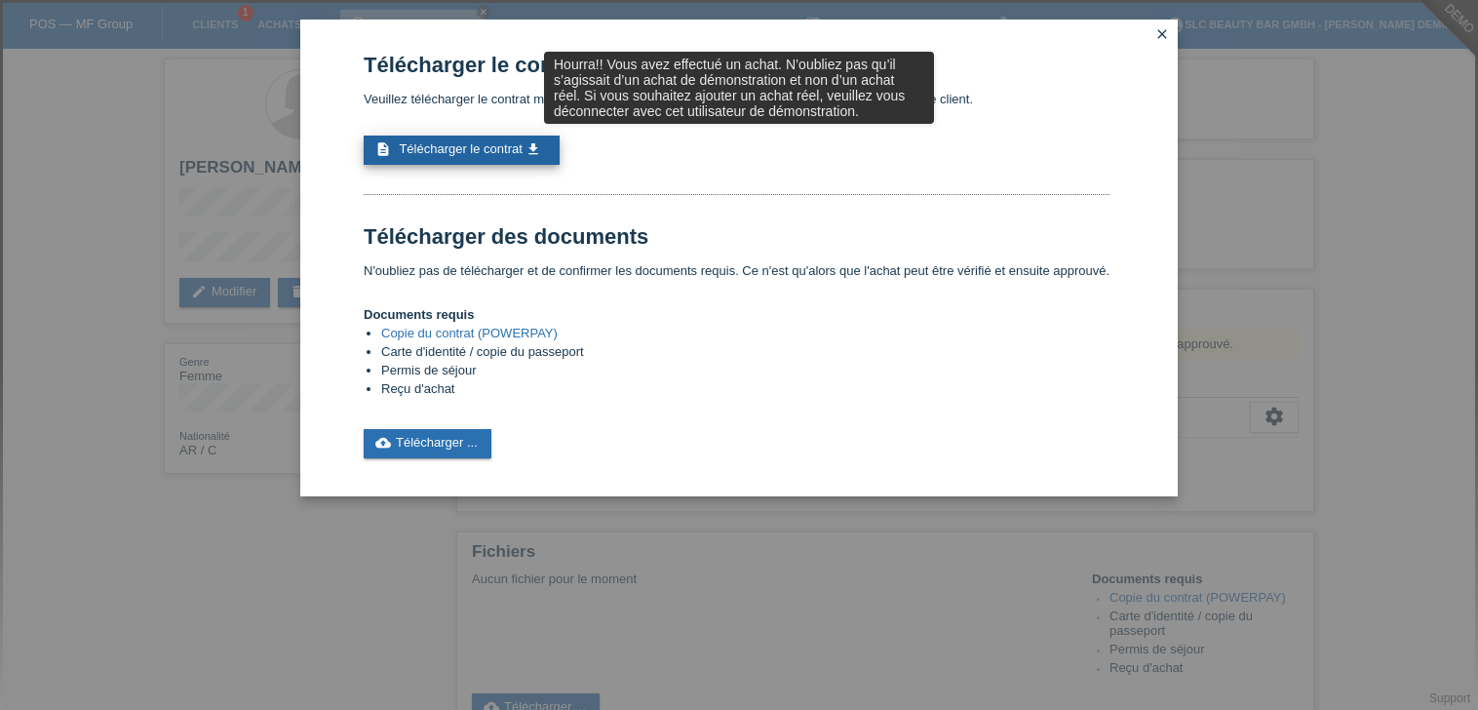
click at [470, 152] on span "Télécharger le contrat" at bounding box center [460, 148] width 123 height 15
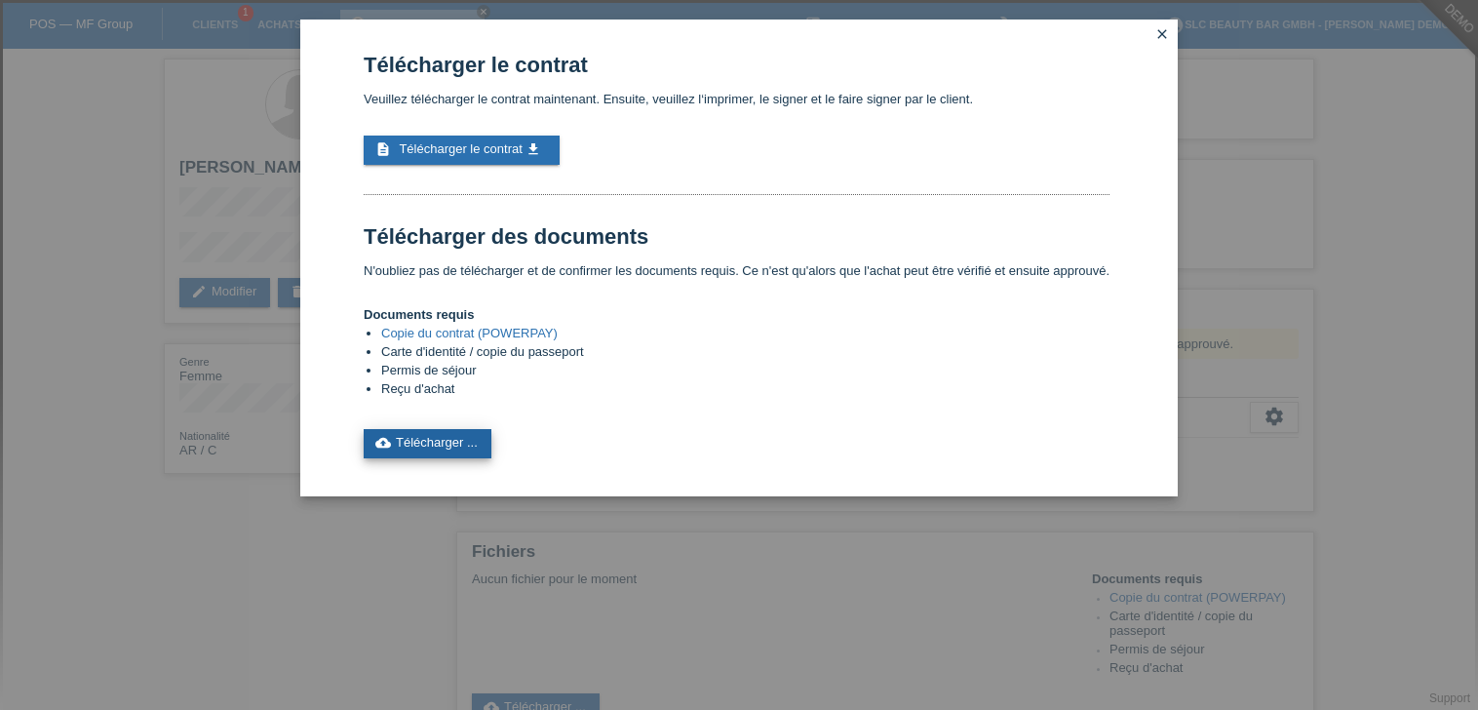
click at [428, 449] on link "cloud_upload Télécharger ..." at bounding box center [428, 443] width 128 height 29
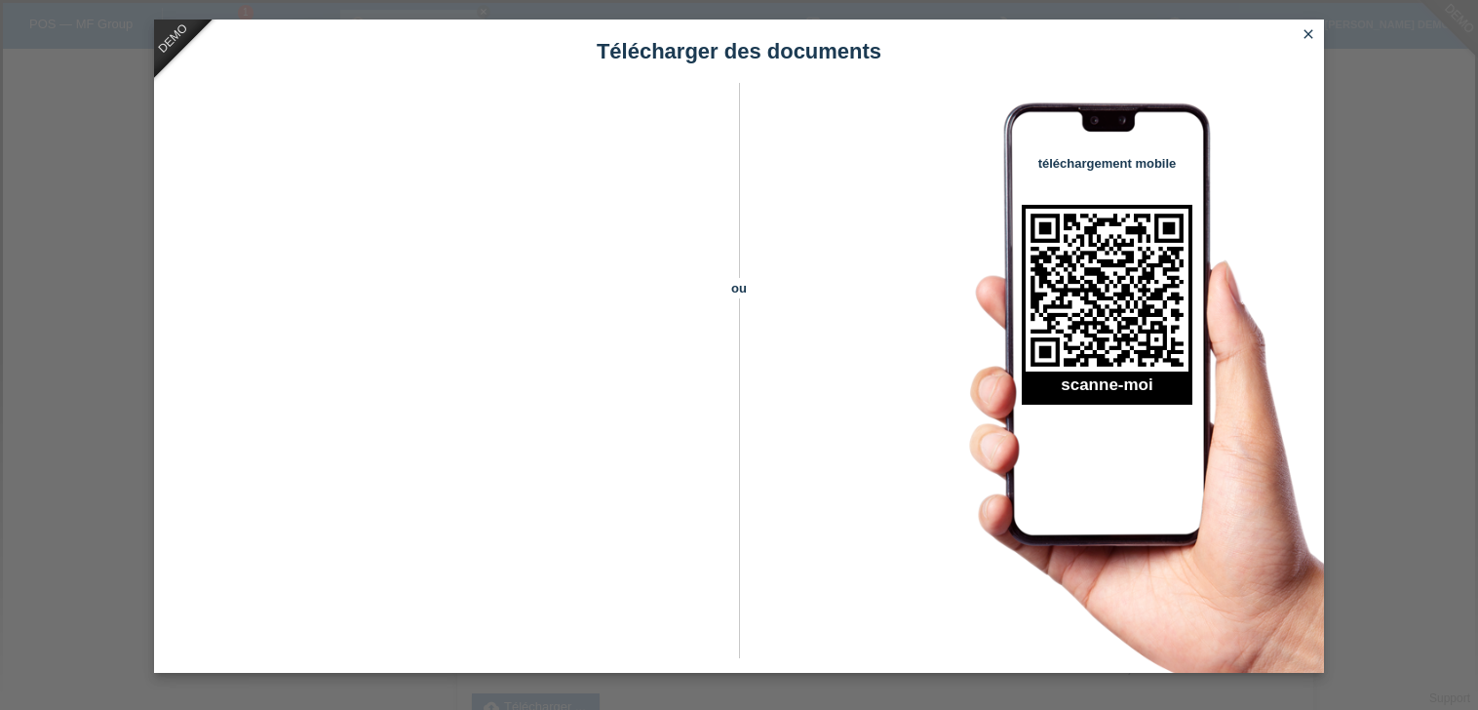
click at [1311, 31] on icon "close" at bounding box center [1309, 34] width 16 height 16
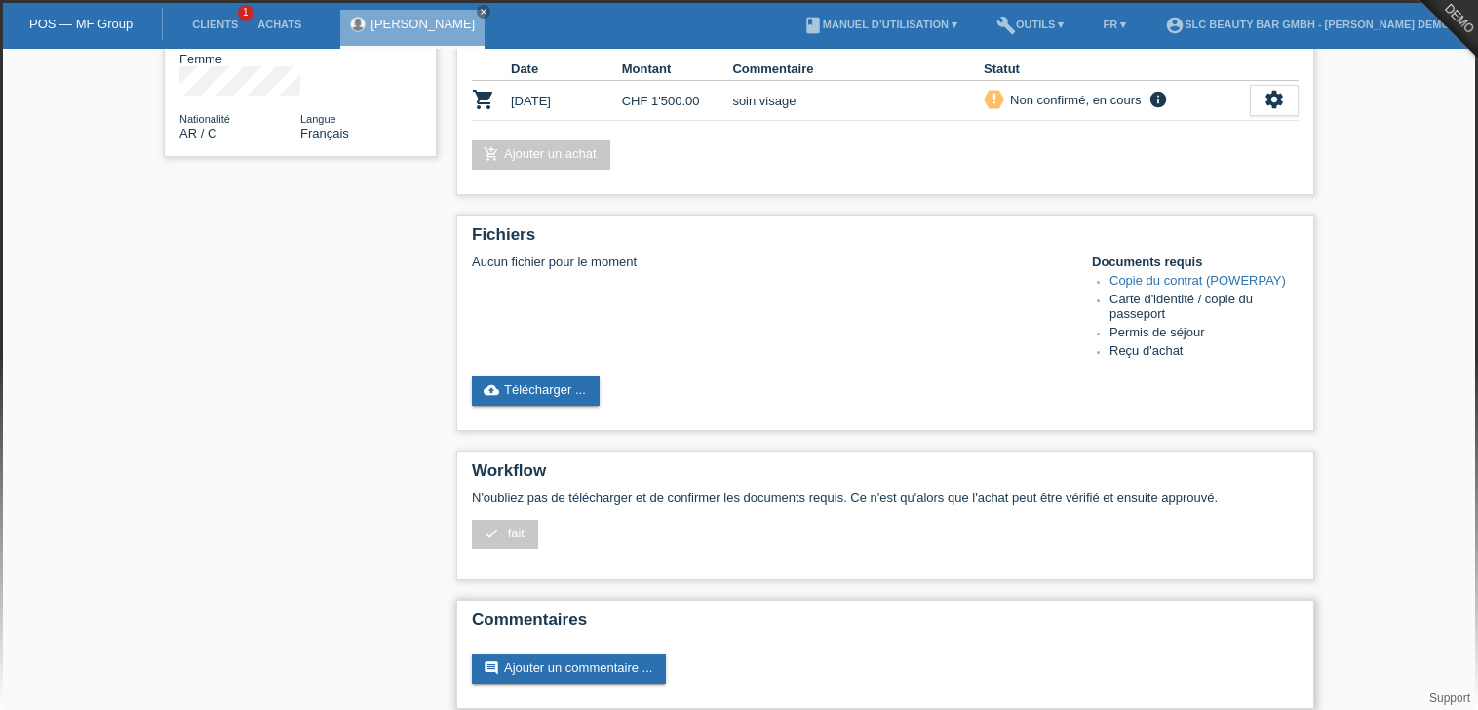
scroll to position [335, 0]
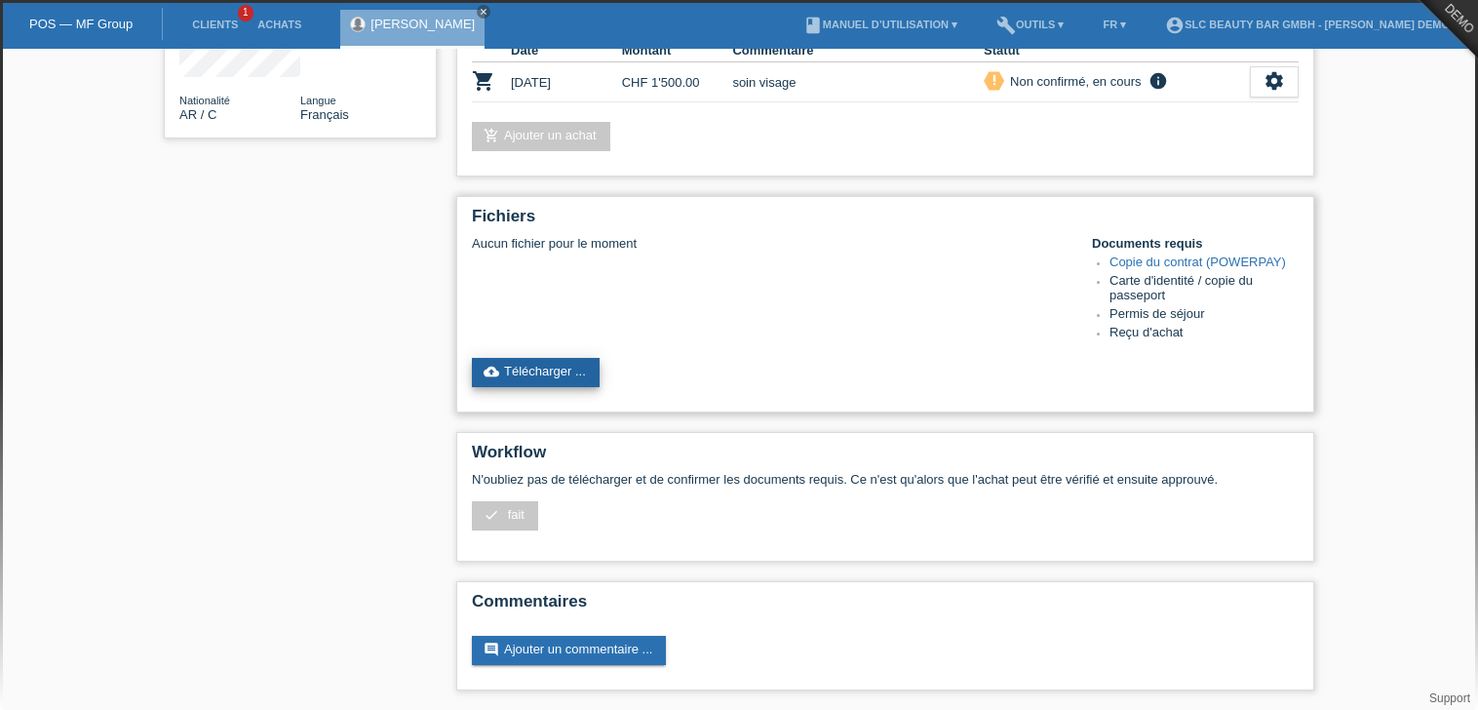
click at [554, 367] on link "cloud_upload Télécharger ..." at bounding box center [536, 372] width 128 height 29
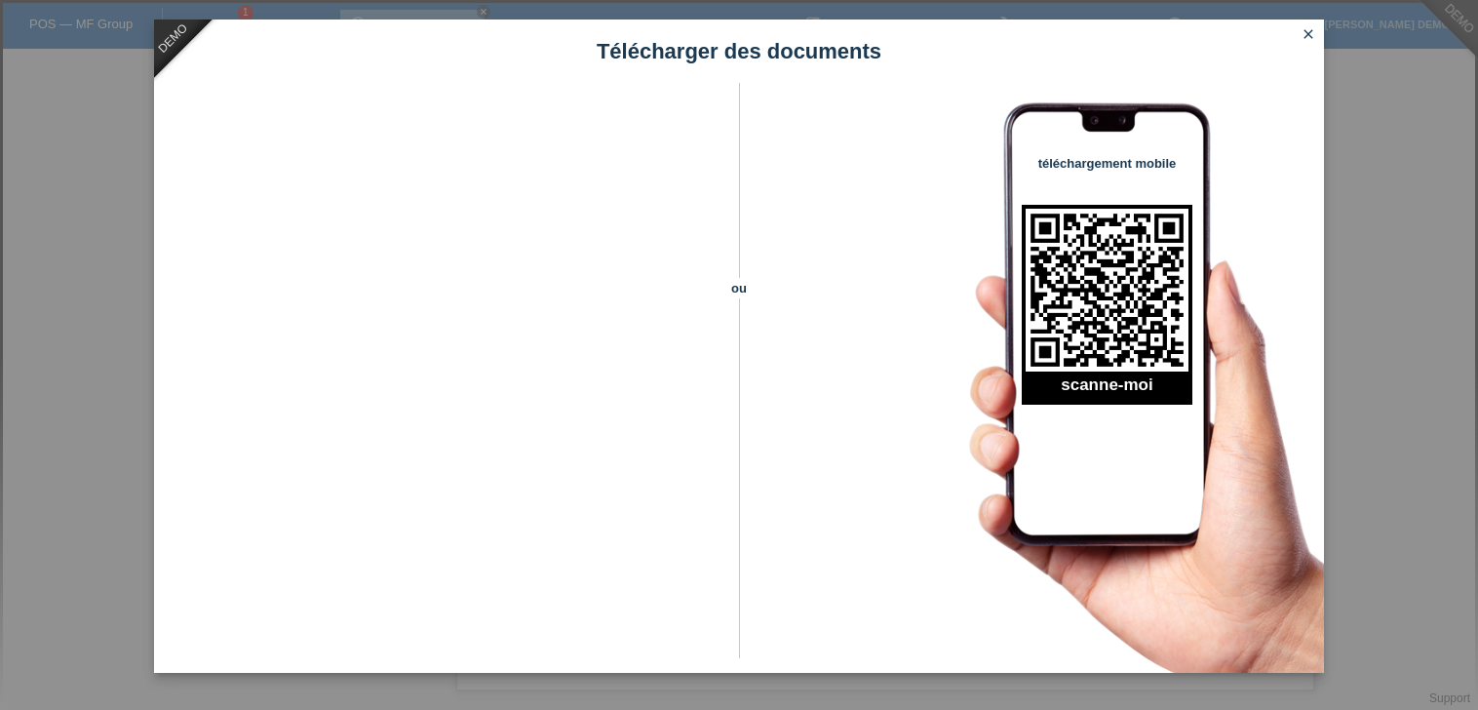
click at [1312, 36] on icon "close" at bounding box center [1309, 34] width 16 height 16
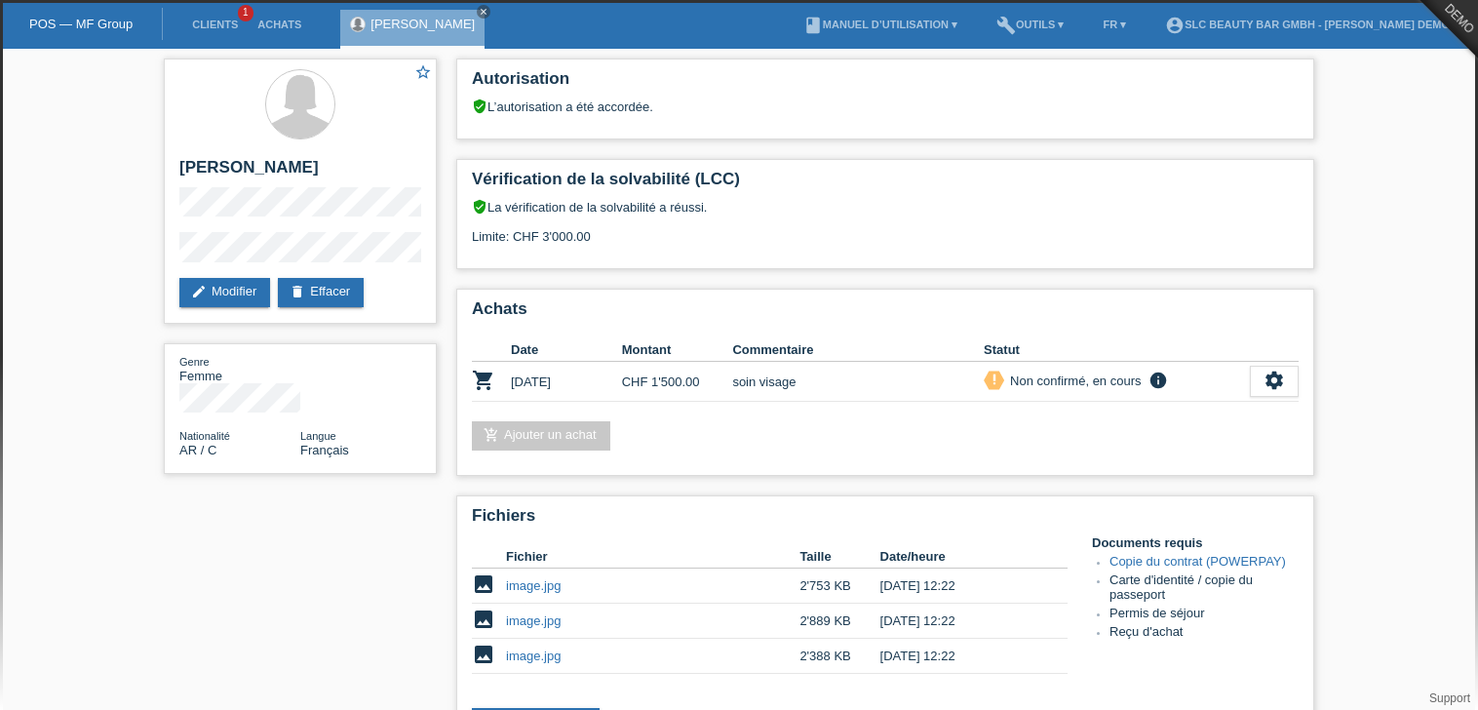
scroll to position [335, 0]
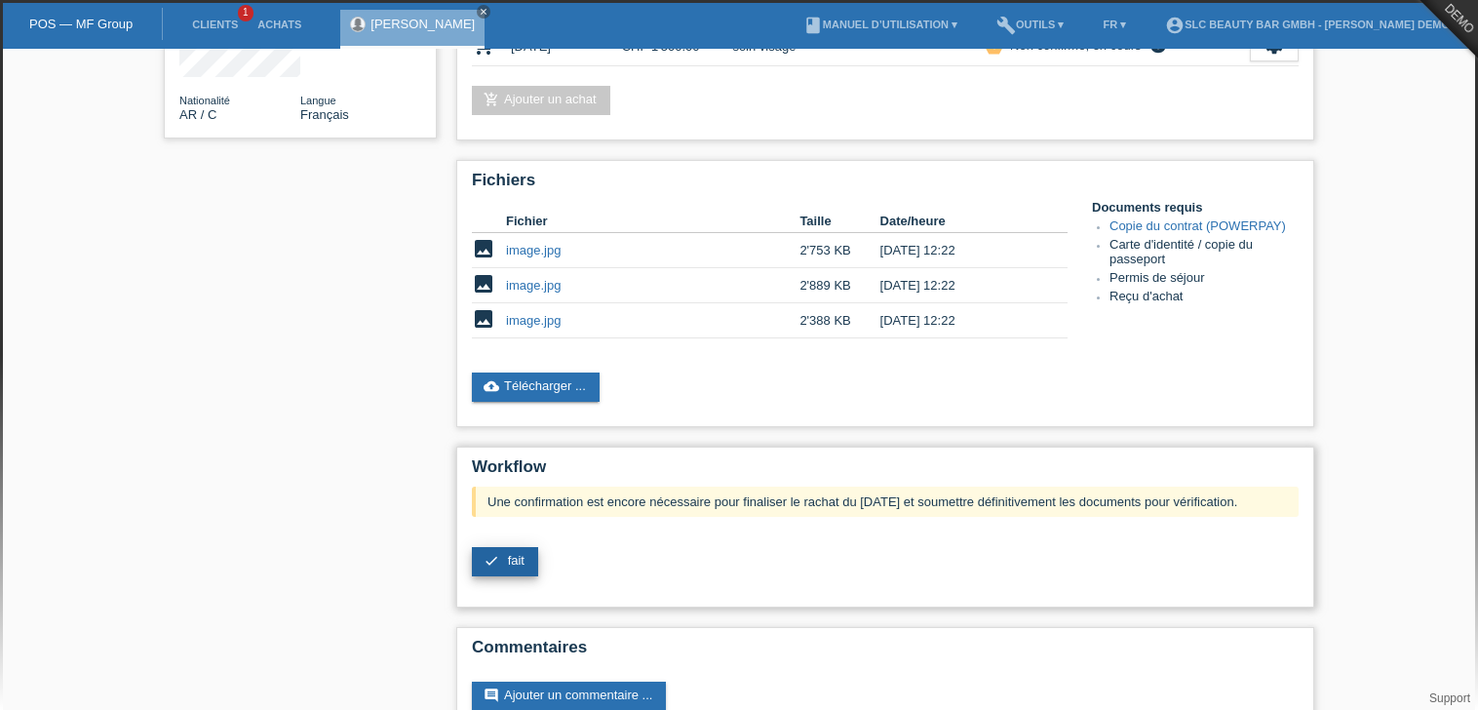
click at [513, 557] on span "fait" at bounding box center [516, 560] width 17 height 15
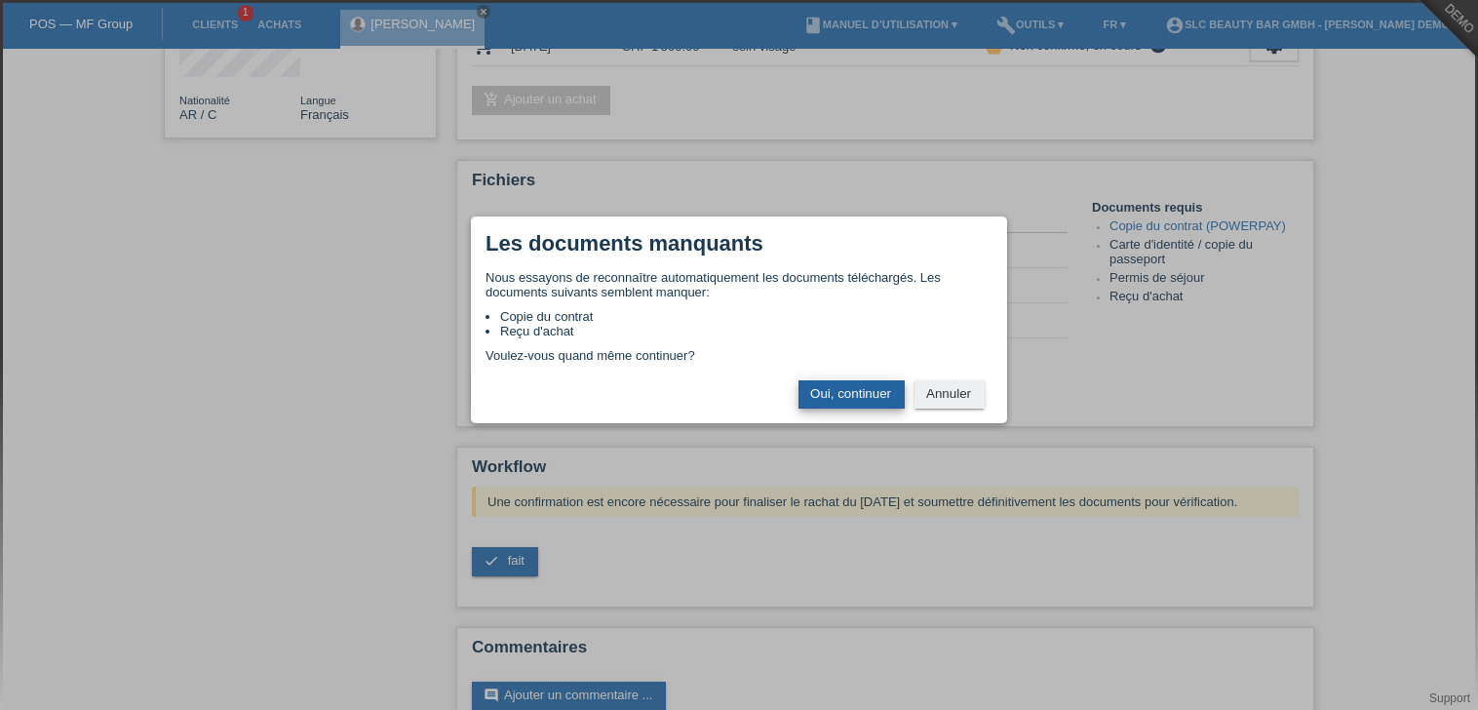
click at [835, 398] on button "Oui, continuer" at bounding box center [852, 394] width 106 height 28
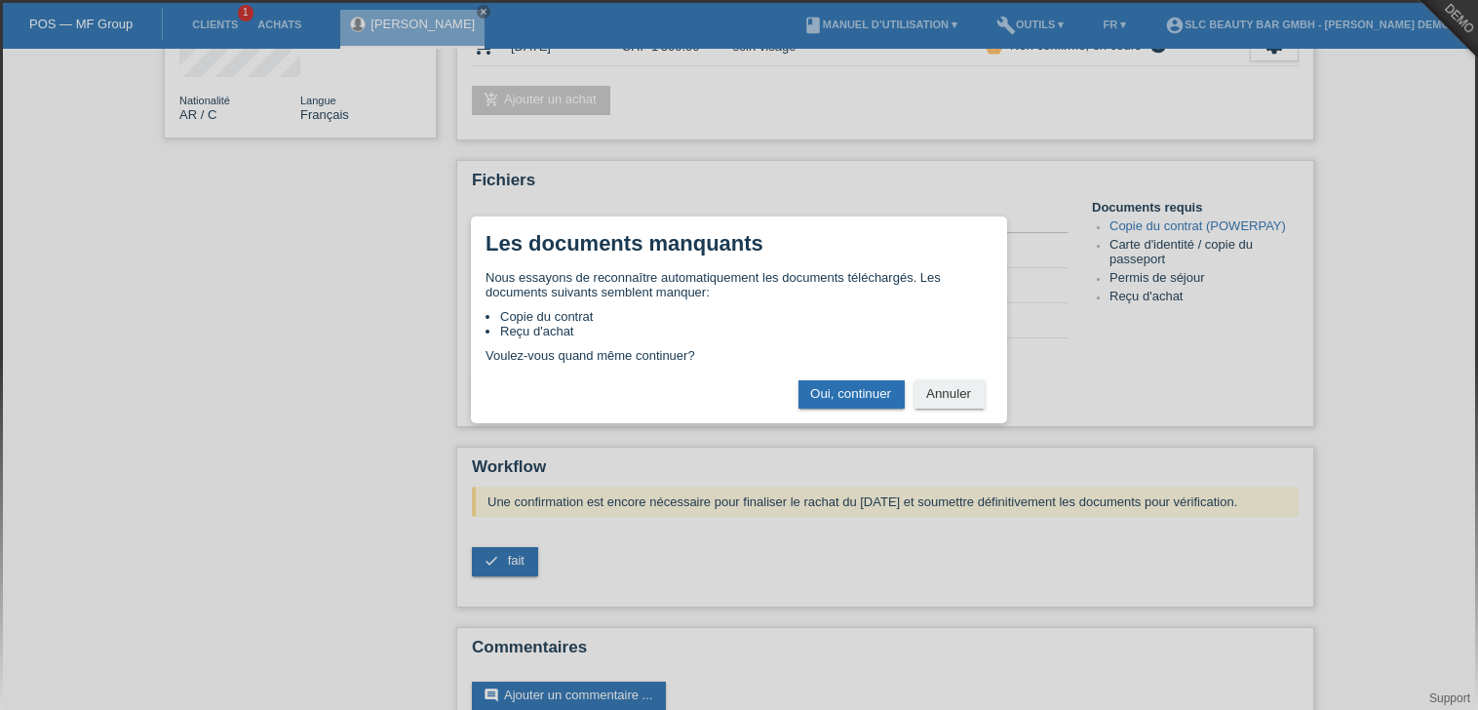
click at [835, 398] on button "Oui, continuer" at bounding box center [852, 394] width 106 height 28
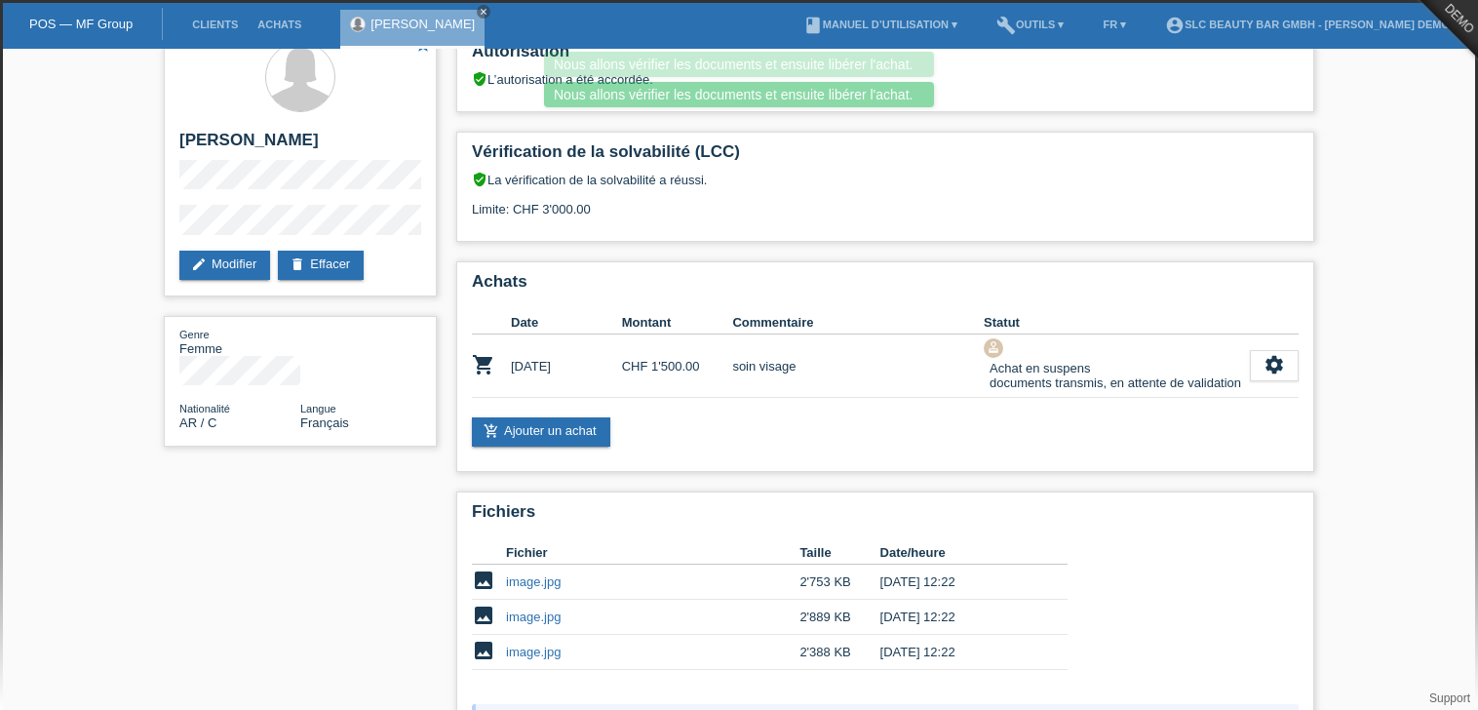
scroll to position [14, 0]
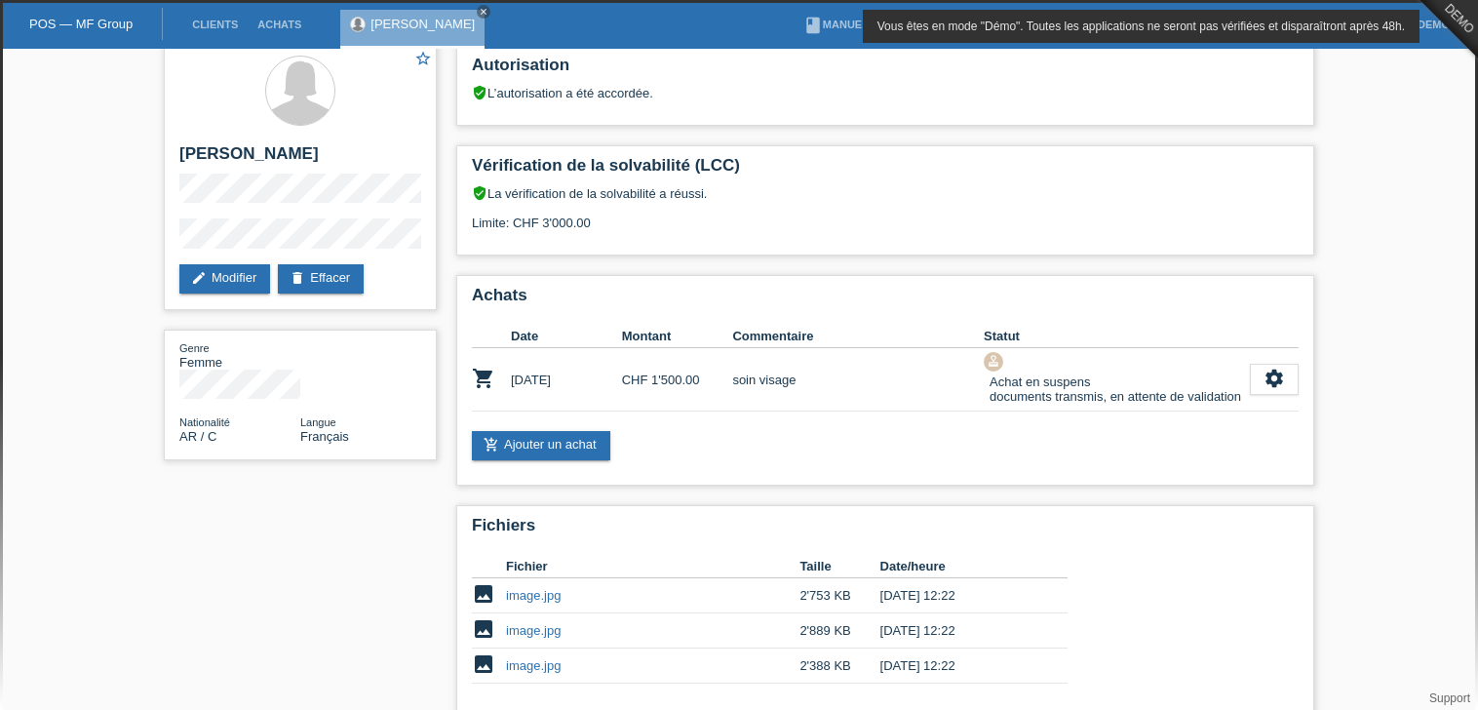
drag, startPoint x: 1475, startPoint y: 47, endPoint x: 1473, endPoint y: 20, distance: 26.4
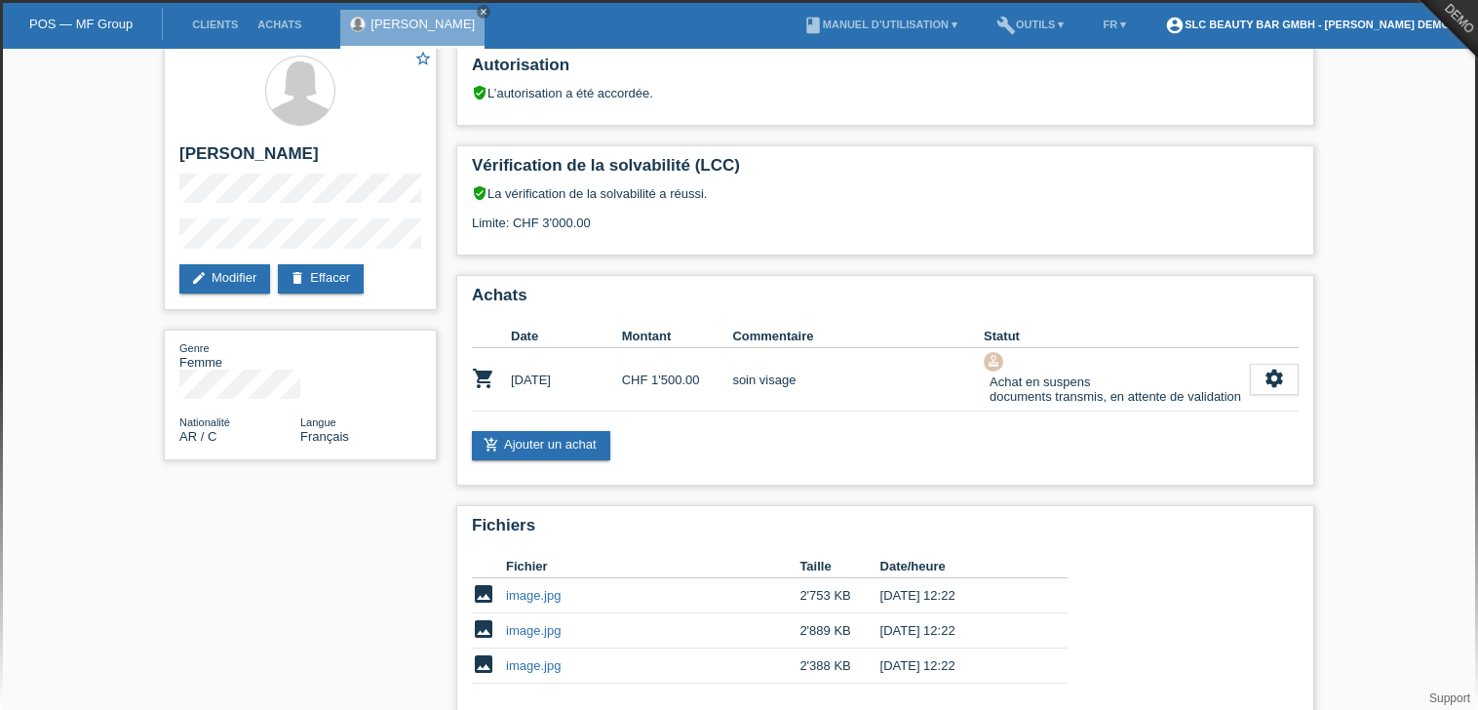
click at [1382, 26] on link "account_circle SLC Beauty Bar GmbH - [PERSON_NAME] Demo ▾" at bounding box center [1312, 25] width 313 height 12
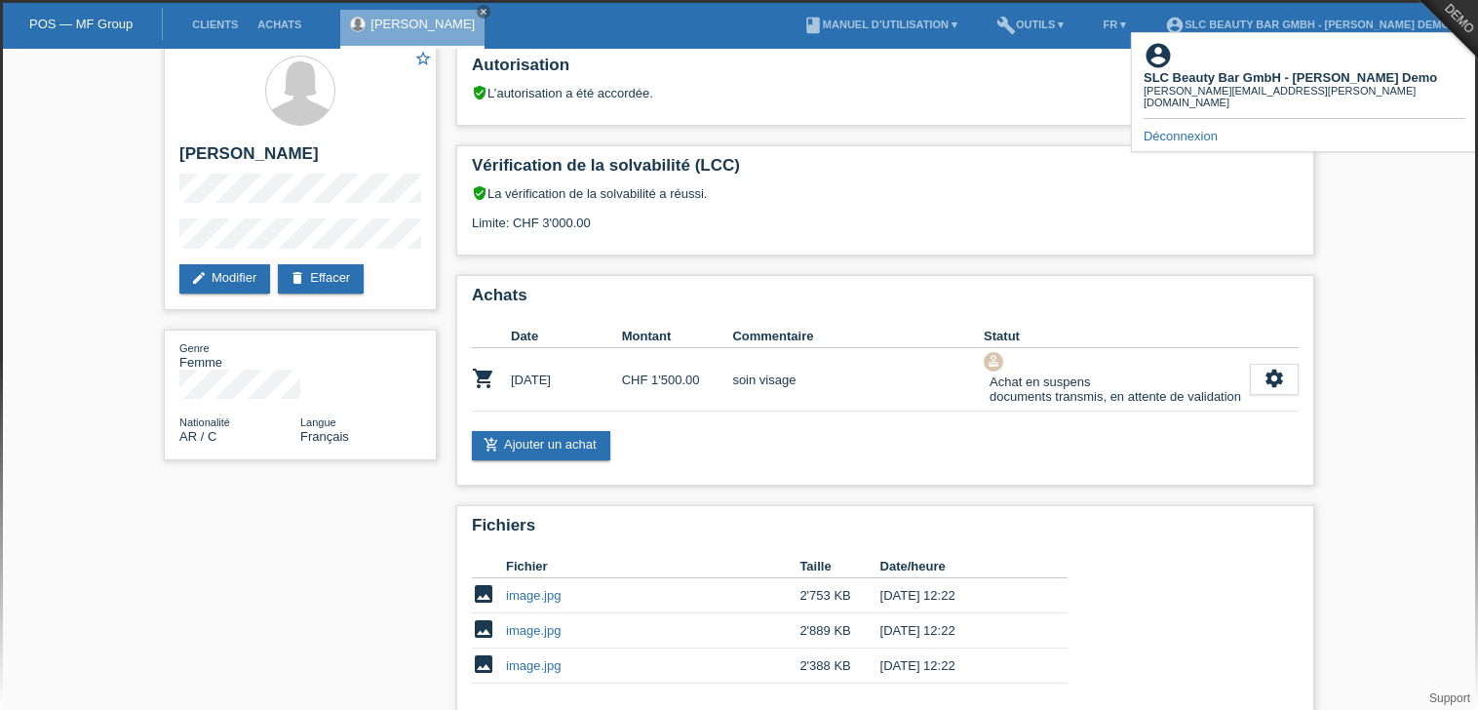
click at [1197, 129] on link "Déconnexion" at bounding box center [1181, 136] width 74 height 15
